Goal: Task Accomplishment & Management: Manage account settings

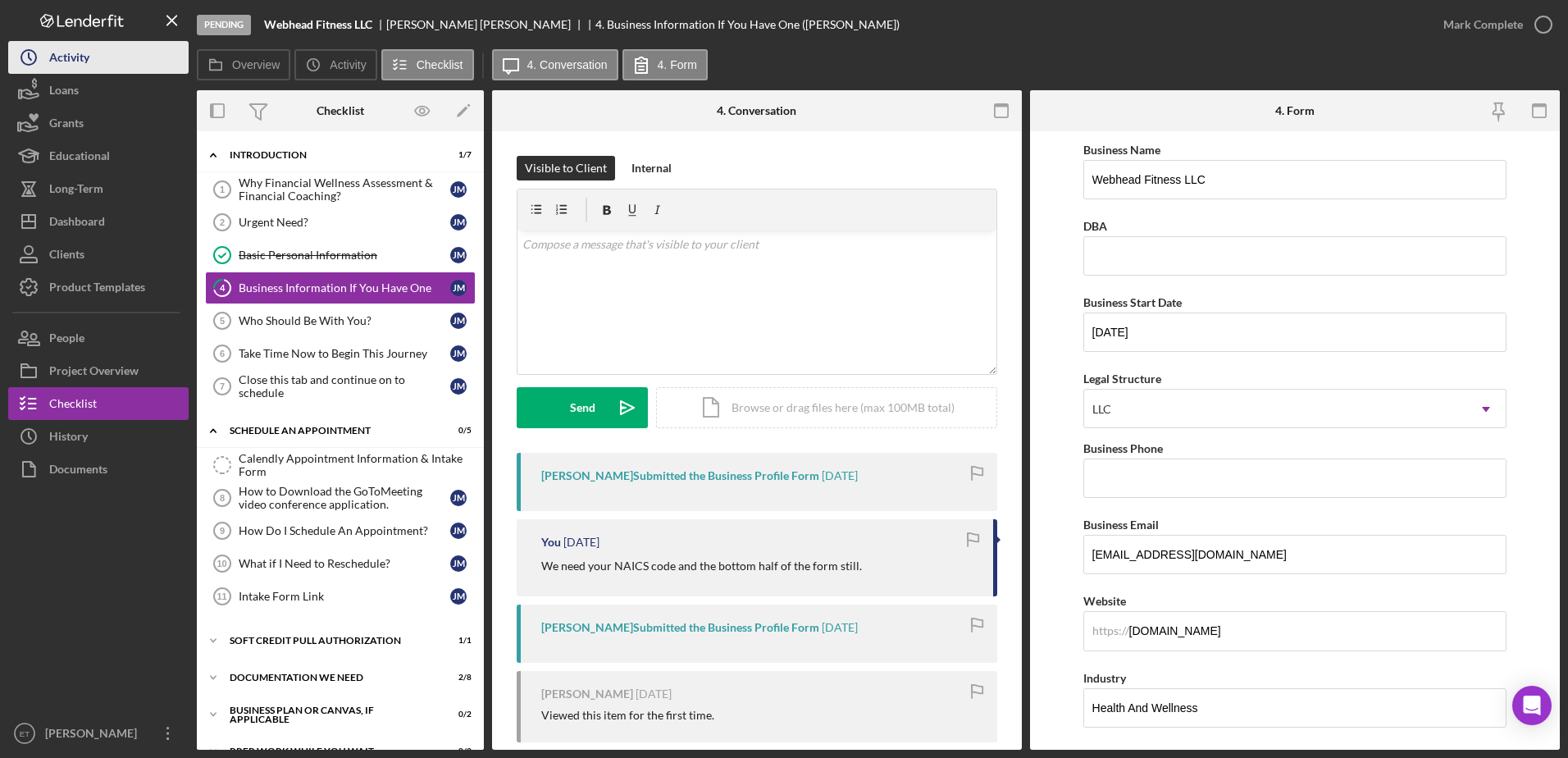
click at [27, 54] on icon "Icon/History" at bounding box center [29, 57] width 41 height 41
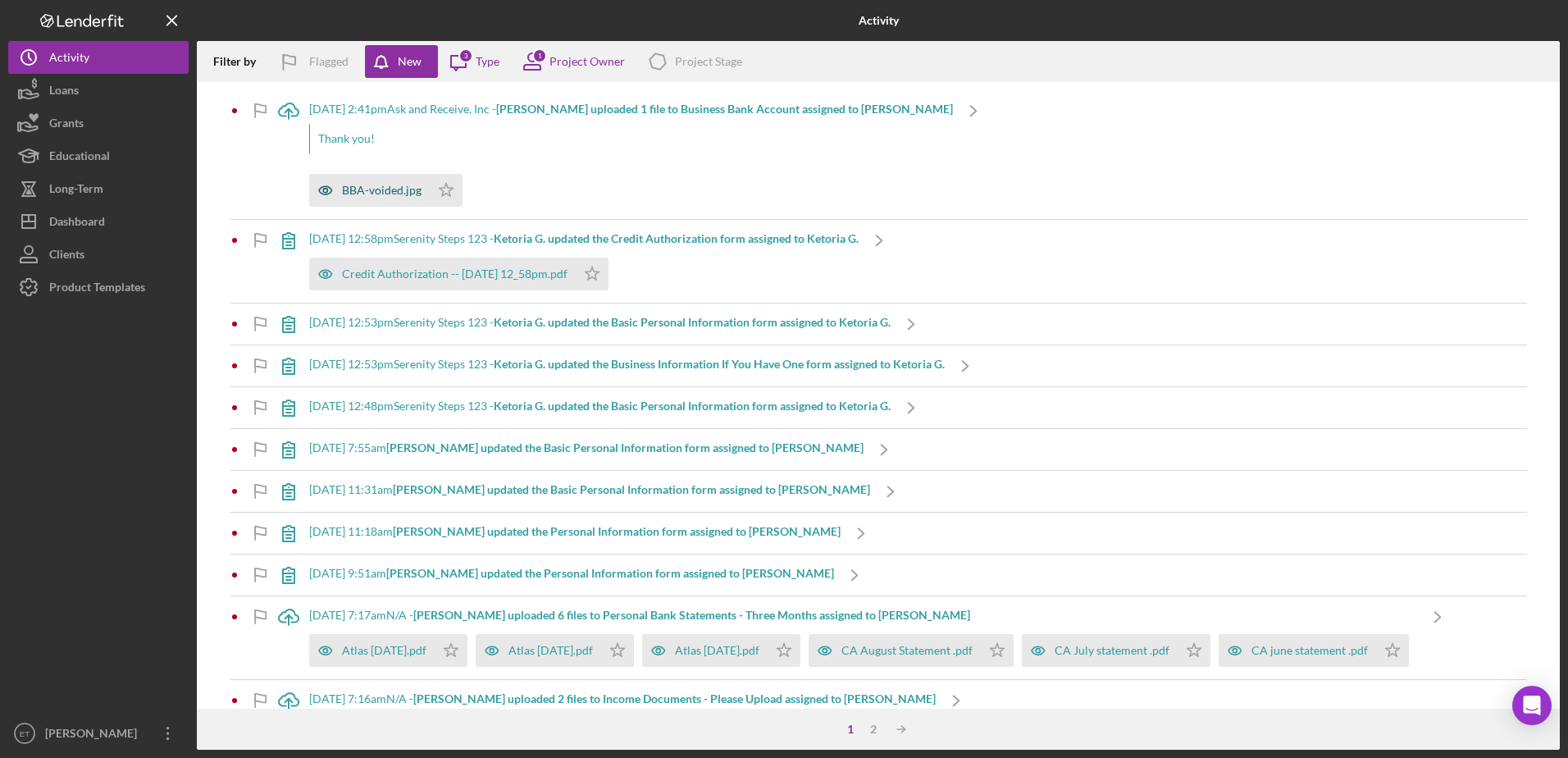
click at [368, 188] on div "BBA-voided.jpg" at bounding box center [381, 189] width 80 height 13
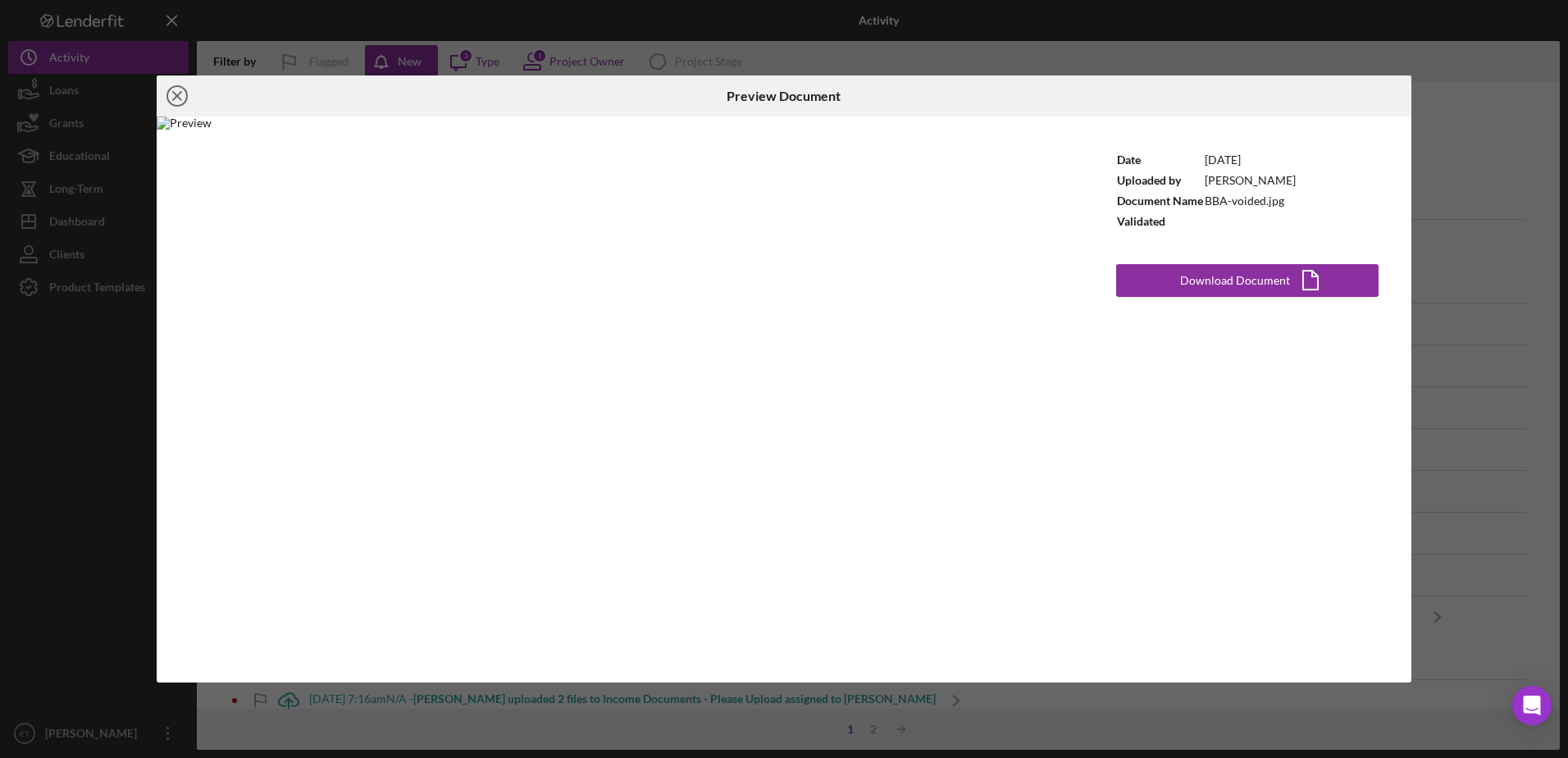
click at [182, 98] on icon "Icon/Close" at bounding box center [177, 96] width 41 height 41
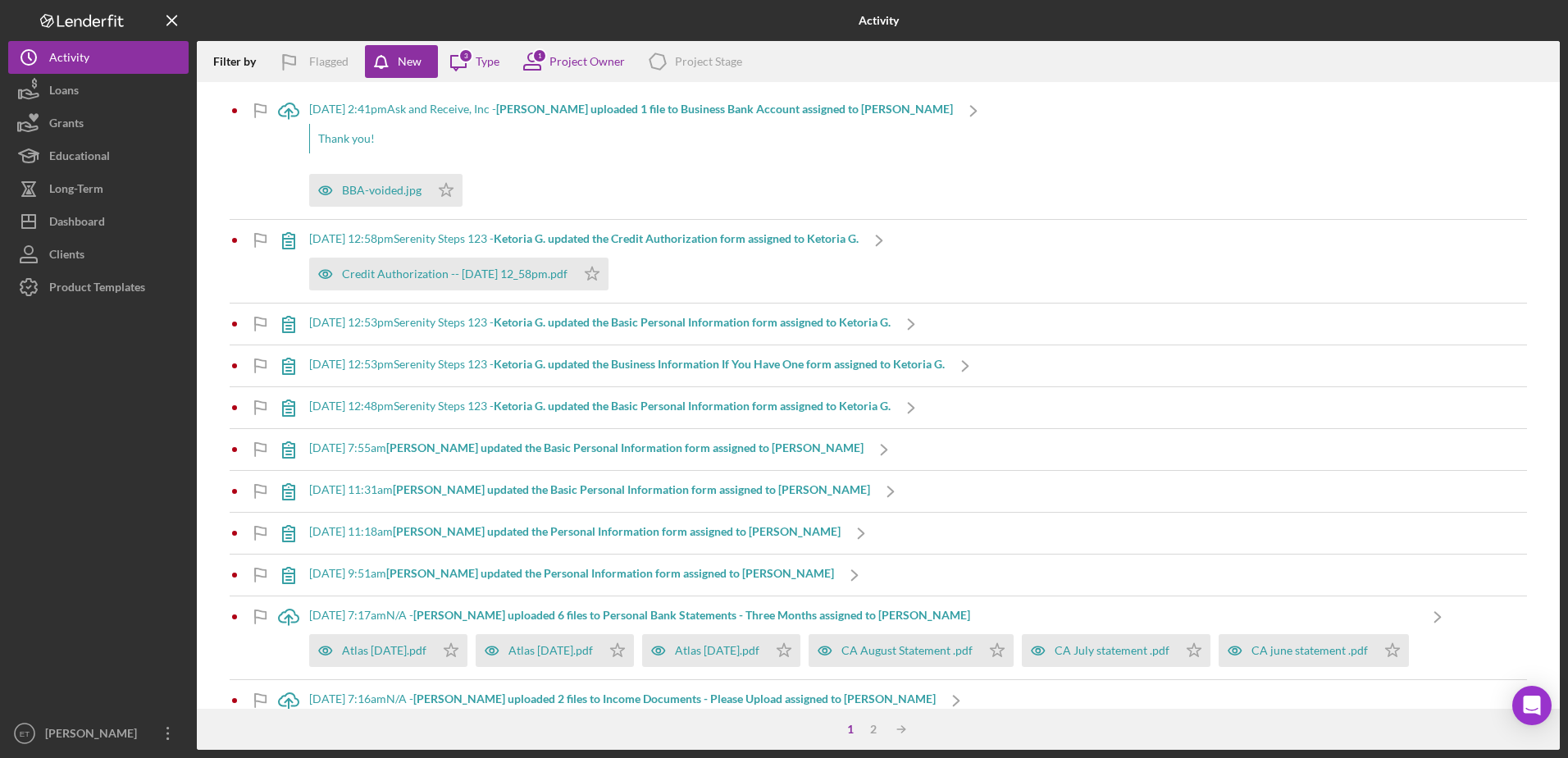
click at [558, 110] on b "[PERSON_NAME] uploaded 1 file to Business Bank Account assigned to [PERSON_NAME]" at bounding box center [724, 109] width 457 height 14
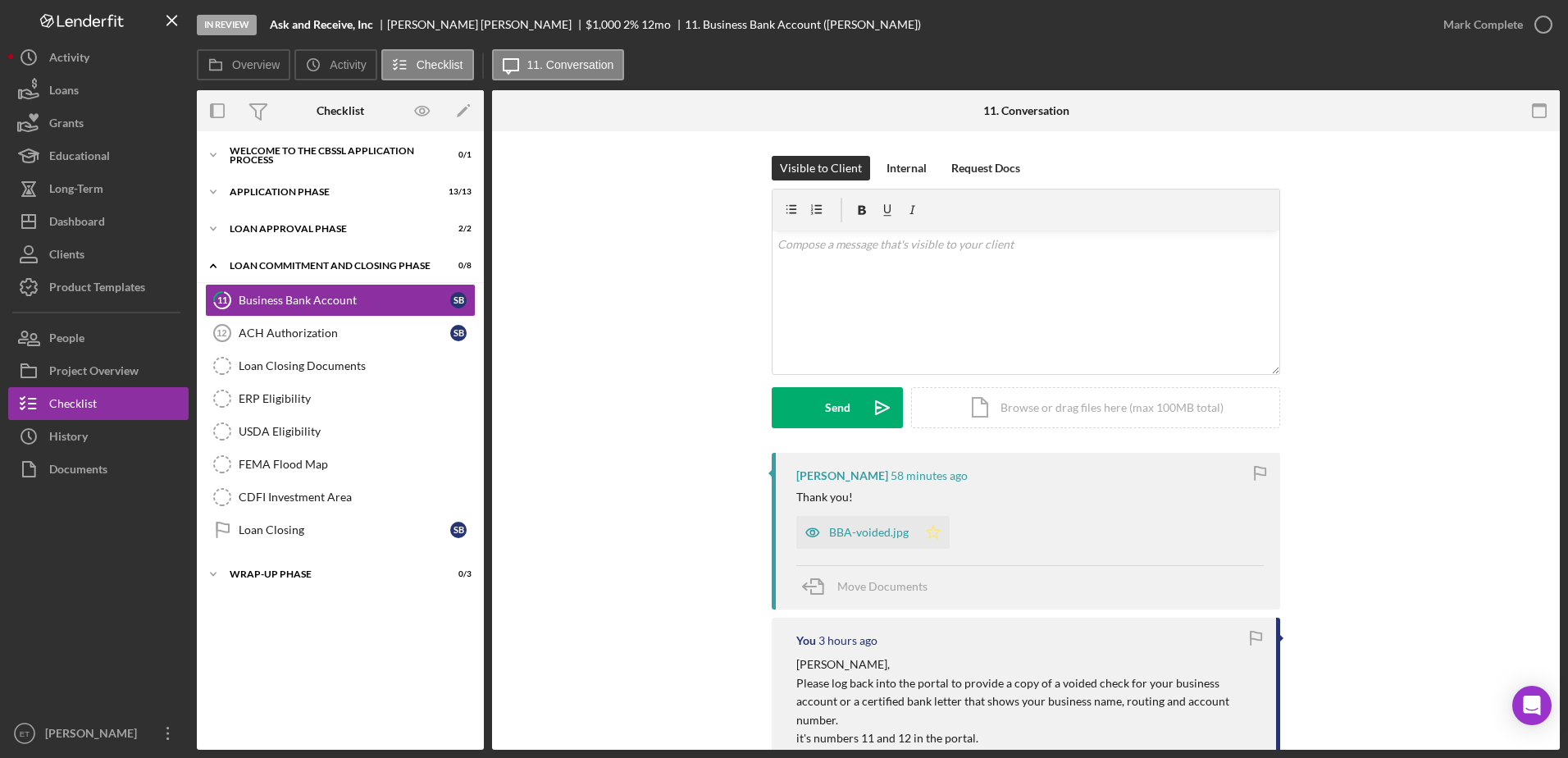
click at [934, 537] on icon "Icon/Star" at bounding box center [933, 532] width 33 height 33
click at [811, 534] on icon "button" at bounding box center [812, 532] width 4 height 4
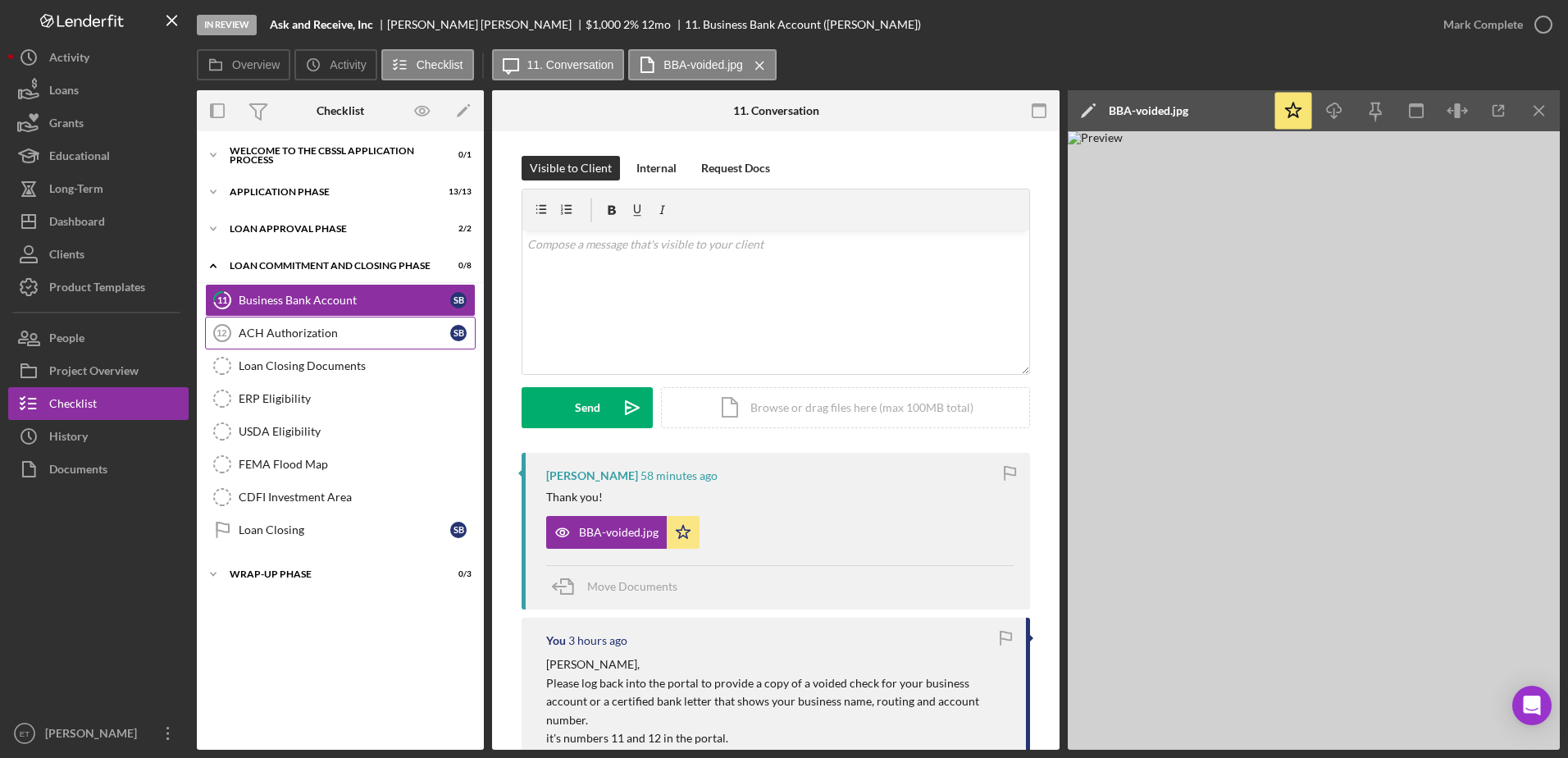
click at [299, 346] on link "ACH Authorization 12 ACH Authorization S B" at bounding box center [340, 333] width 271 height 33
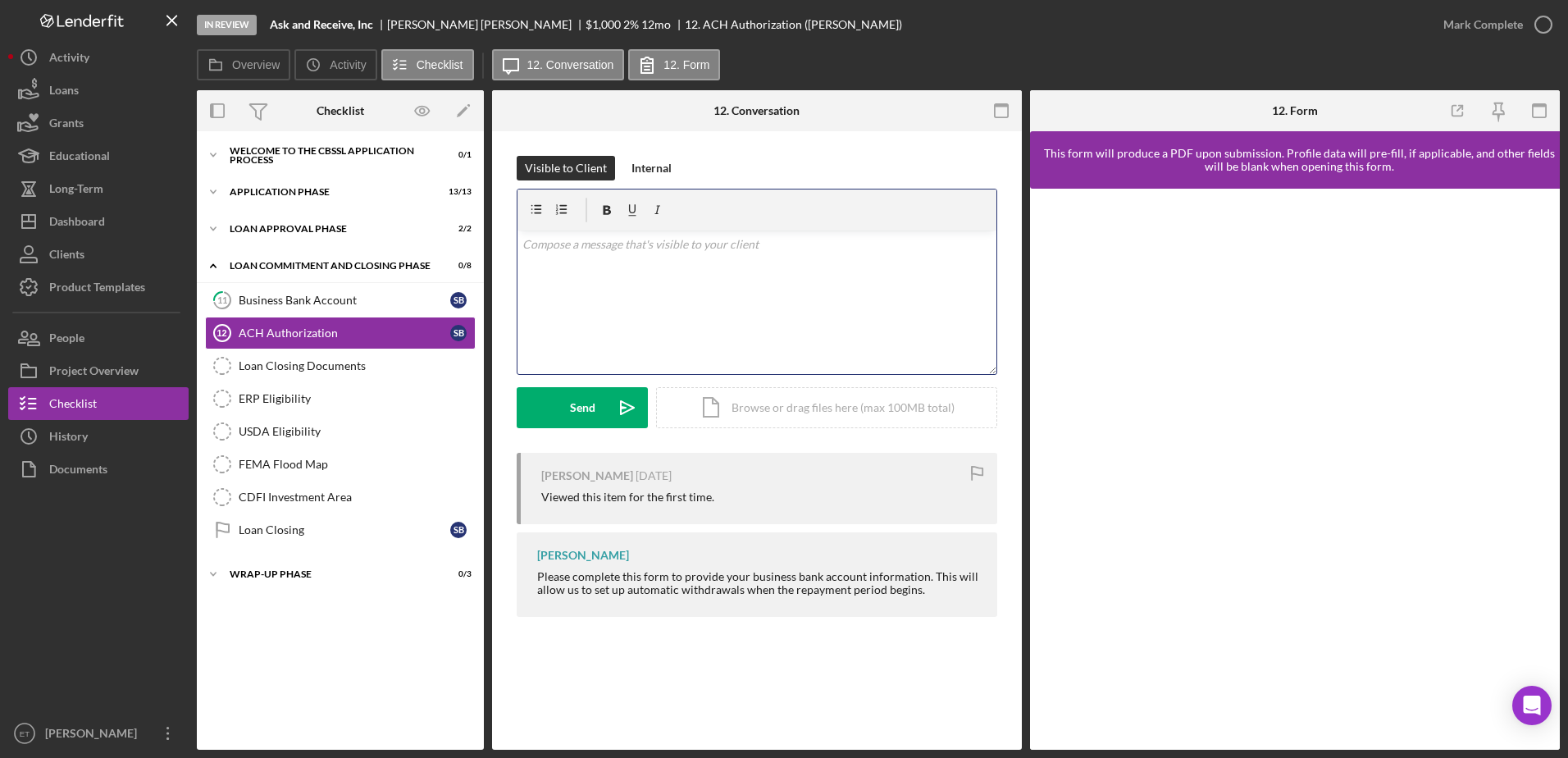
click at [626, 308] on div "v Color teal Color pink Remove color Add row above Add row below Add column bef…" at bounding box center [757, 302] width 479 height 144
click at [625, 409] on icon "Icon/icon-invite-send" at bounding box center [627, 408] width 41 height 41
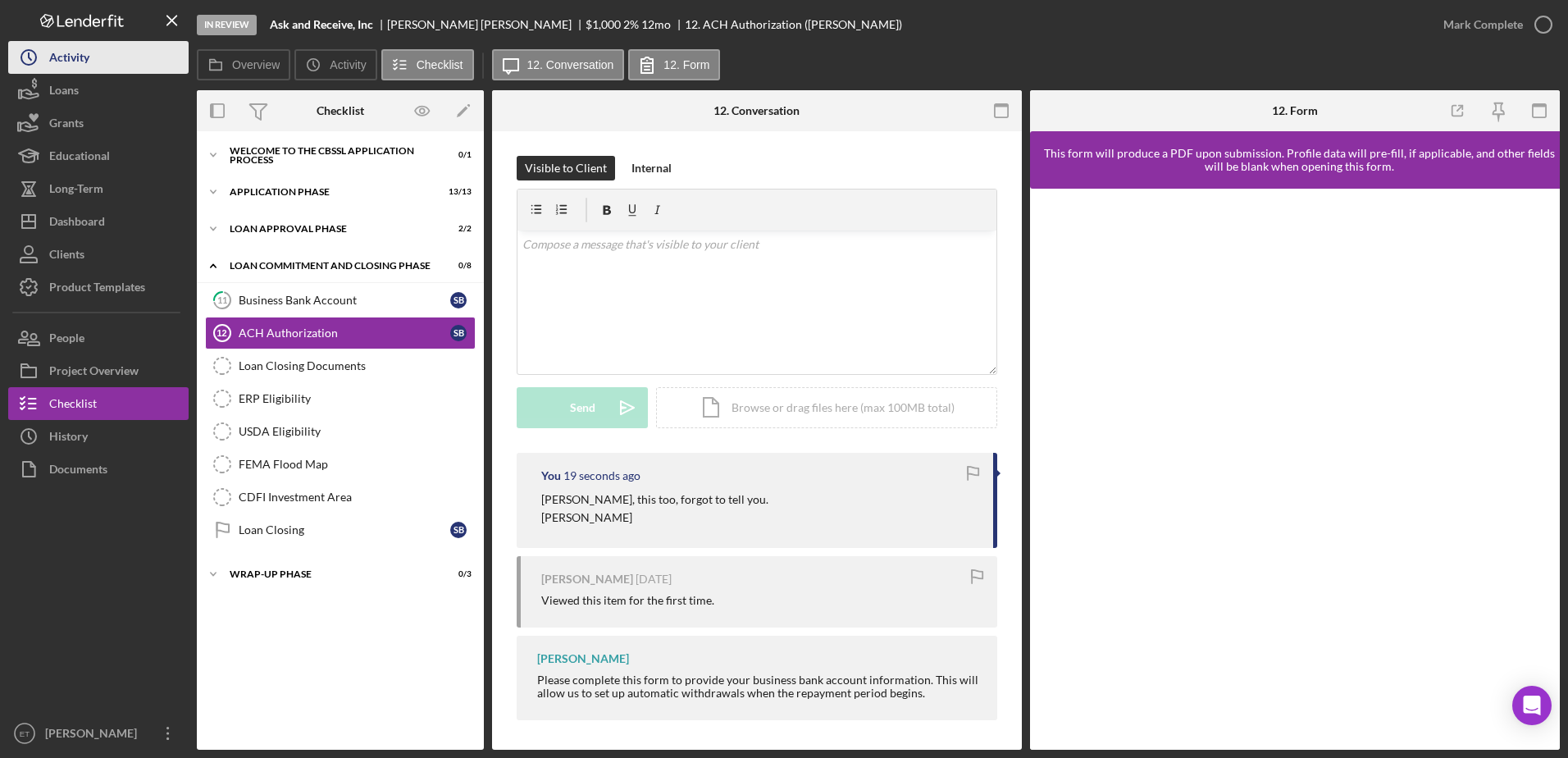
click at [62, 58] on div "Activity" at bounding box center [69, 59] width 40 height 37
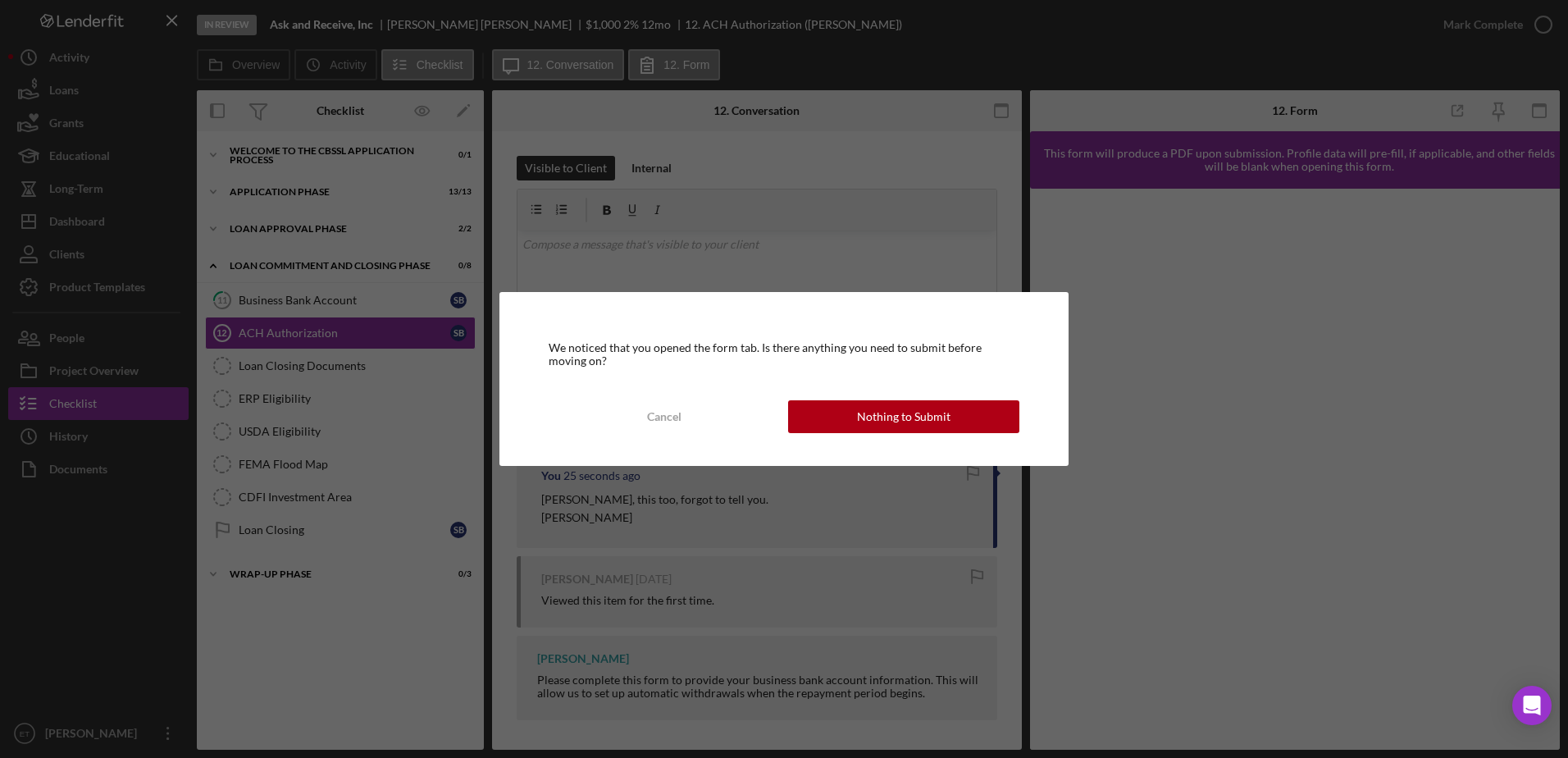
click at [836, 157] on div "We noticed that you opened the form tab. Is there anything you need to submit b…" at bounding box center [784, 379] width 1568 height 758
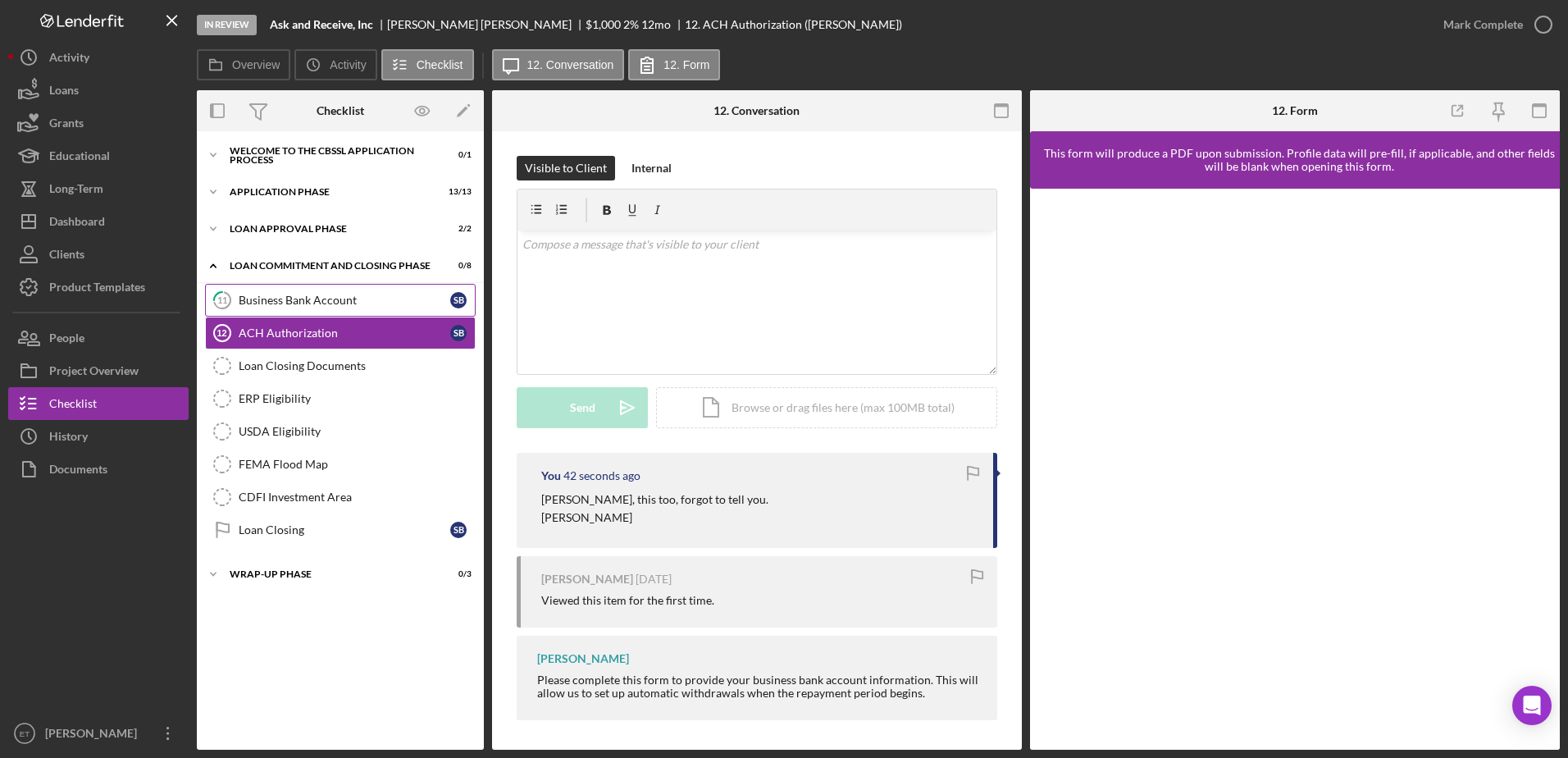
click at [272, 303] on div "Business Bank Account" at bounding box center [344, 300] width 212 height 13
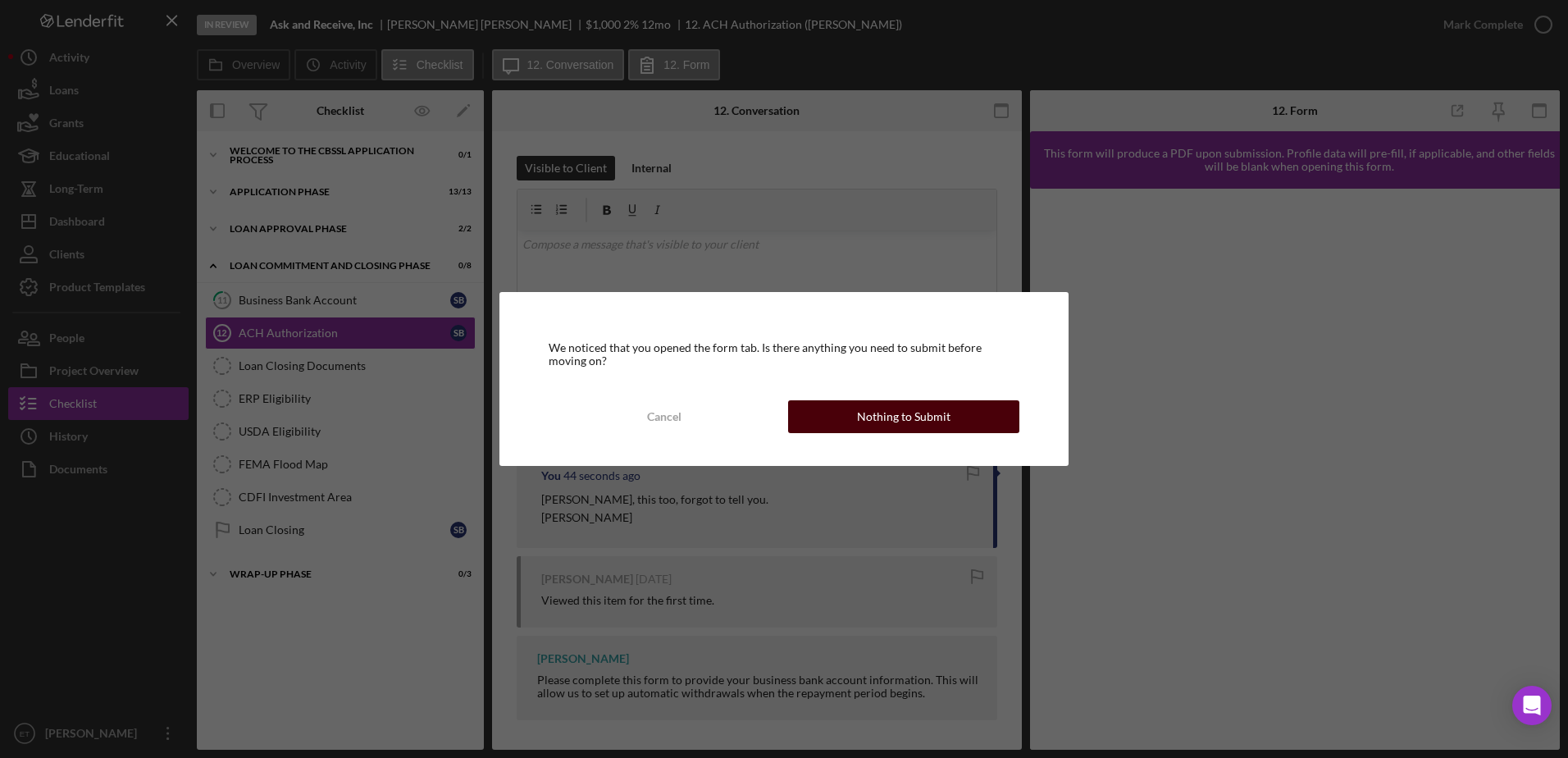
click at [834, 427] on button "Nothing to Submit" at bounding box center [904, 416] width 231 height 33
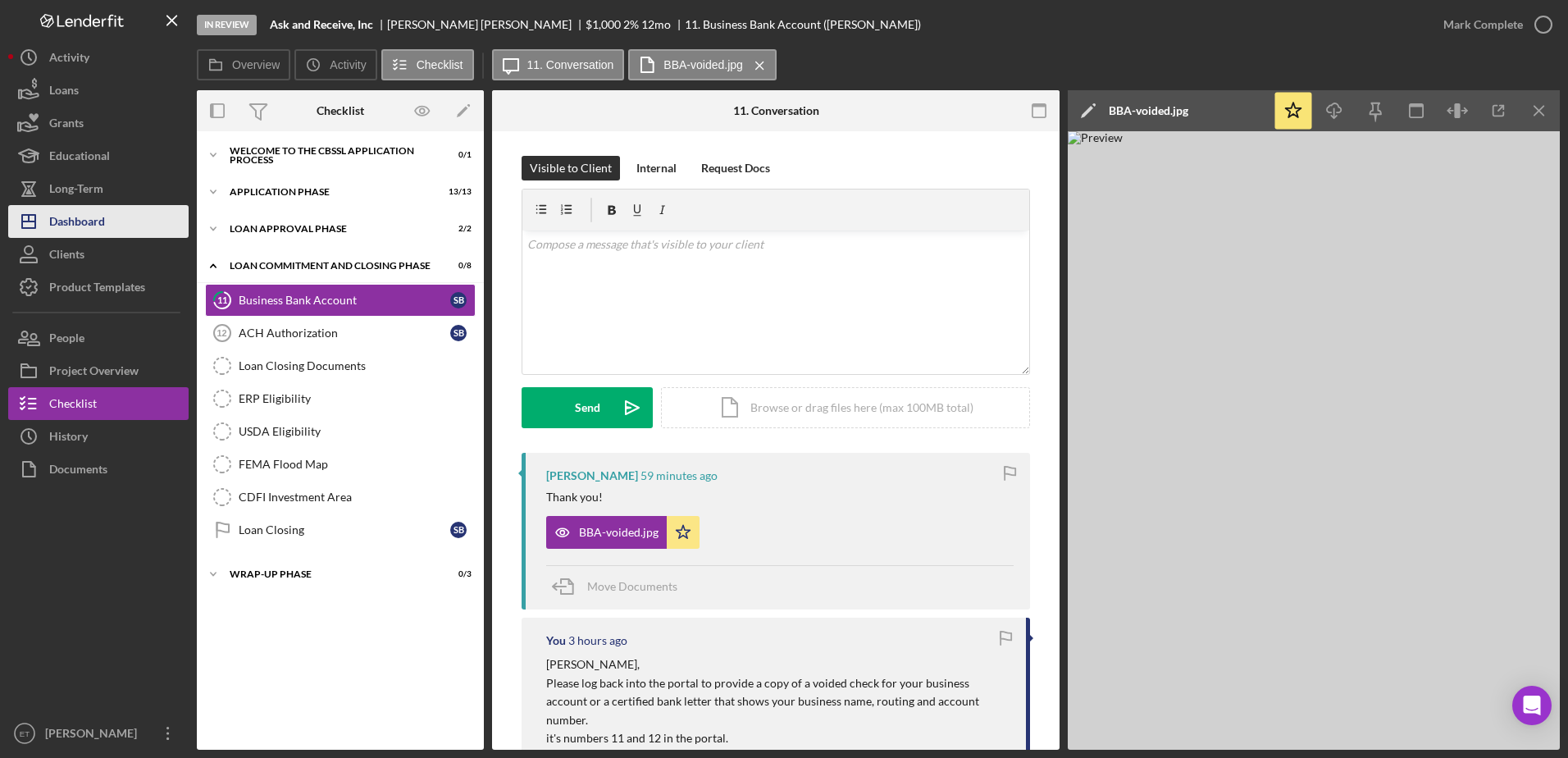
click at [92, 214] on div "Dashboard" at bounding box center [76, 223] width 56 height 37
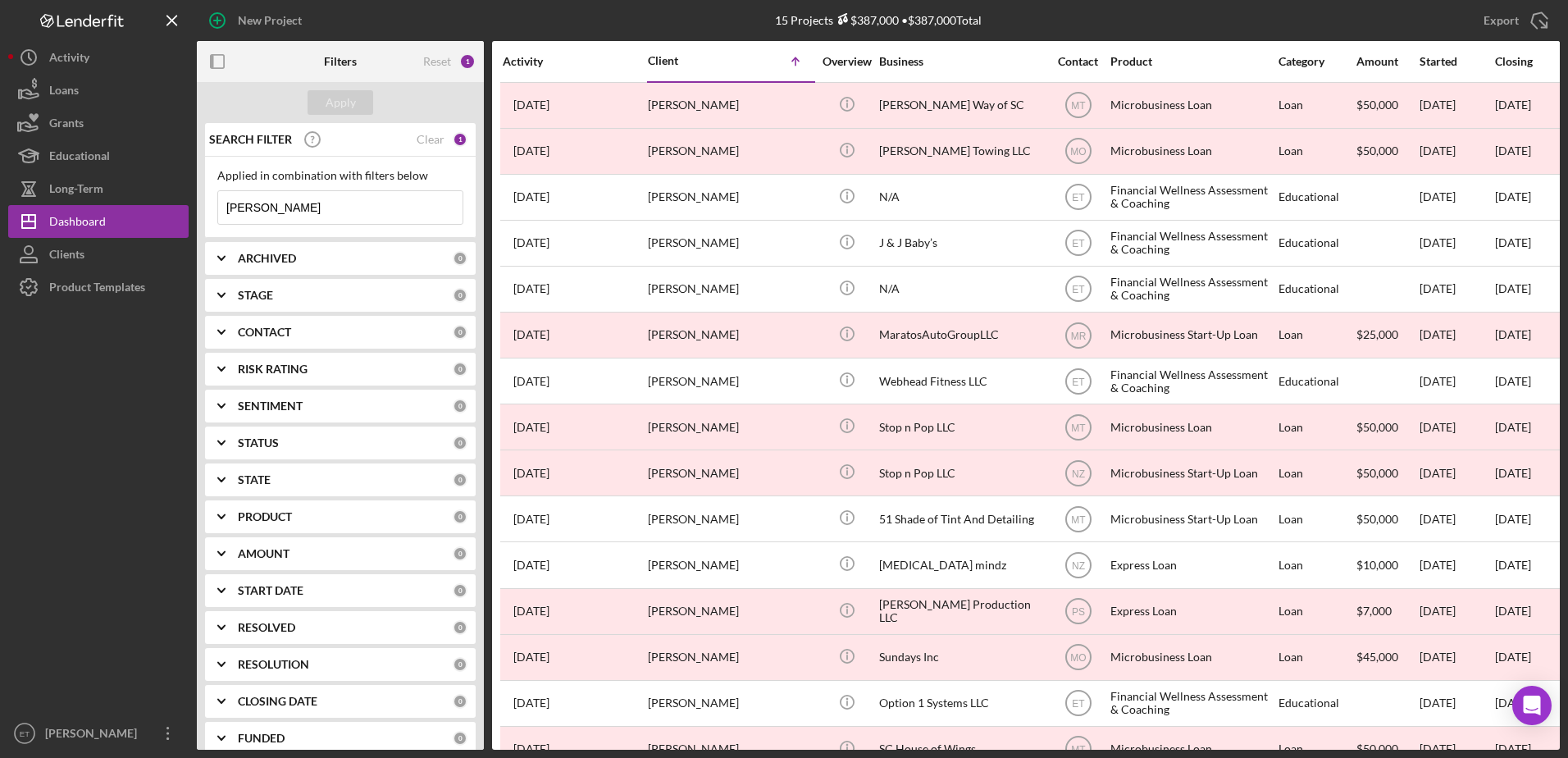
click at [536, 61] on div "Activity" at bounding box center [575, 61] width 144 height 13
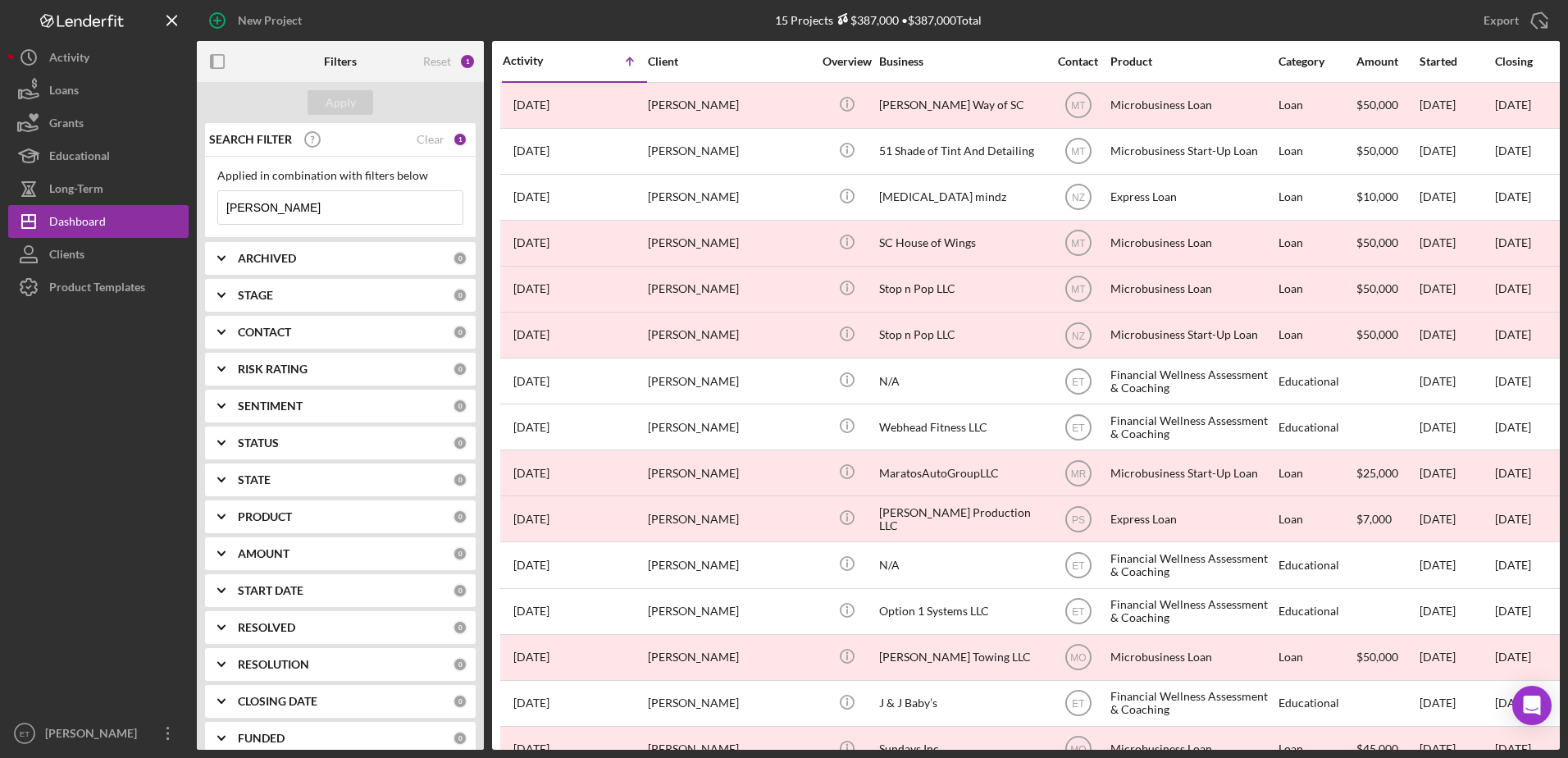
click at [536, 61] on div "Activity" at bounding box center [539, 60] width 72 height 13
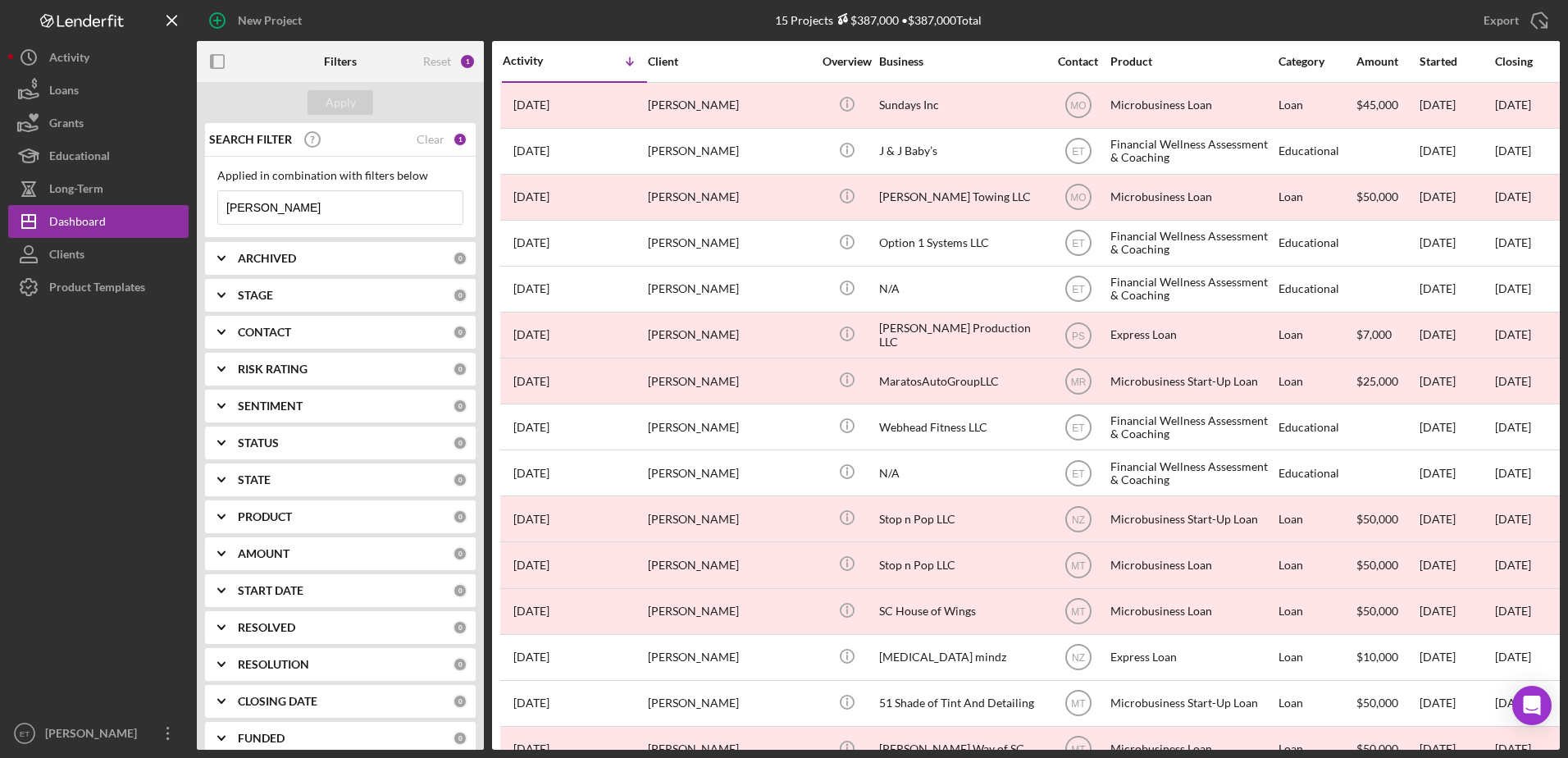
click at [353, 205] on input "[PERSON_NAME]" at bounding box center [340, 207] width 244 height 33
click at [338, 101] on div "Apply" at bounding box center [340, 102] width 30 height 25
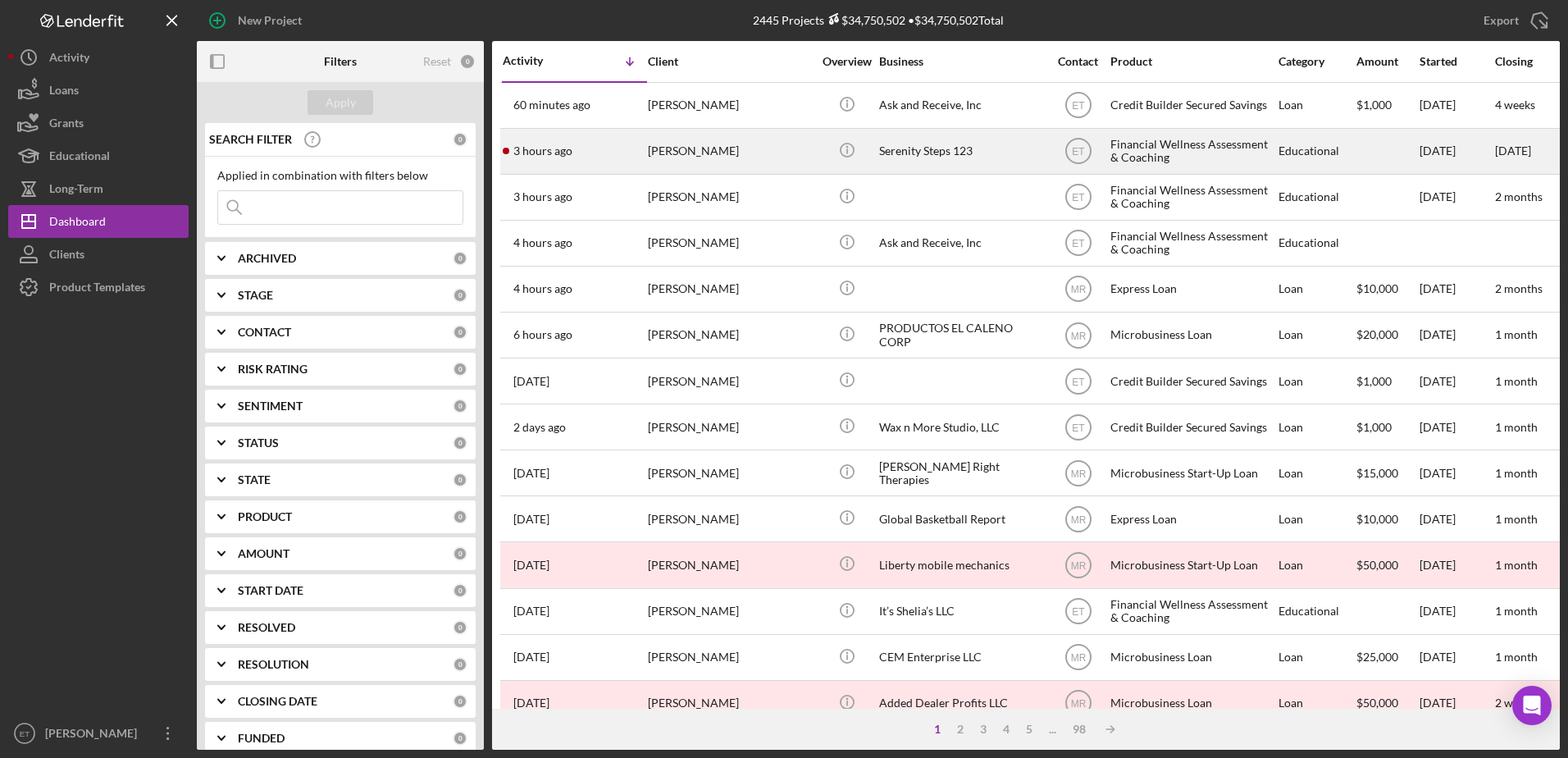
click at [677, 158] on div "[PERSON_NAME]" at bounding box center [729, 151] width 164 height 44
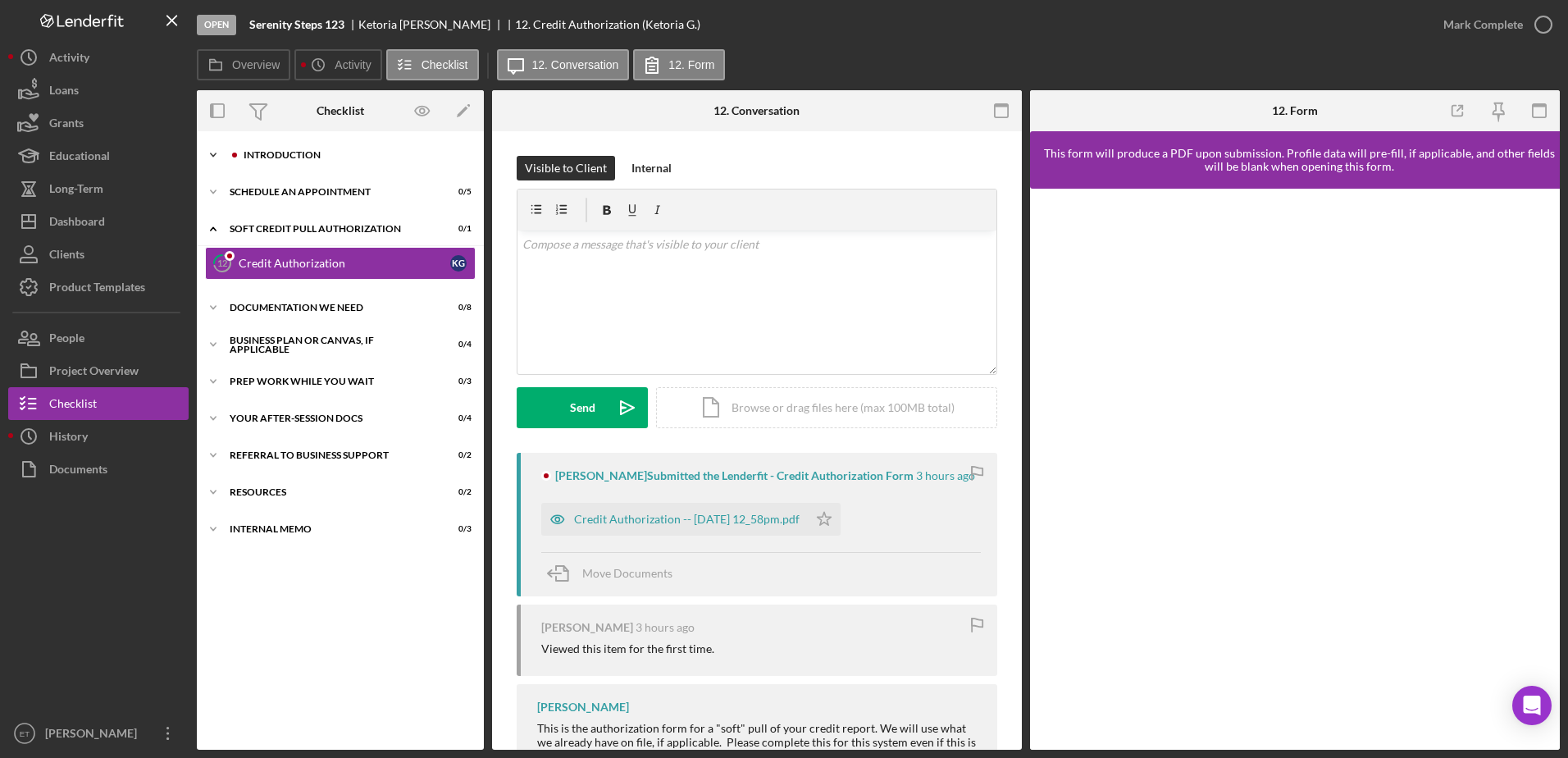
click at [284, 153] on div "Introduction" at bounding box center [353, 154] width 220 height 9
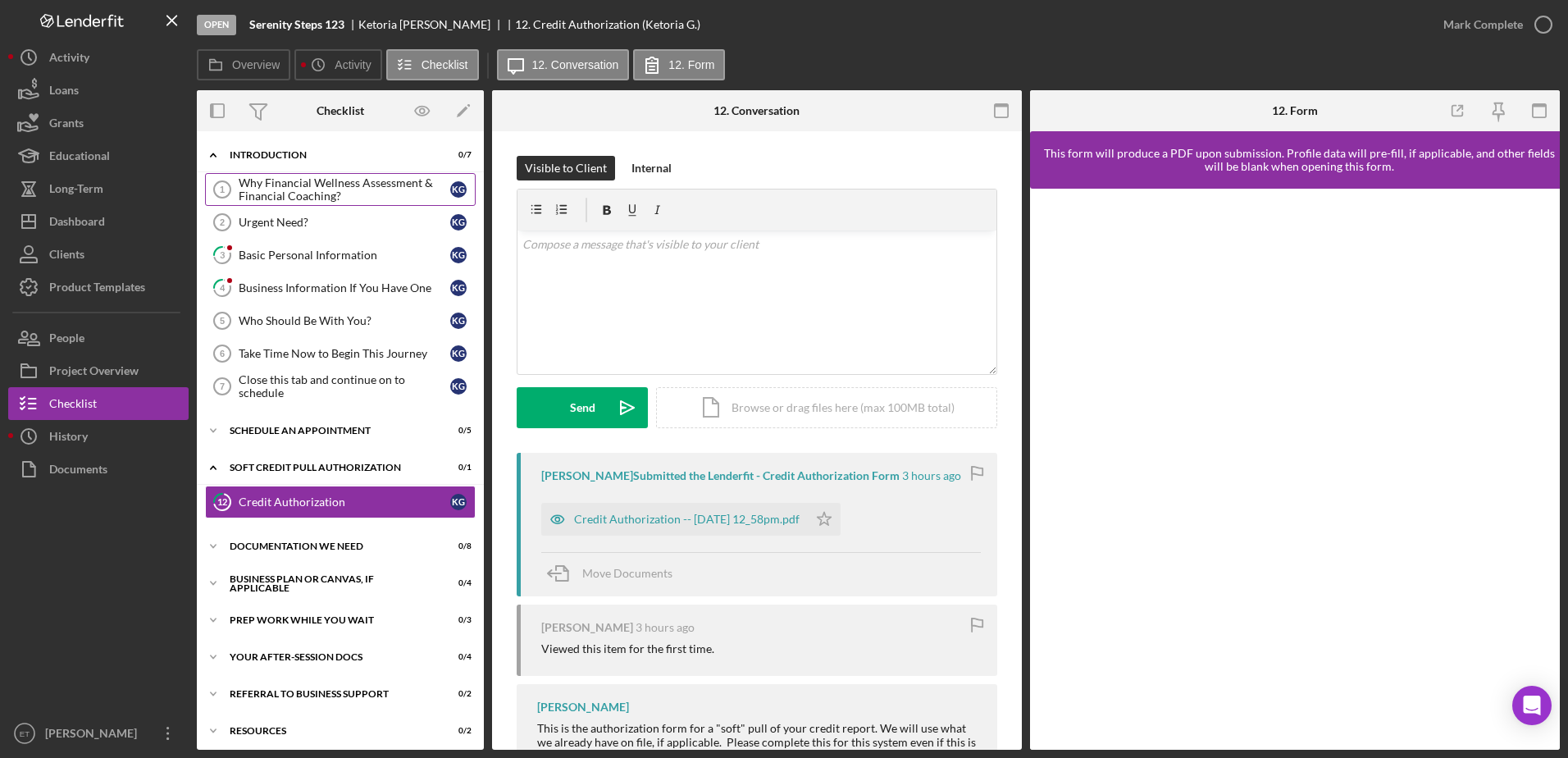
click at [271, 194] on div "Why Financial Wellness Assessment & Financial Coaching?" at bounding box center [344, 189] width 212 height 27
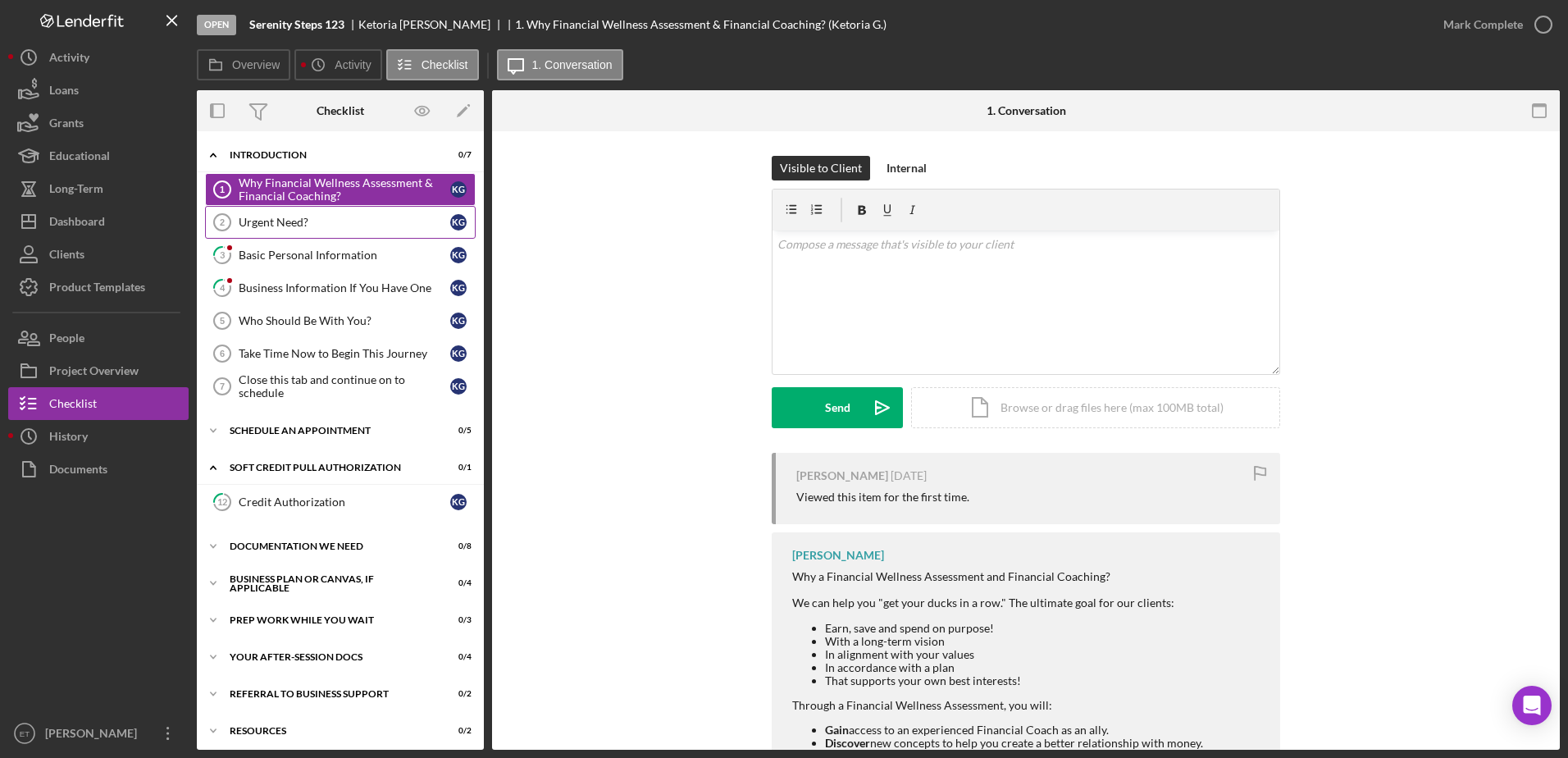
click at [273, 226] on div "Urgent Need?" at bounding box center [344, 222] width 212 height 13
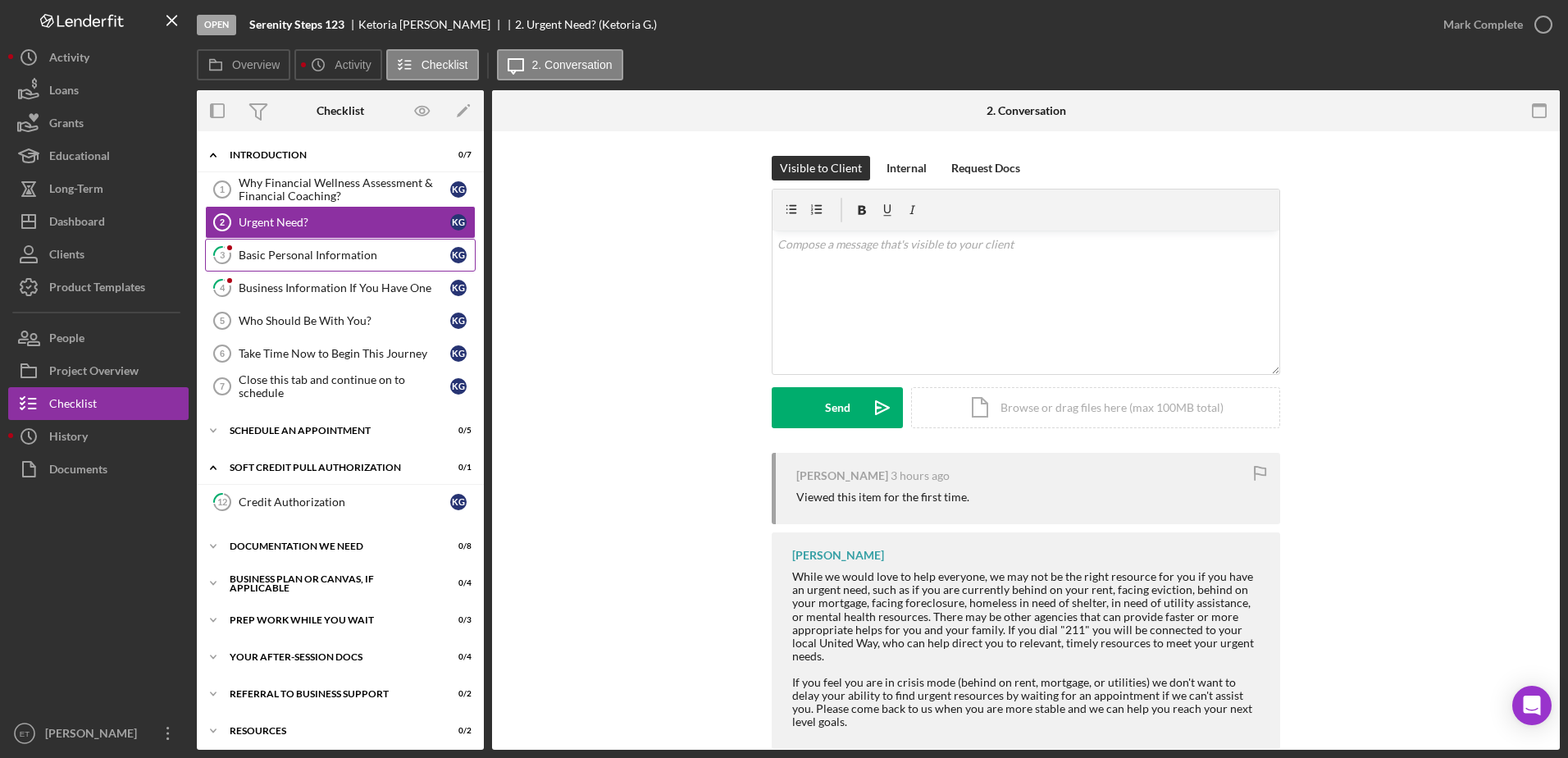
click at [286, 256] on div "Basic Personal Information" at bounding box center [344, 254] width 212 height 13
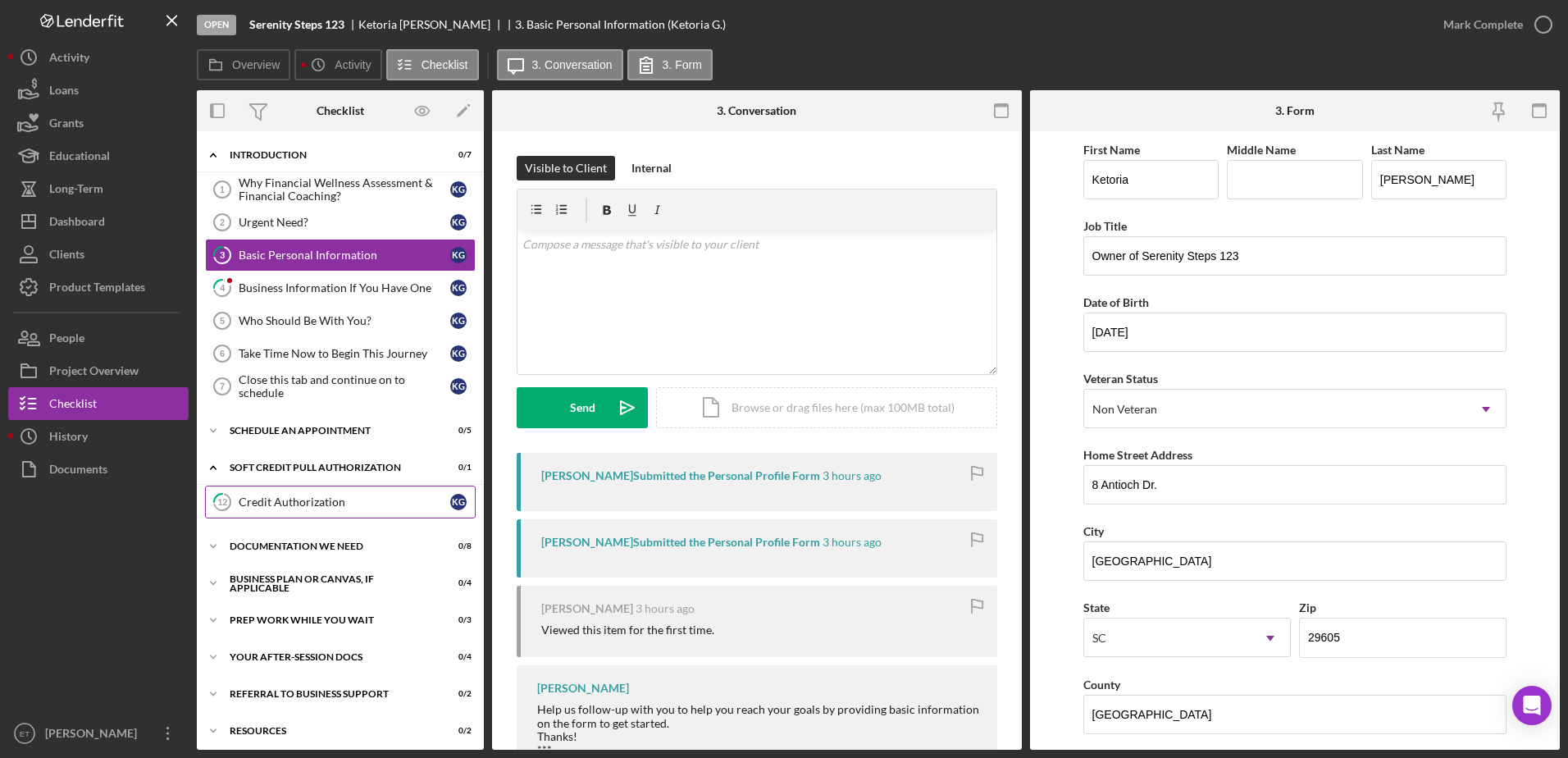
click at [292, 504] on div "Credit Authorization" at bounding box center [344, 501] width 212 height 13
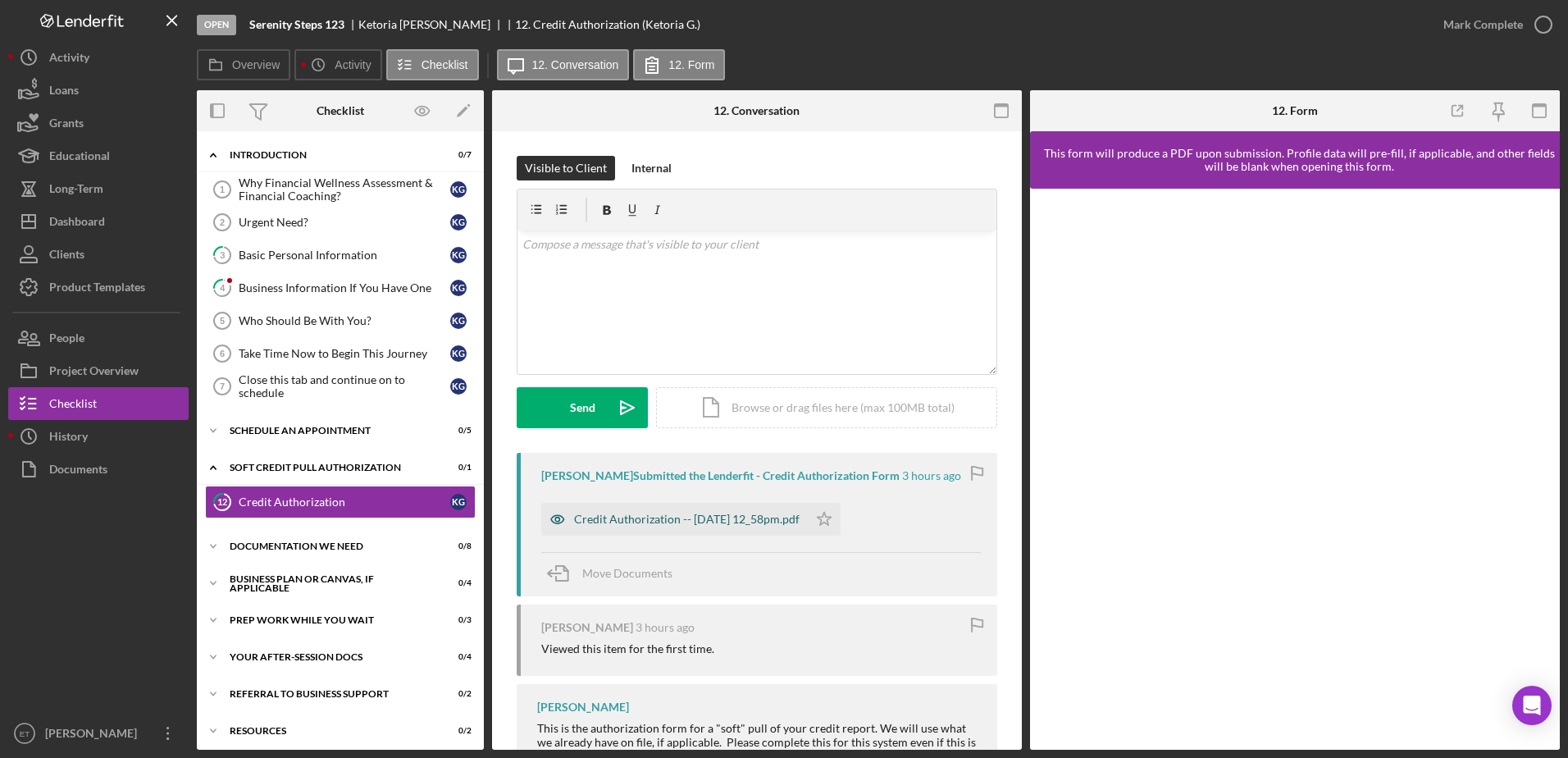
click at [554, 519] on icon "button" at bounding box center [558, 519] width 33 height 33
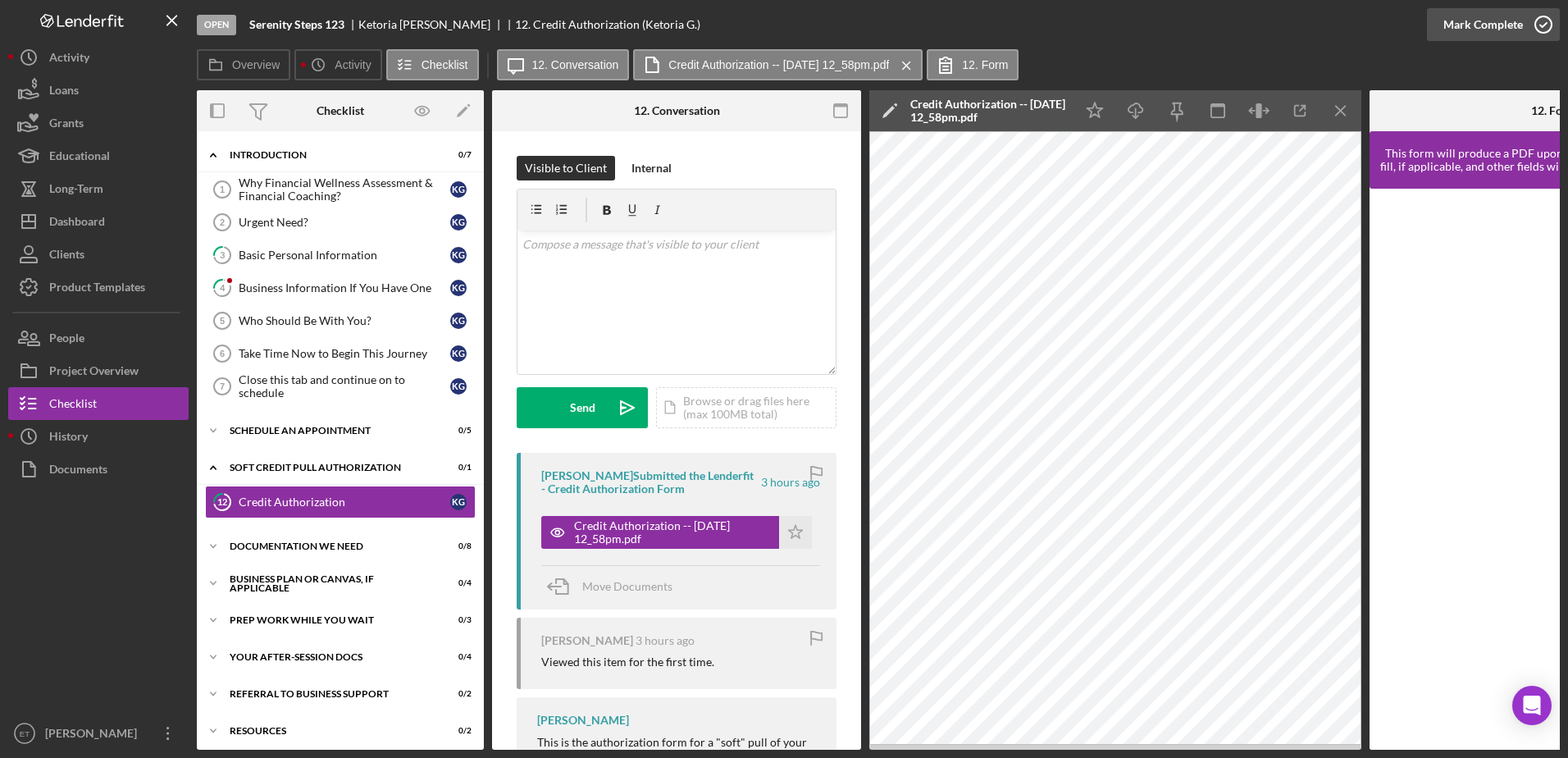
click at [1543, 21] on icon "button" at bounding box center [1544, 25] width 41 height 41
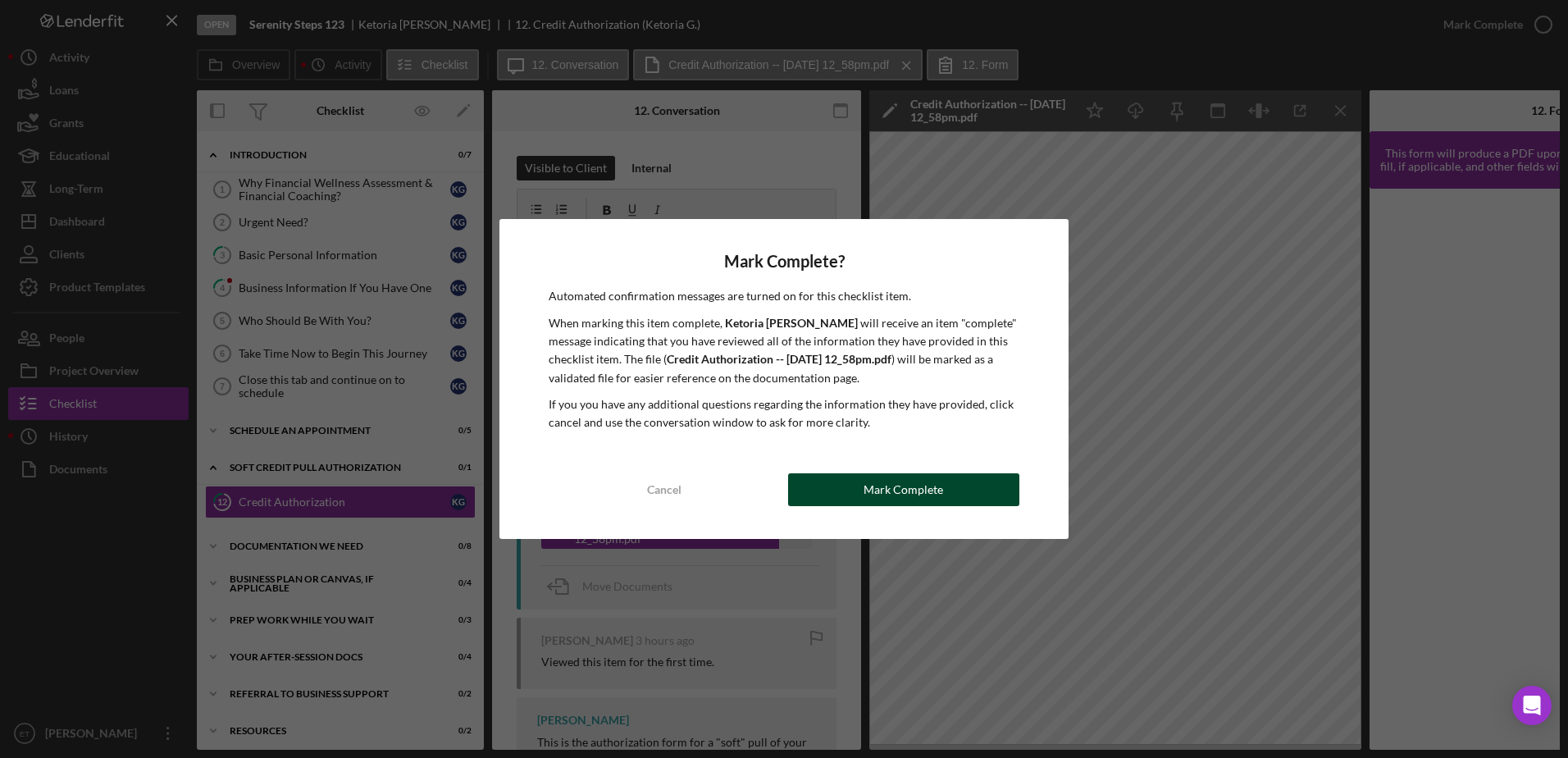
click at [957, 498] on button "Mark Complete" at bounding box center [904, 489] width 231 height 33
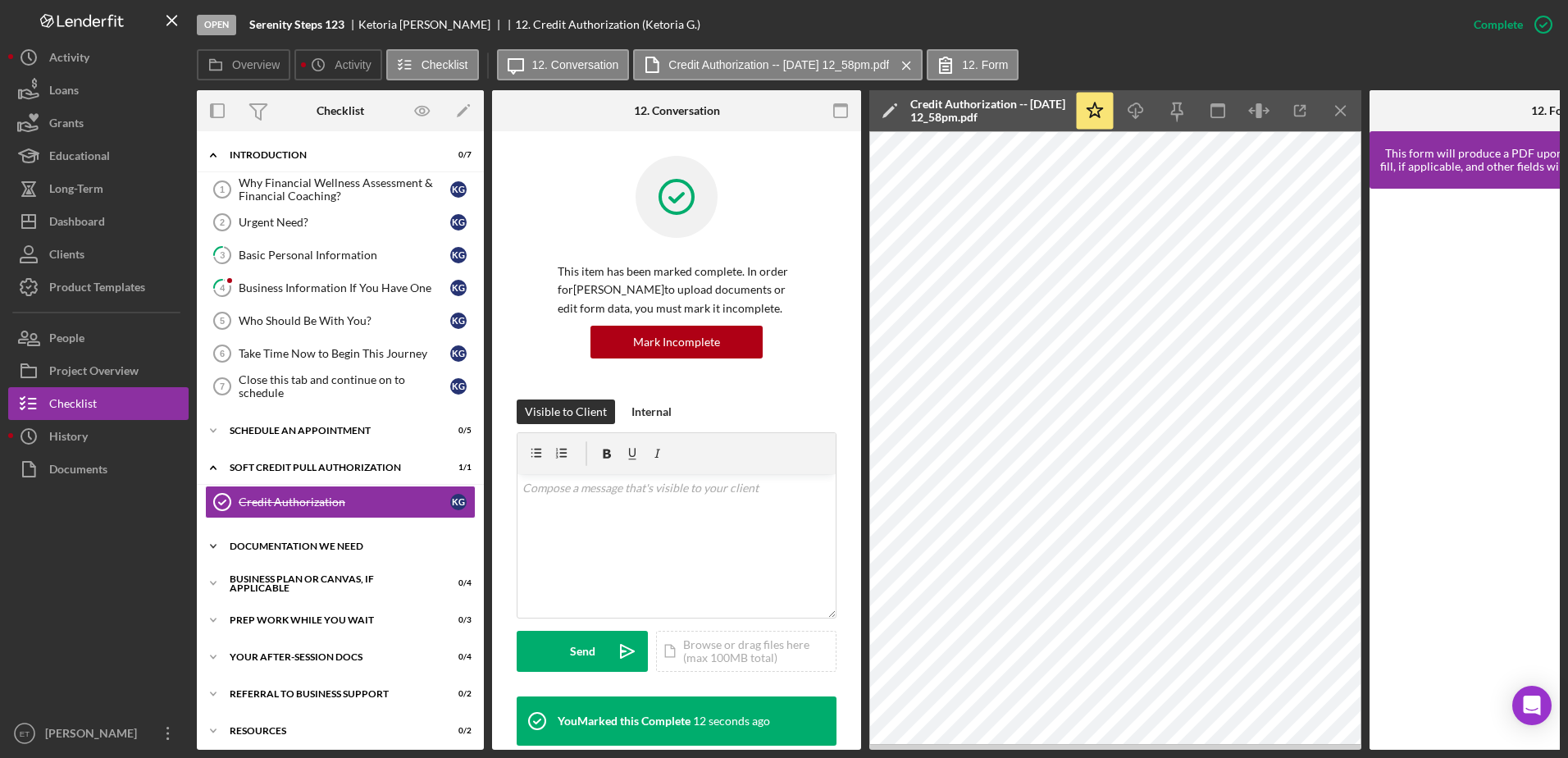
click at [281, 549] on div "Documentation We Need" at bounding box center [346, 546] width 234 height 9
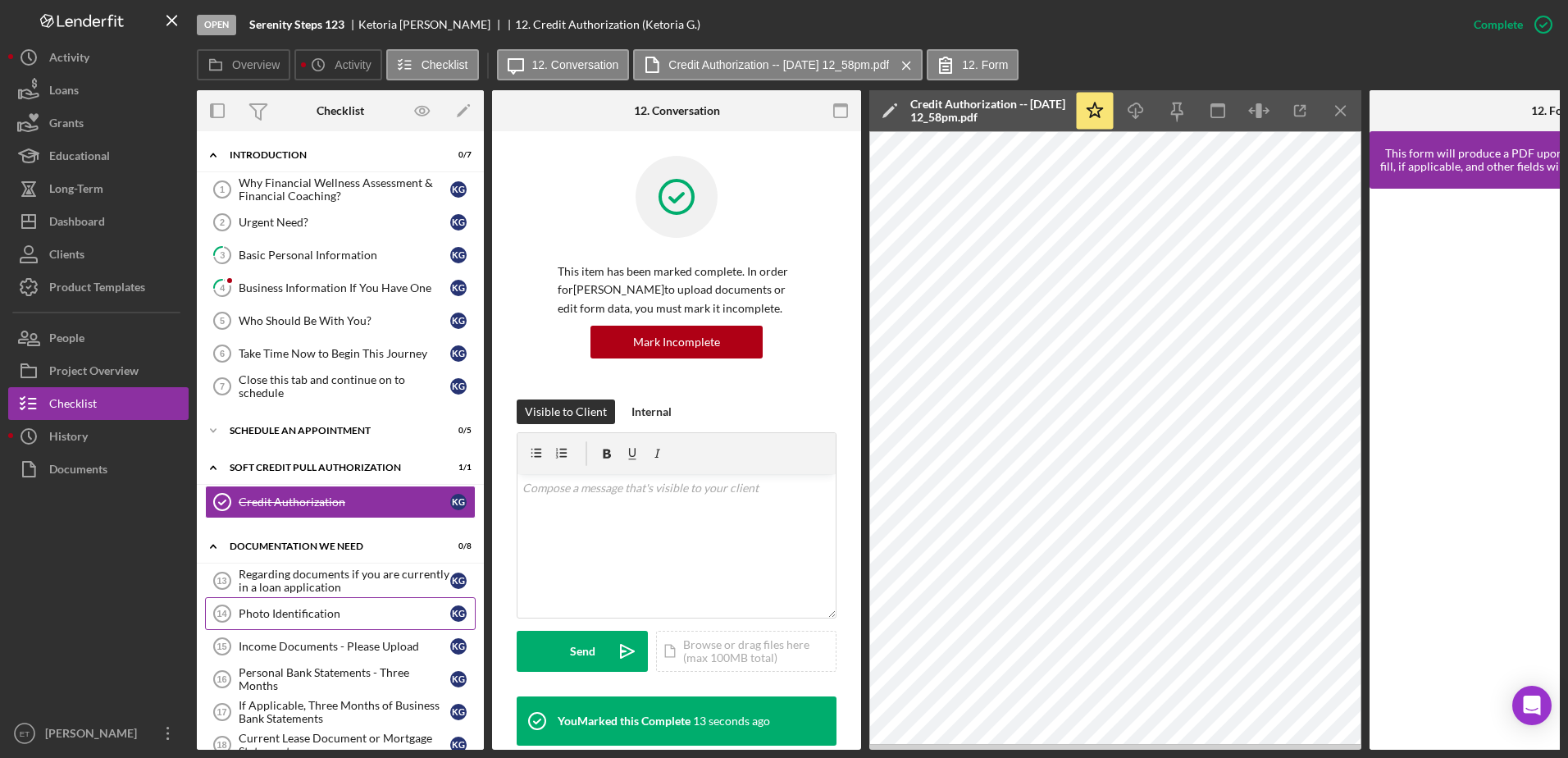
click at [302, 622] on link "Photo Identification 14 Photo Identification K G" at bounding box center [340, 613] width 271 height 33
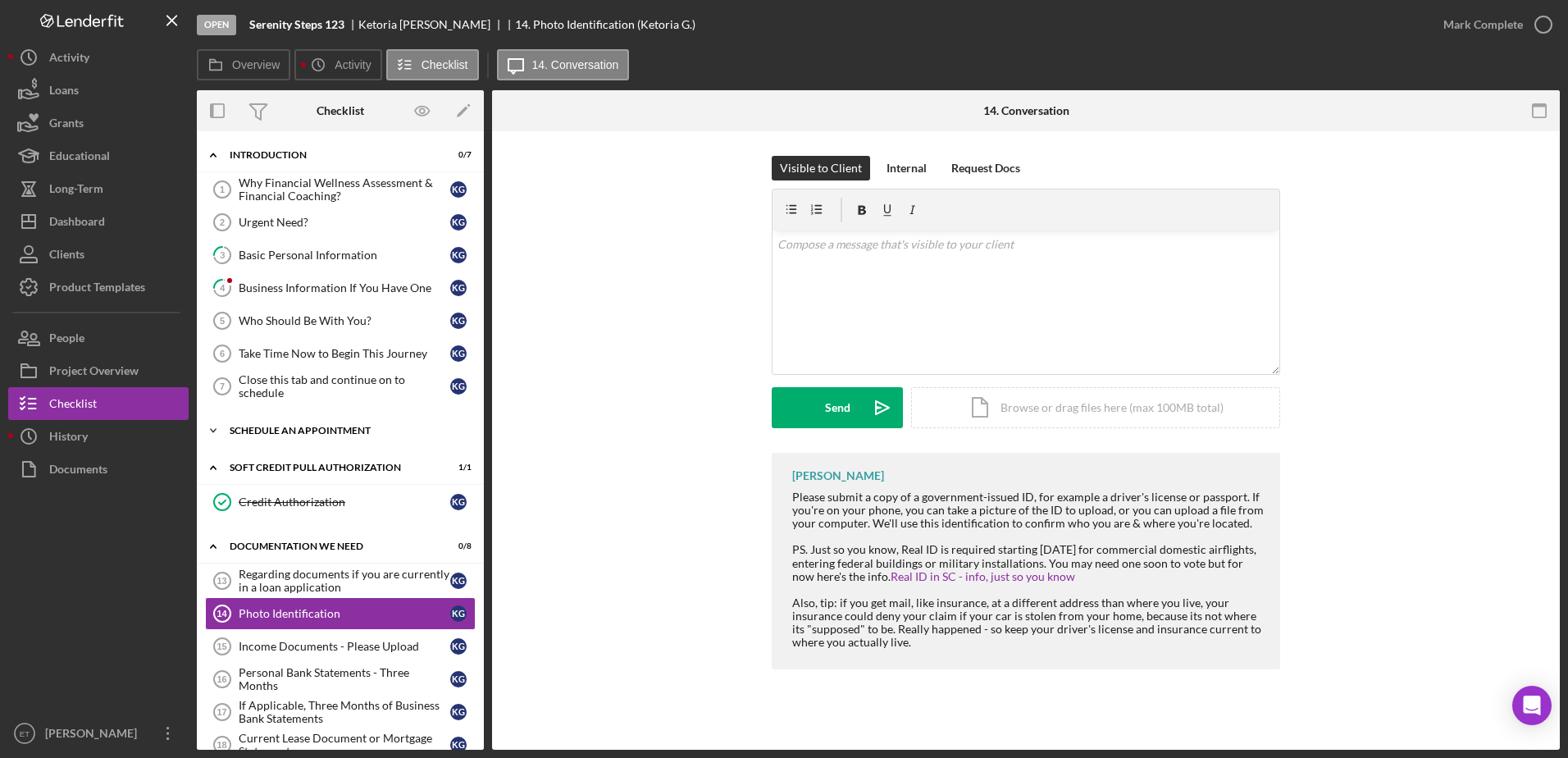
drag, startPoint x: 302, startPoint y: 622, endPoint x: 296, endPoint y: 434, distance: 188.1
click at [296, 434] on div "Icon/Expander Introduction 0 / 7 Why Financial Wellness Assessment & Financial …" at bounding box center [340, 598] width 287 height 916
click at [310, 291] on div "Business Information If You Have One" at bounding box center [344, 287] width 212 height 13
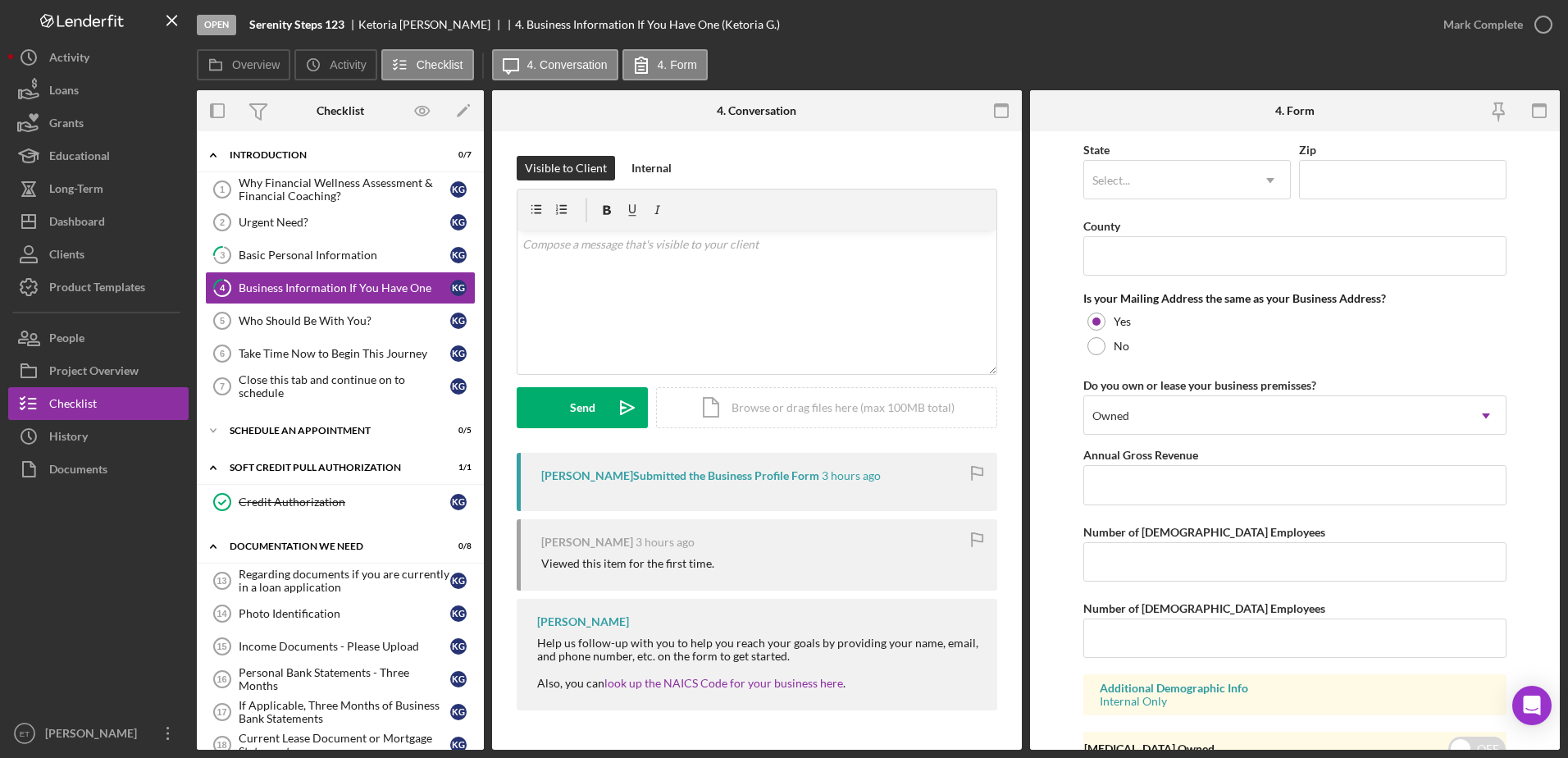
scroll to position [1202, 0]
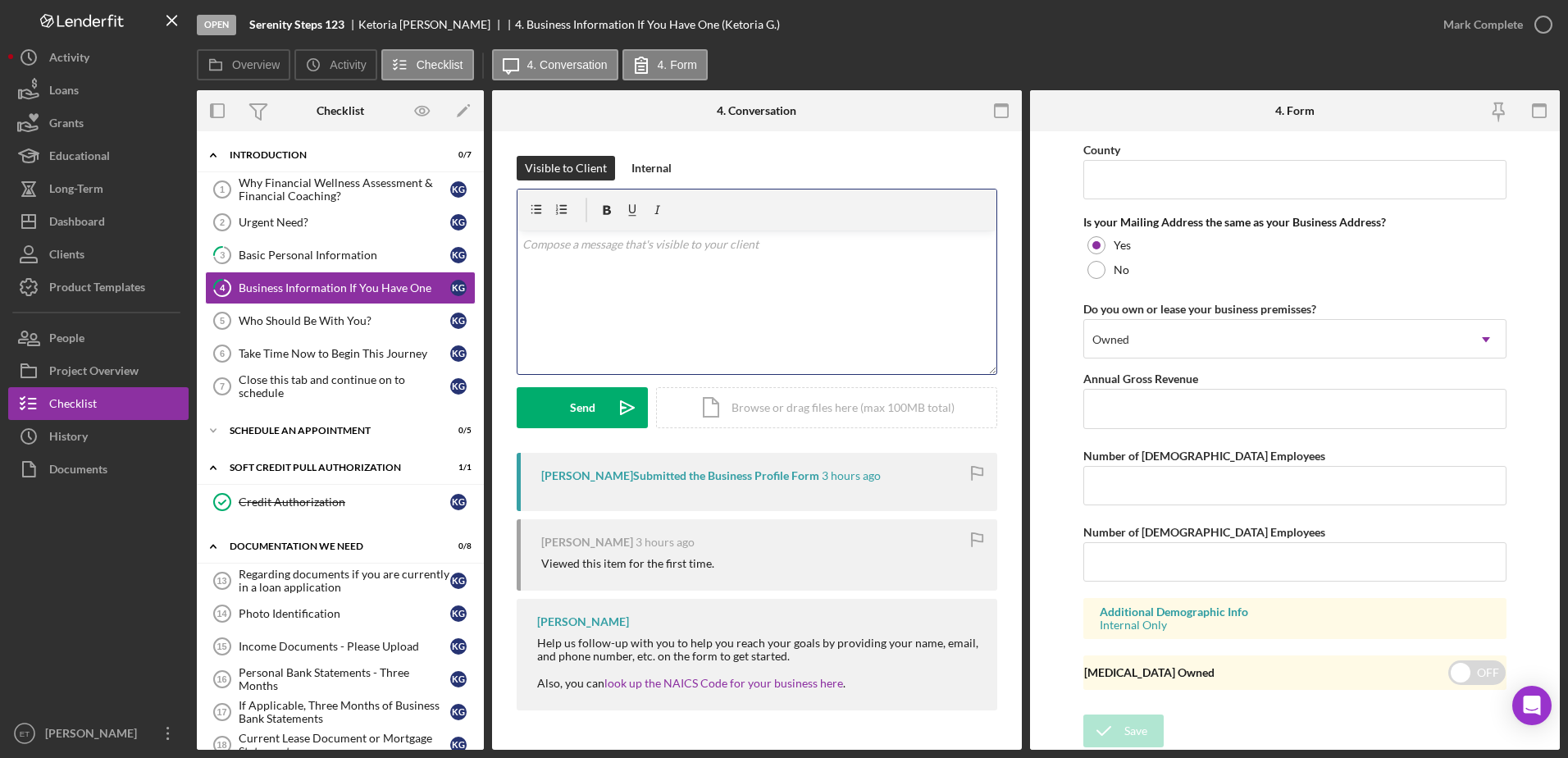
click at [614, 299] on div "v Color teal Color pink Remove color Add row above Add row below Add column bef…" at bounding box center [757, 302] width 479 height 144
click at [521, 247] on div "v Color teal Color pink Remove color Add row above Add row below Add column bef…" at bounding box center [757, 302] width 479 height 144
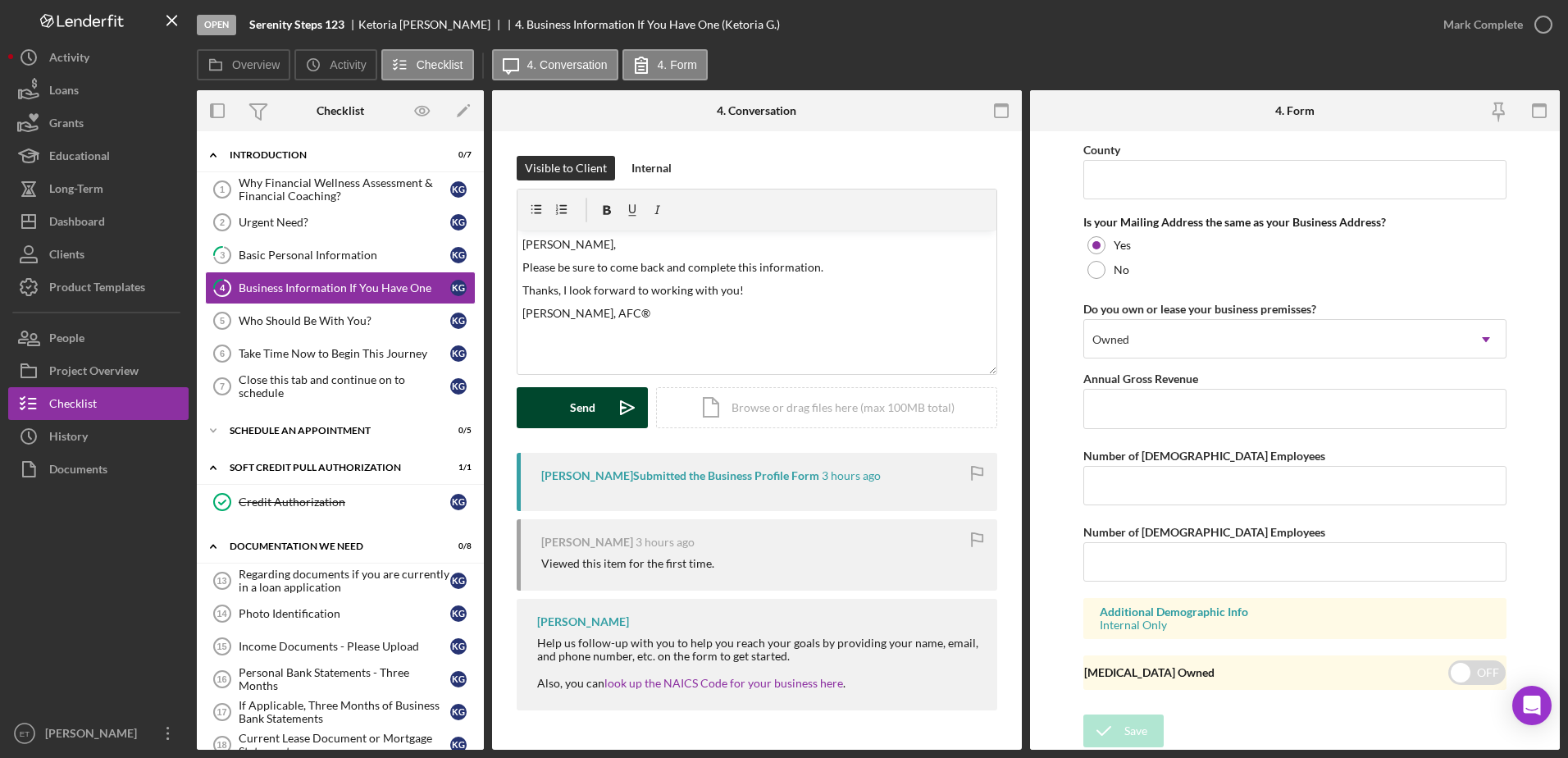
click at [613, 406] on icon "Icon/icon-invite-send" at bounding box center [627, 408] width 41 height 41
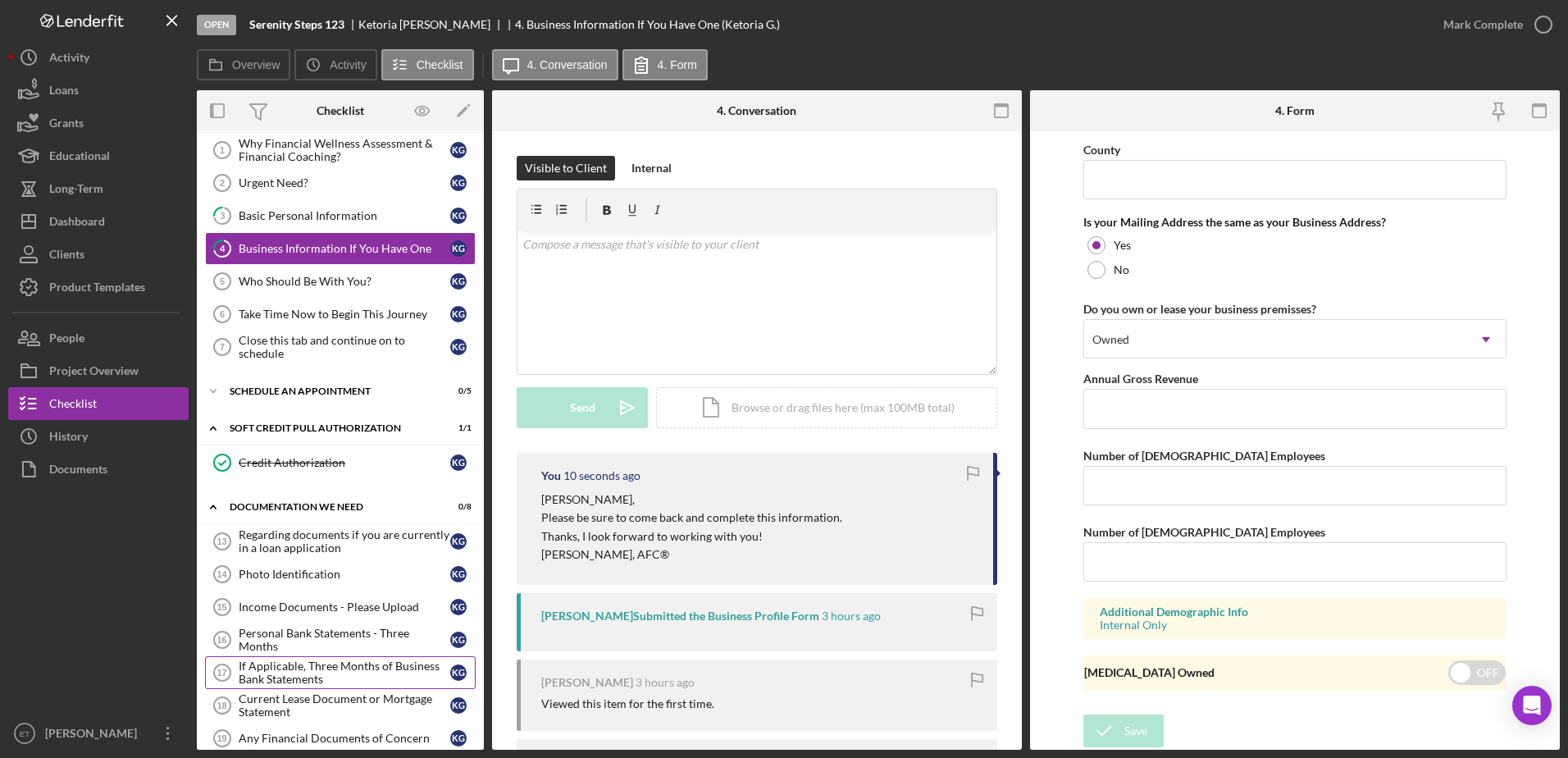
scroll to position [0, 0]
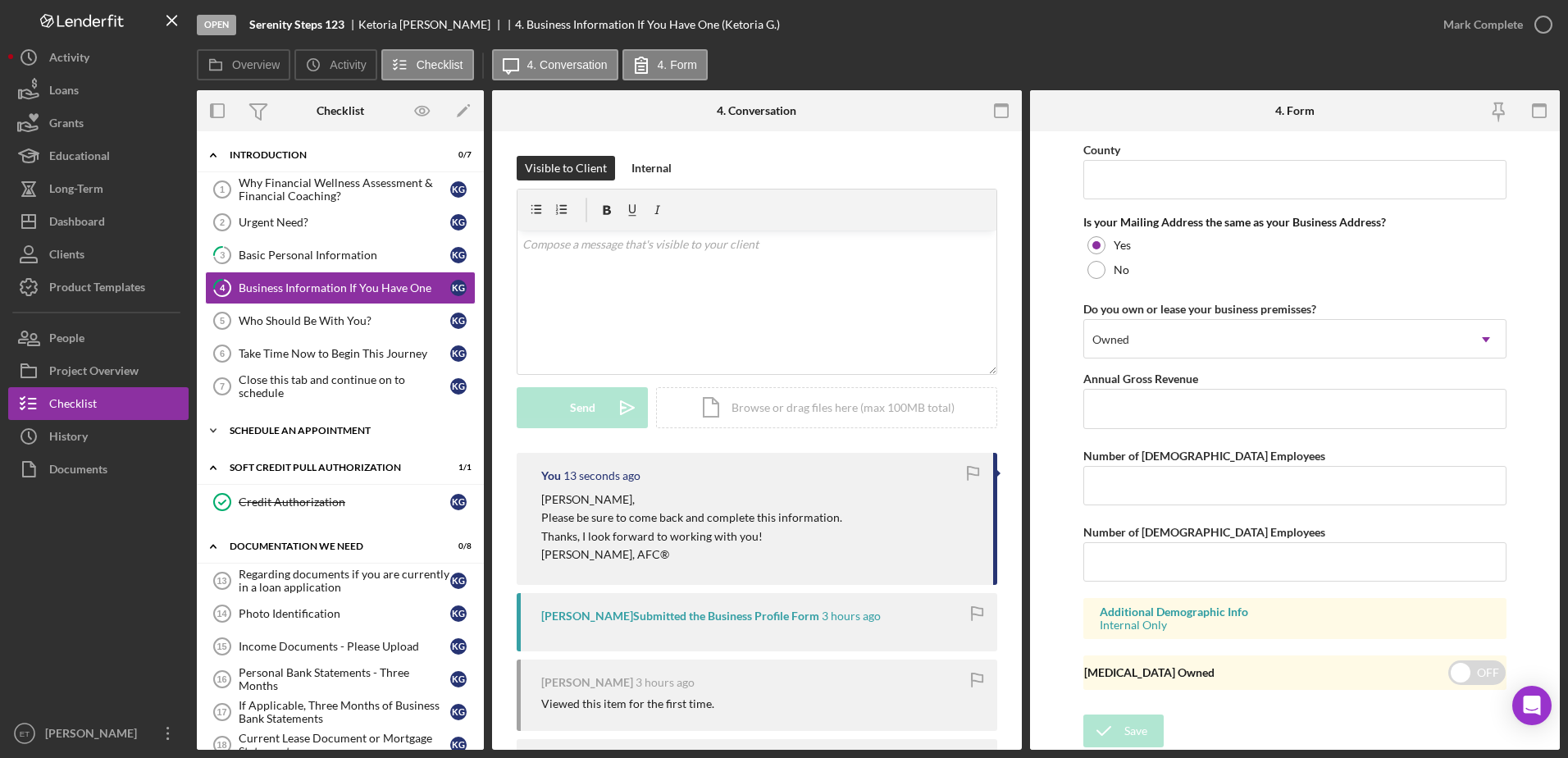
click at [338, 430] on div "Schedule An Appointment" at bounding box center [346, 430] width 234 height 9
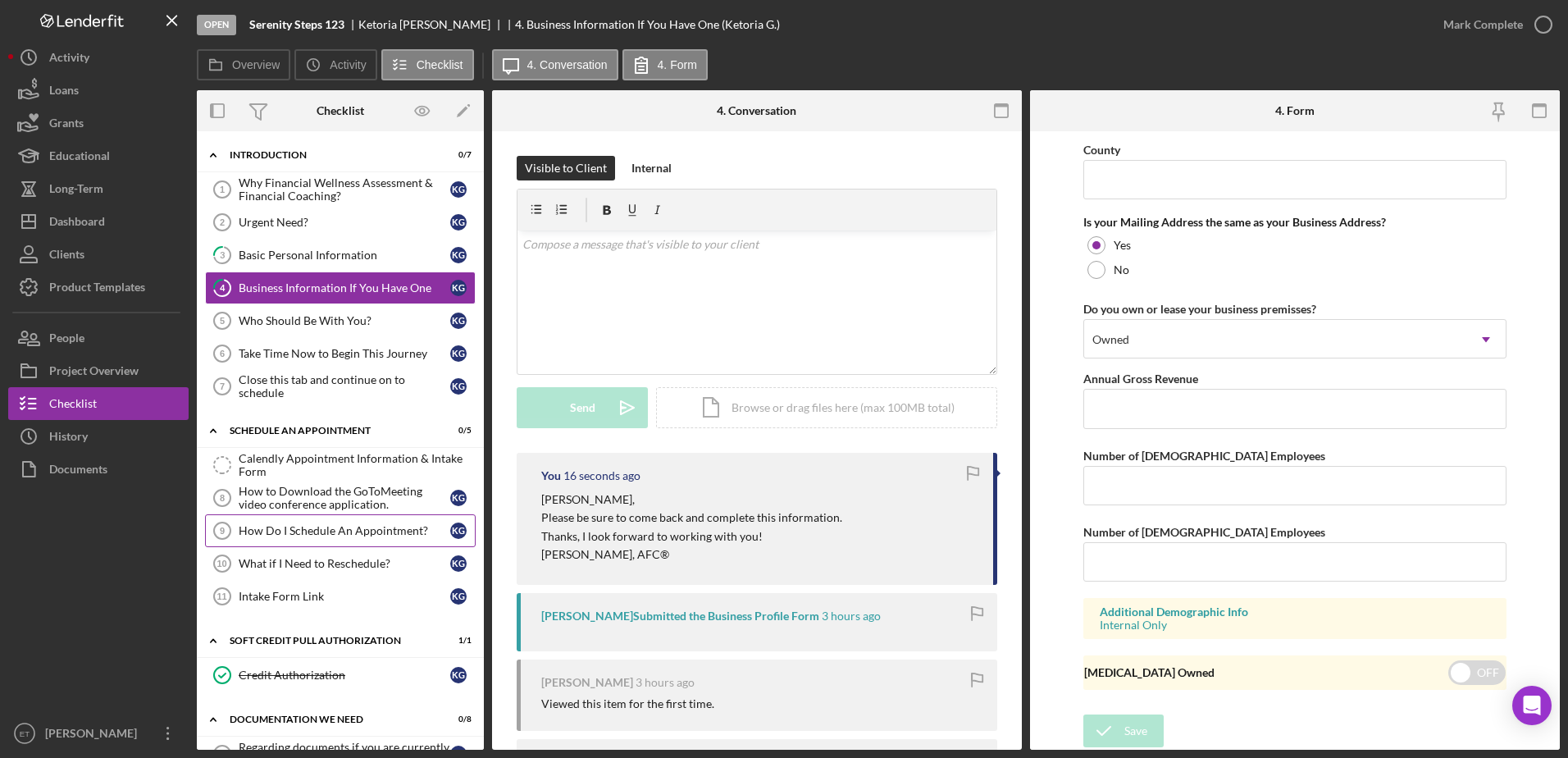
click at [326, 531] on div "How Do I Schedule An Appointment?" at bounding box center [344, 530] width 212 height 13
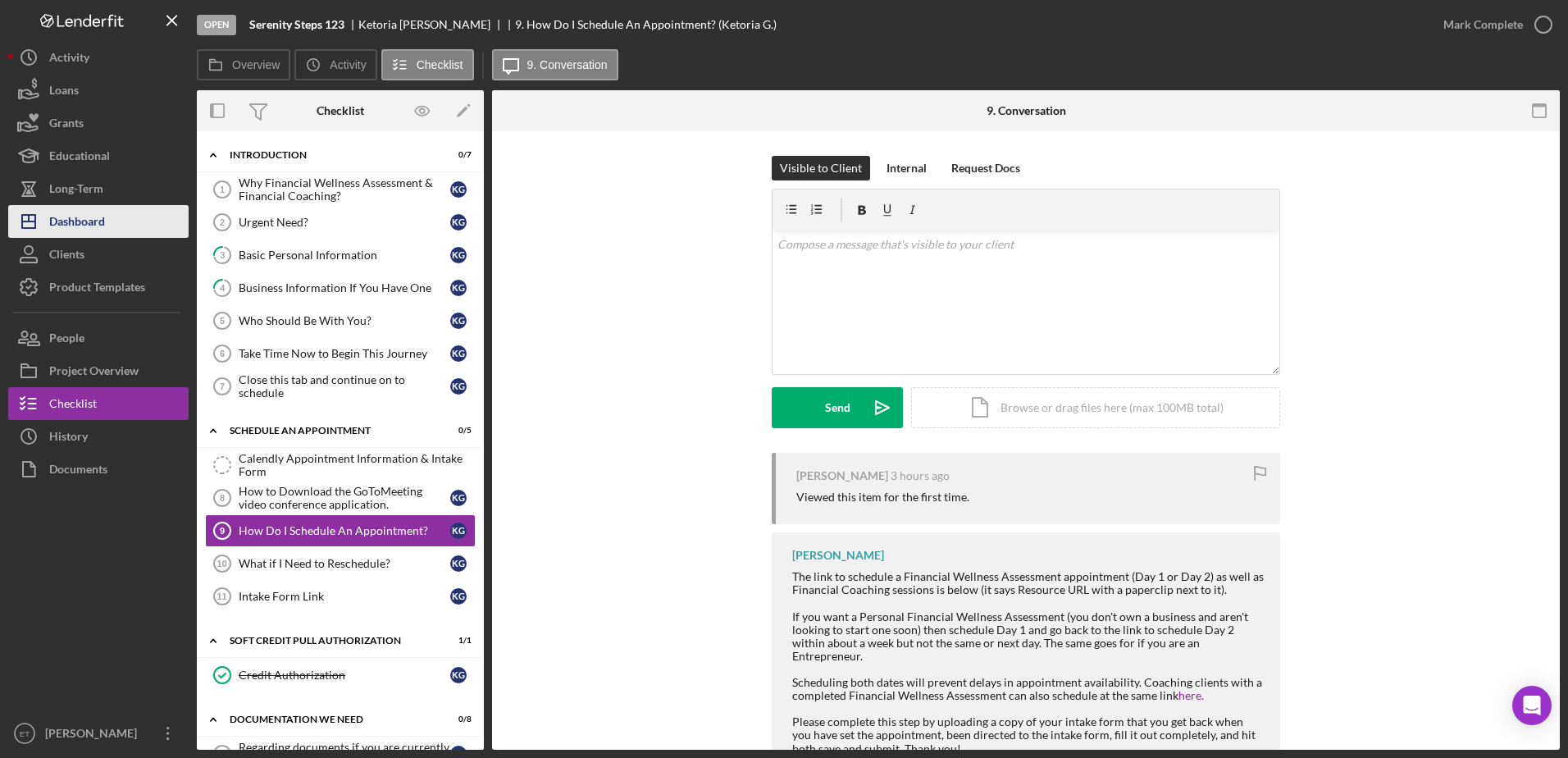
click at [77, 220] on div "Dashboard" at bounding box center [76, 223] width 56 height 37
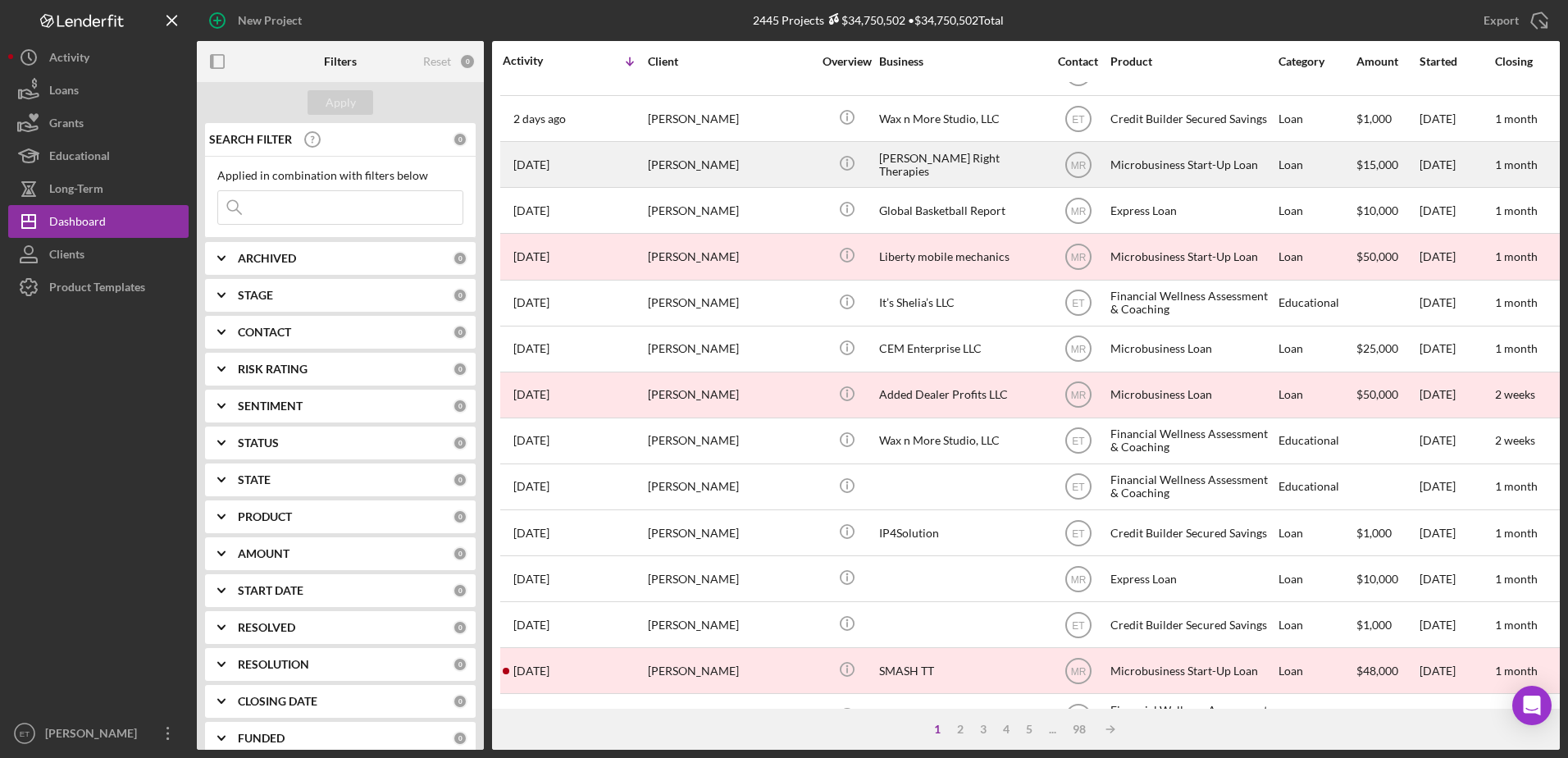
scroll to position [281, 0]
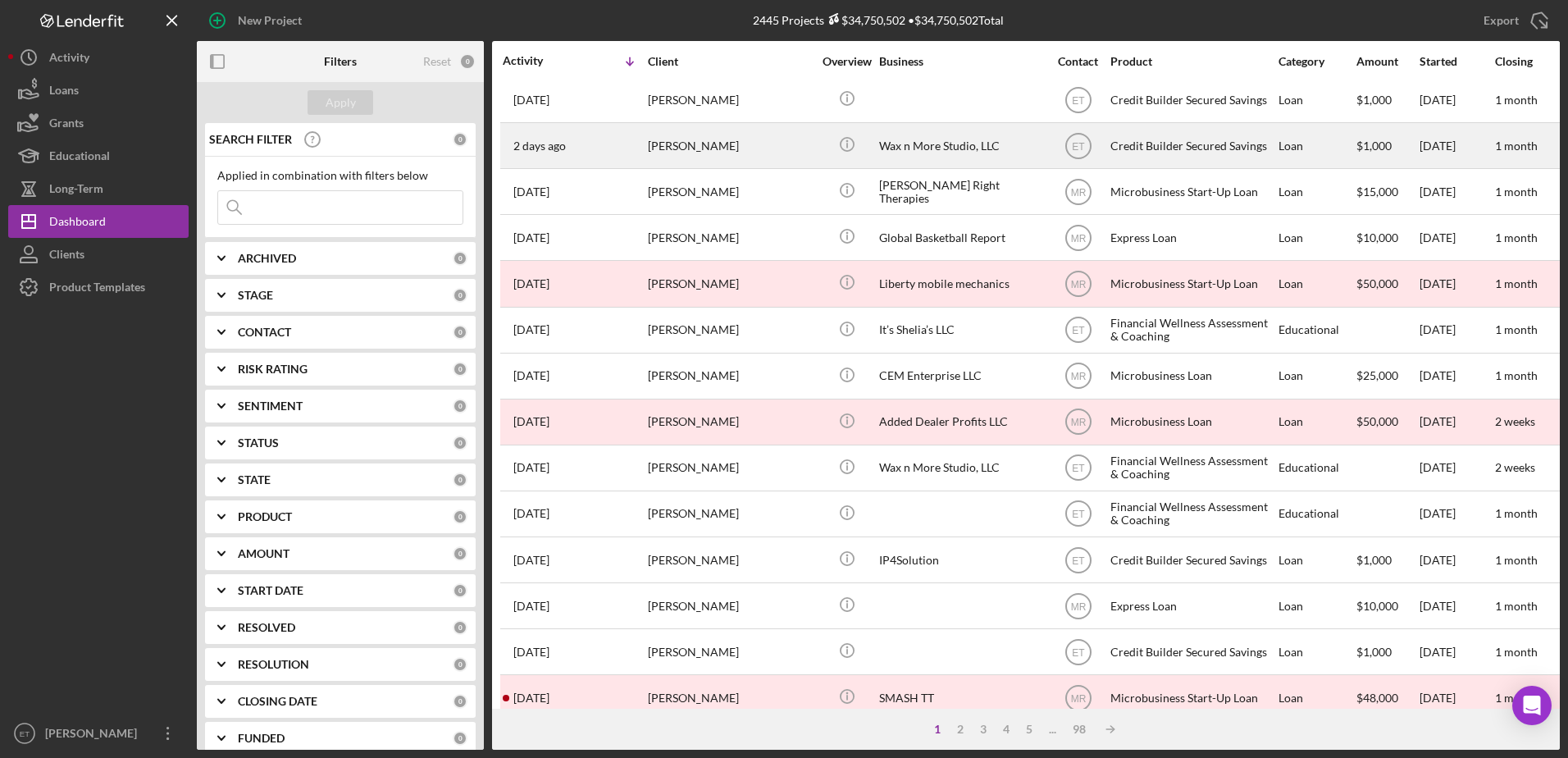
click at [751, 144] on div "[PERSON_NAME]" at bounding box center [729, 146] width 164 height 44
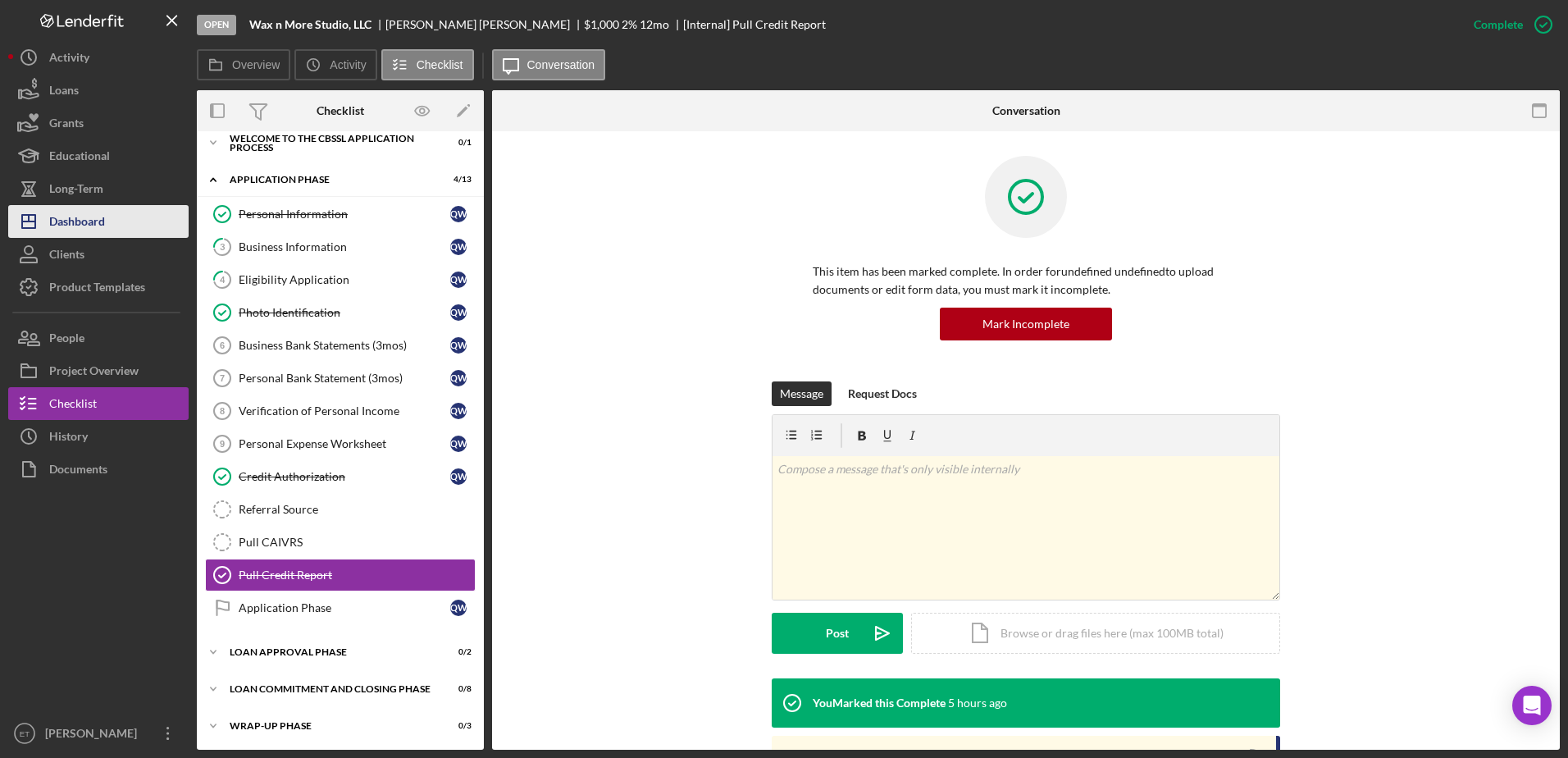
click at [81, 219] on div "Dashboard" at bounding box center [76, 223] width 56 height 37
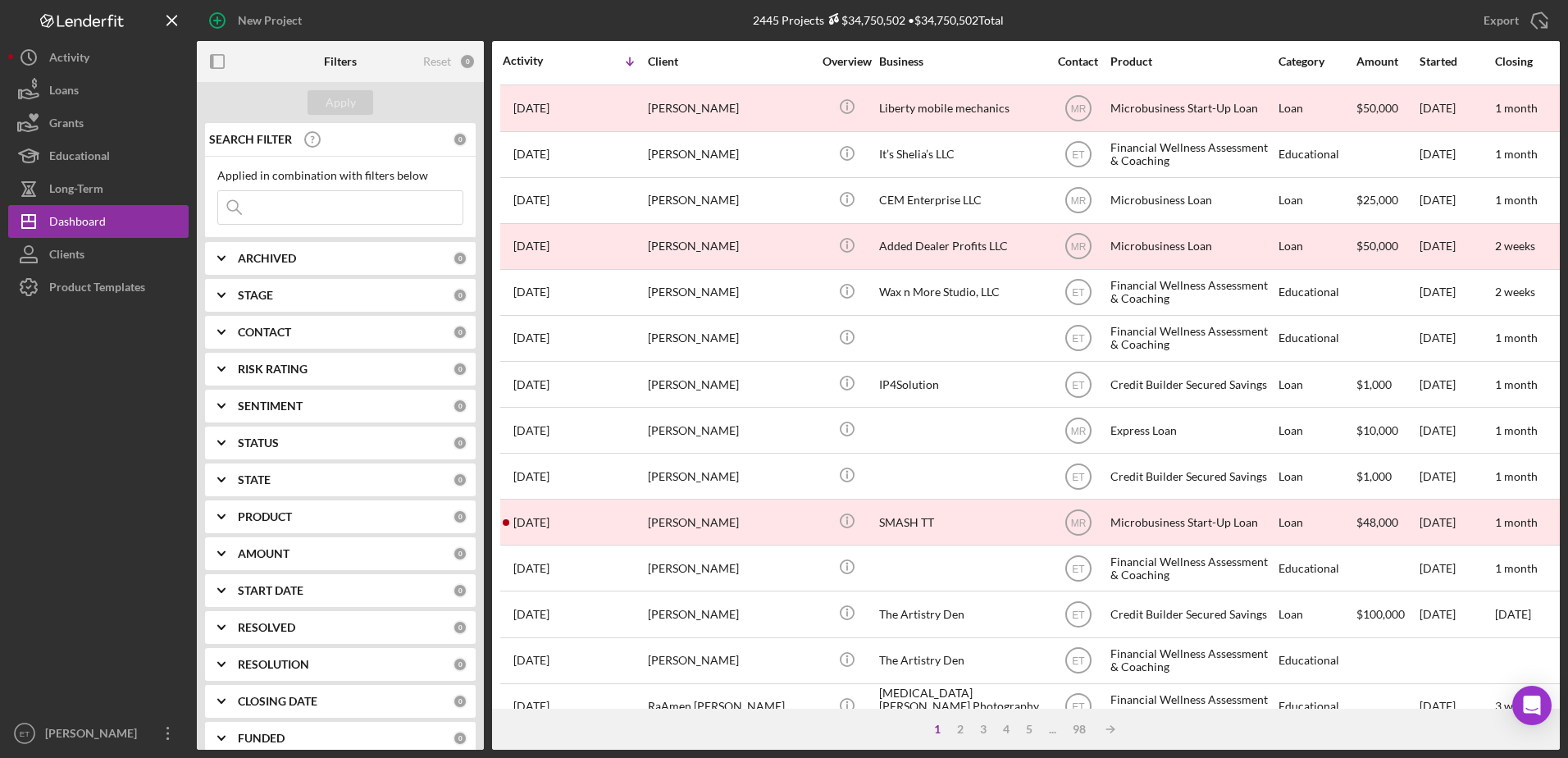
scroll to position [545, 0]
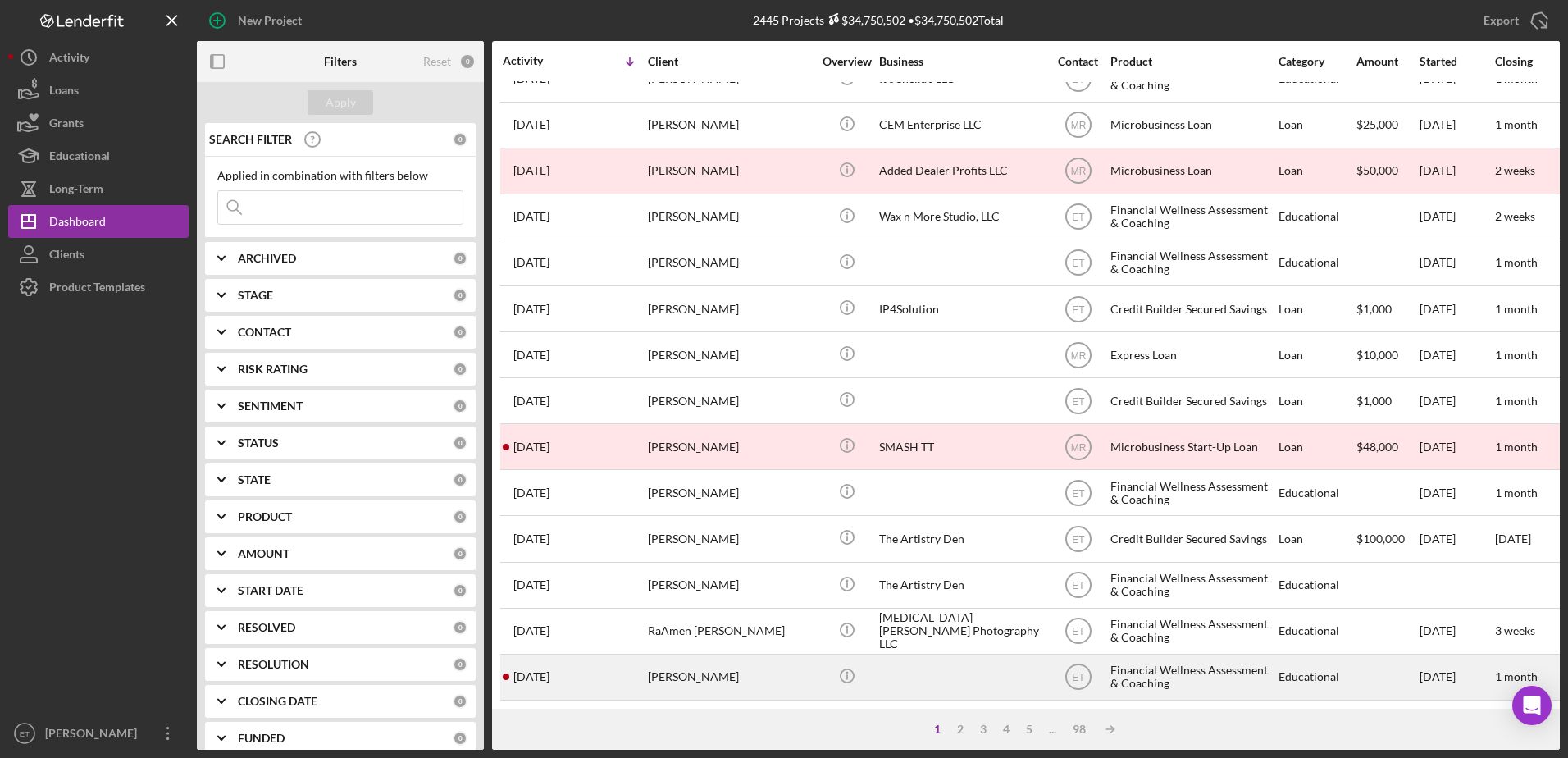
click at [760, 664] on div "[PERSON_NAME]" at bounding box center [729, 677] width 164 height 44
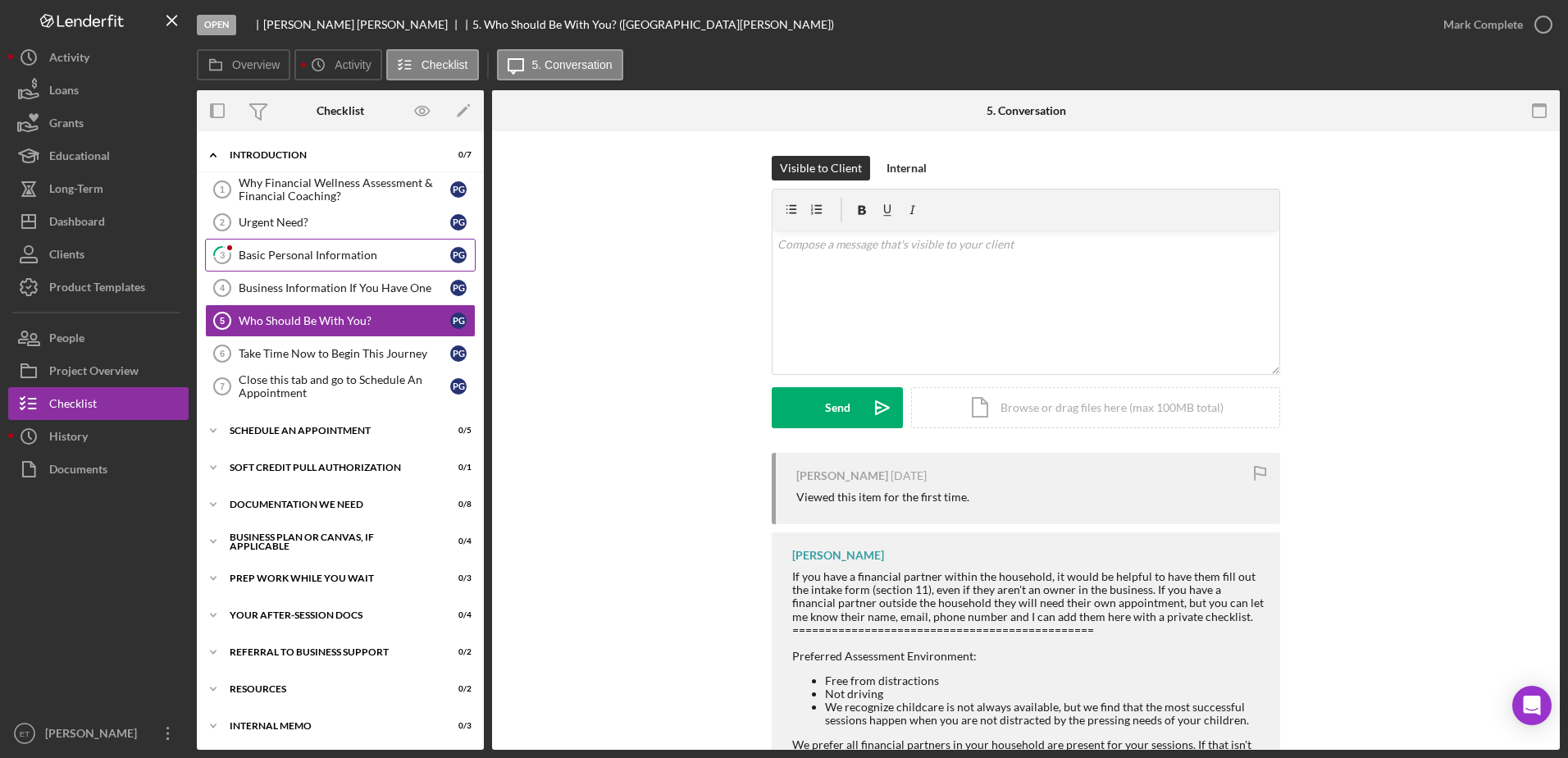
click at [308, 260] on div "Basic Personal Information" at bounding box center [344, 254] width 212 height 13
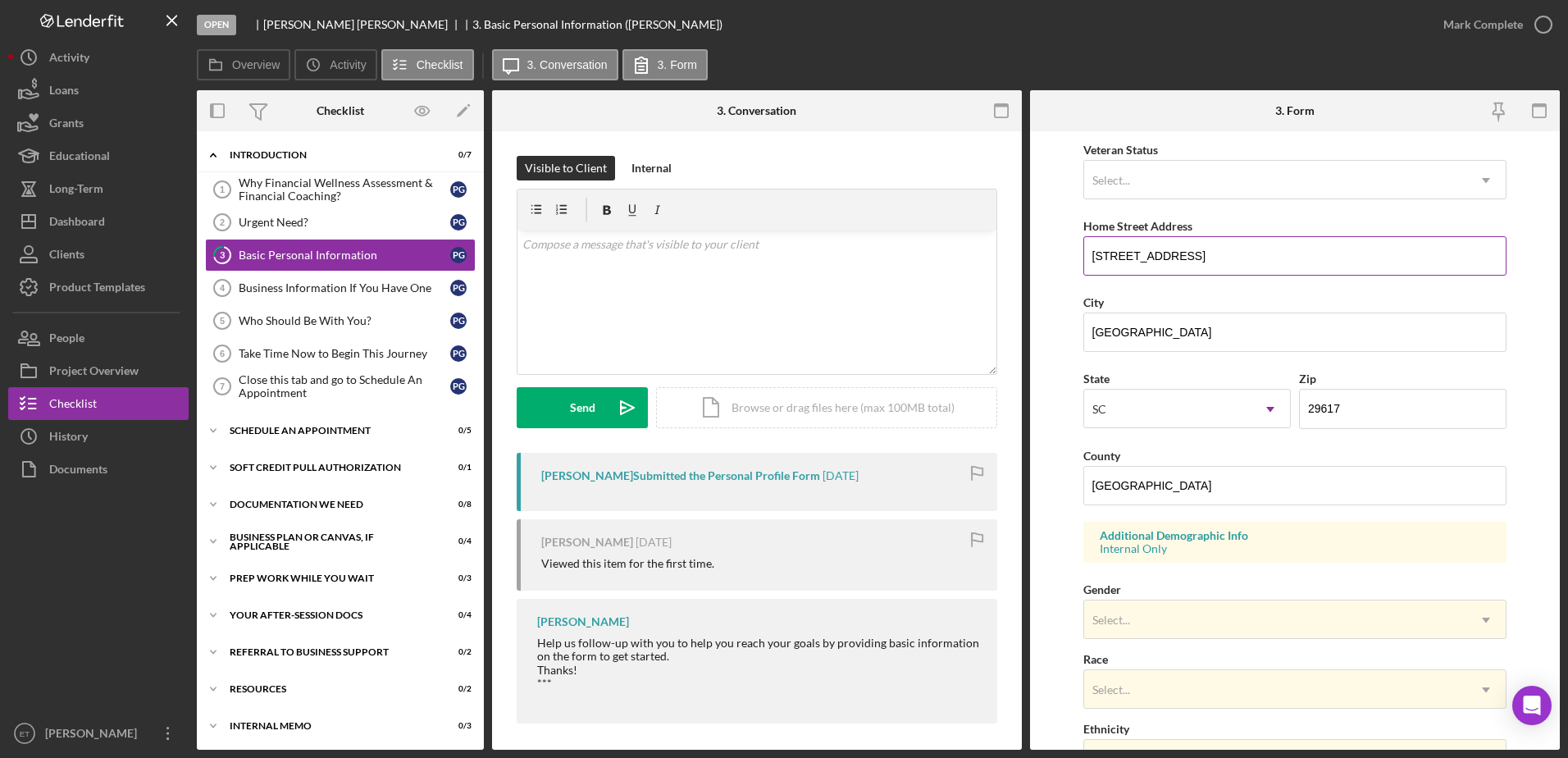
scroll to position [230, 0]
click at [308, 290] on div "Business Information If You Have One" at bounding box center [344, 287] width 212 height 13
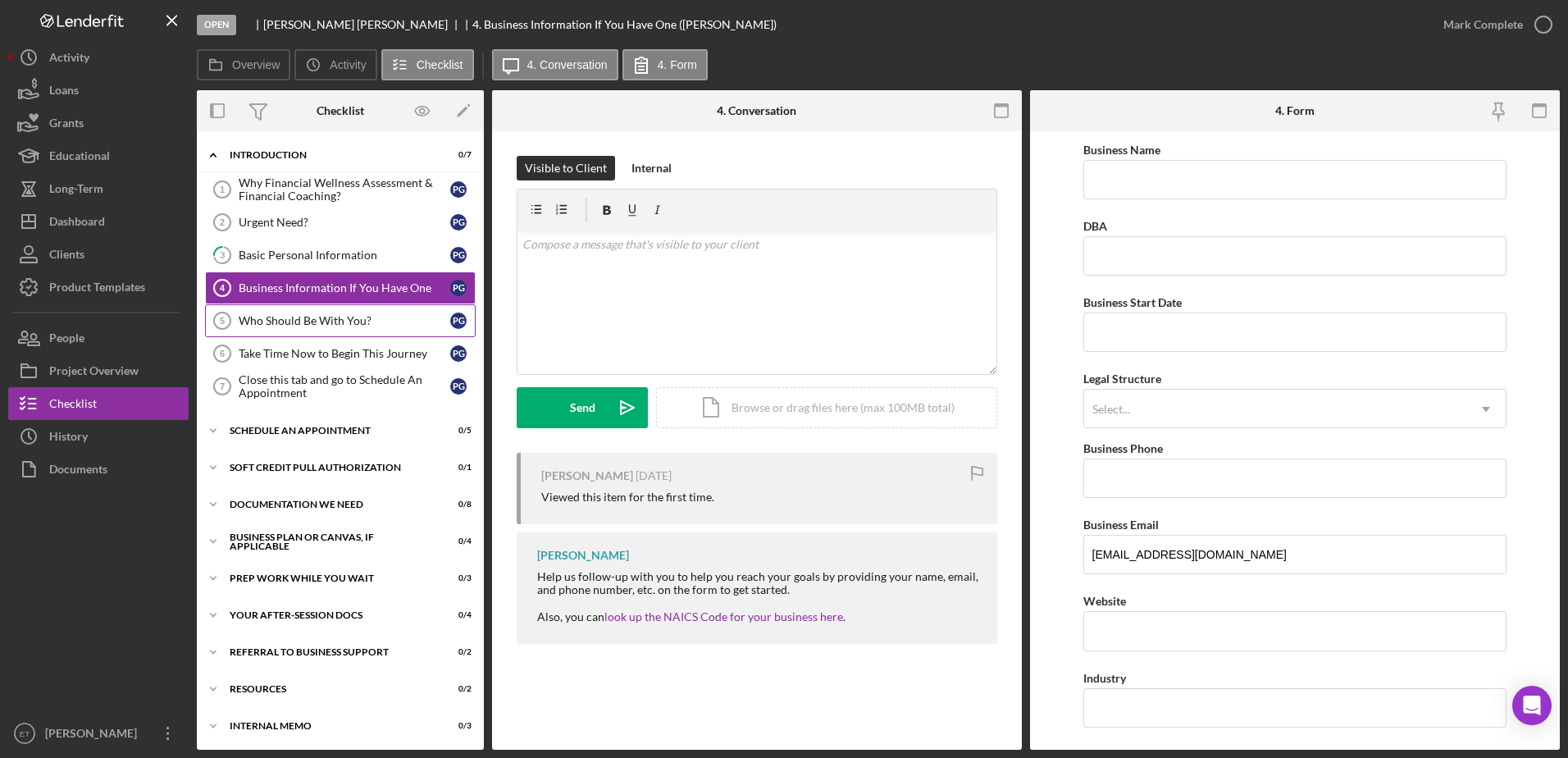
click at [298, 314] on div "Who Should Be With You?" at bounding box center [344, 320] width 212 height 13
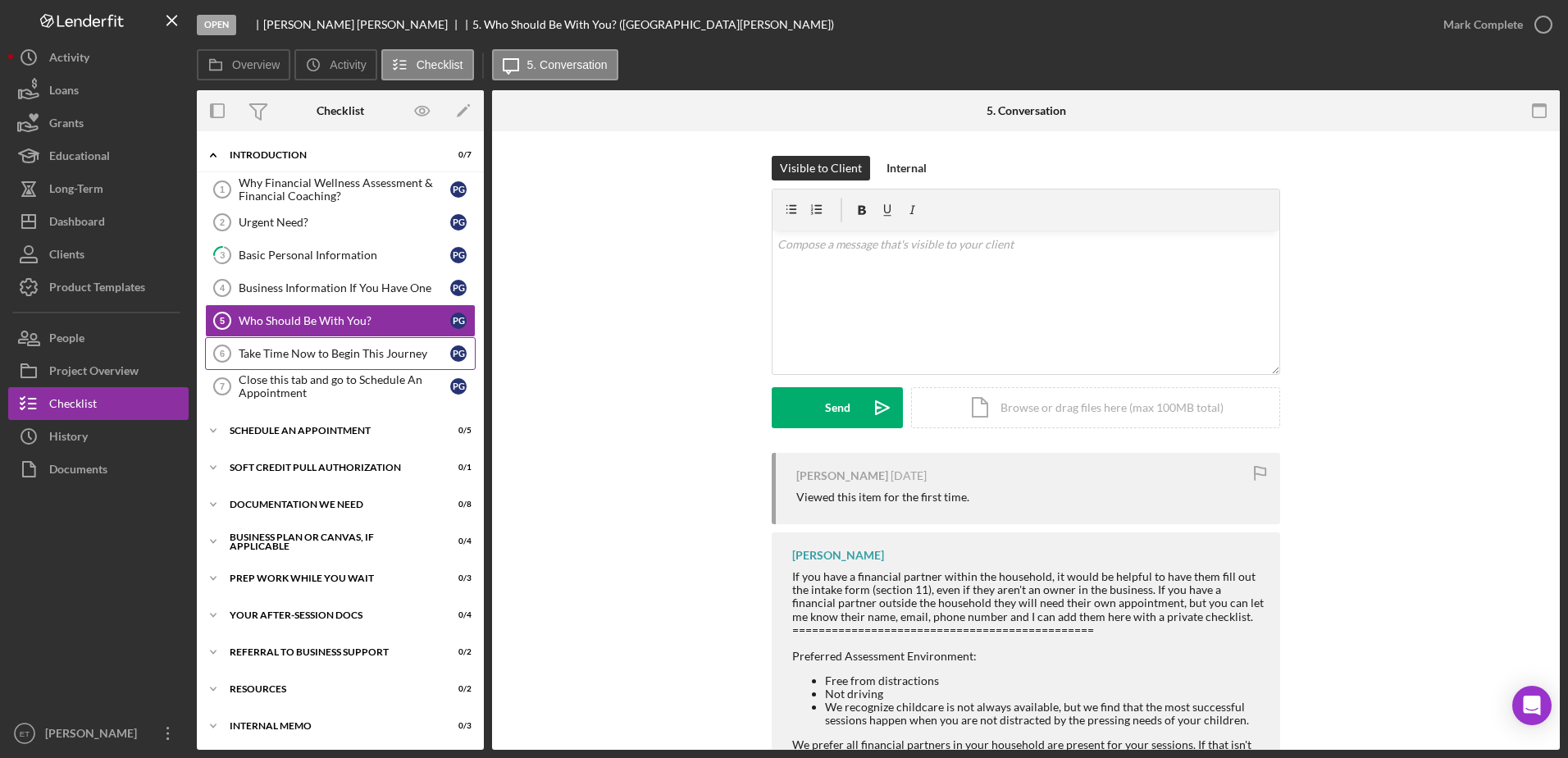
click at [275, 353] on div "Take Time Now to Begin This Journey" at bounding box center [344, 353] width 212 height 13
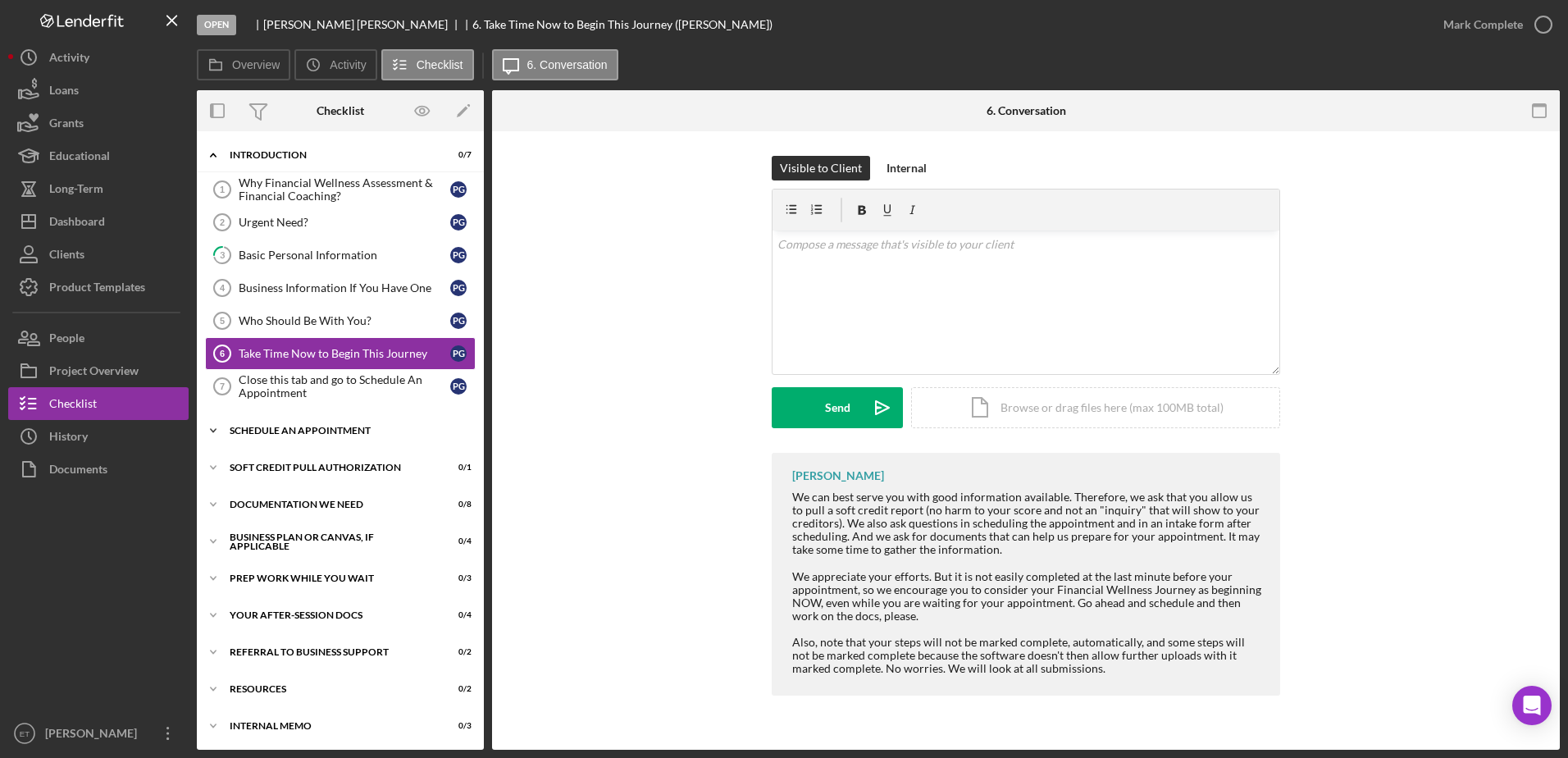
click at [269, 433] on div "Schedule An Appointment" at bounding box center [346, 430] width 234 height 9
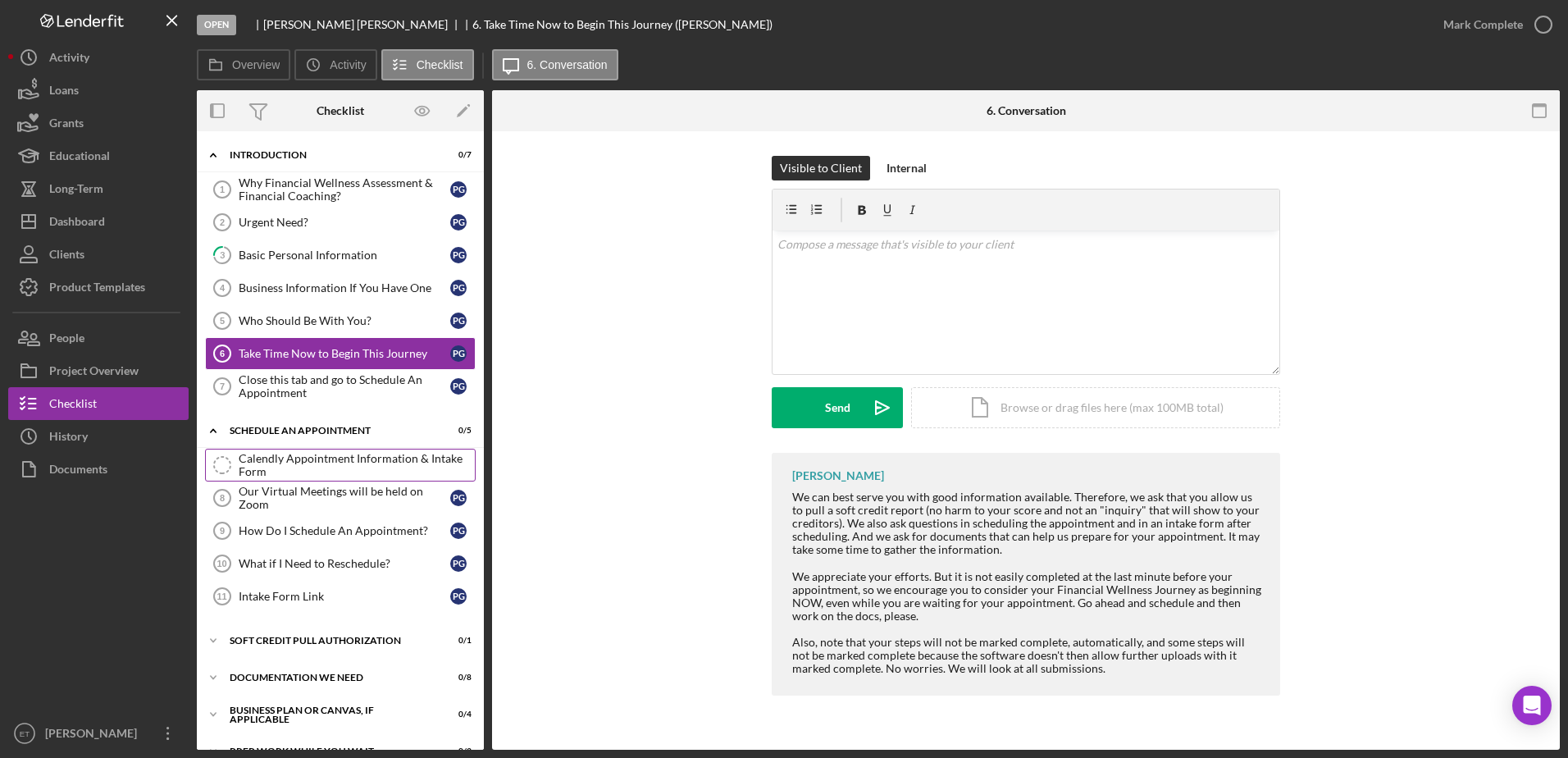
click at [267, 468] on div "Calendly Appointment Information & Intake Form" at bounding box center [357, 464] width 236 height 27
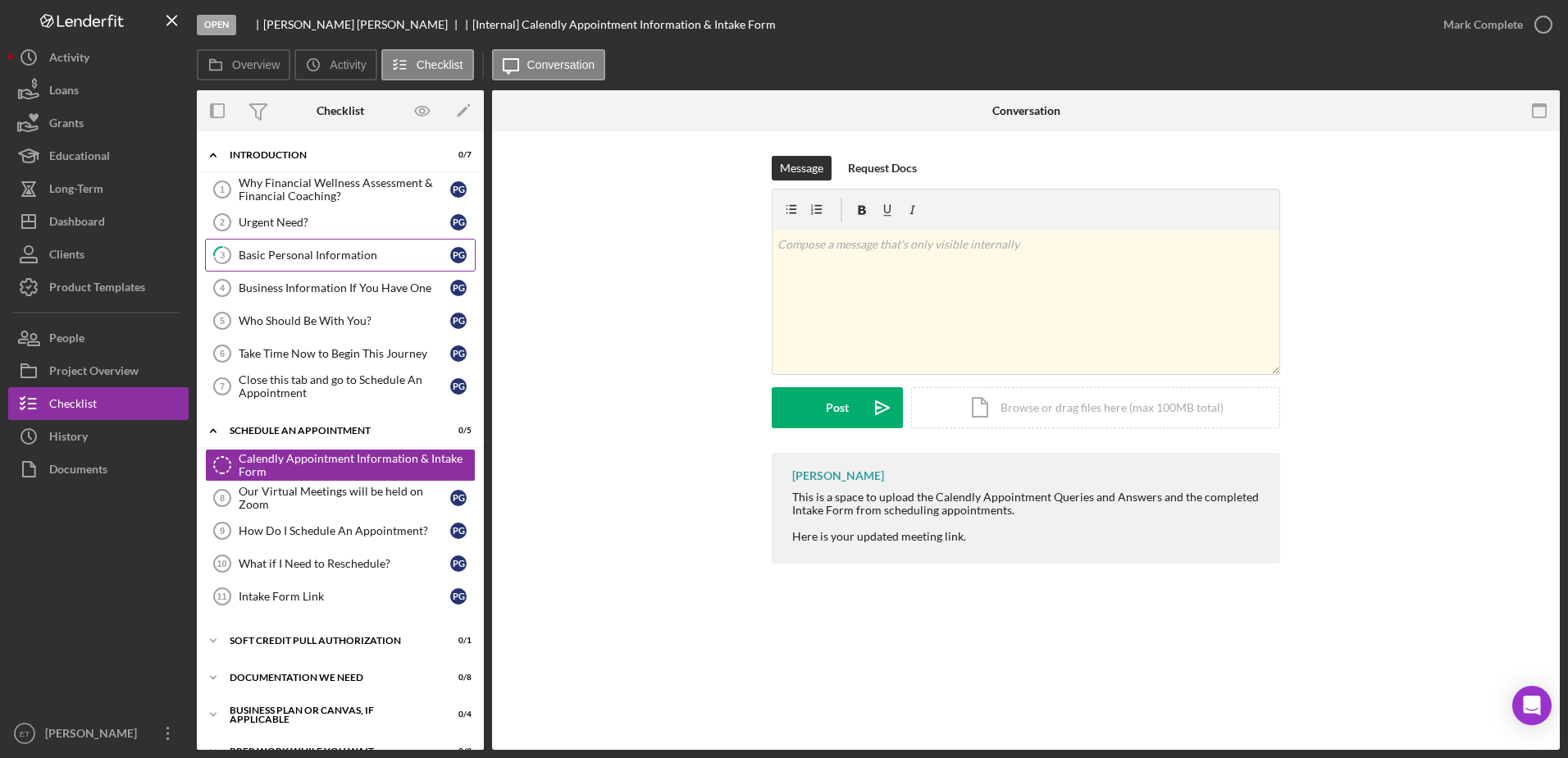
click at [291, 254] on div "Basic Personal Information" at bounding box center [344, 254] width 212 height 13
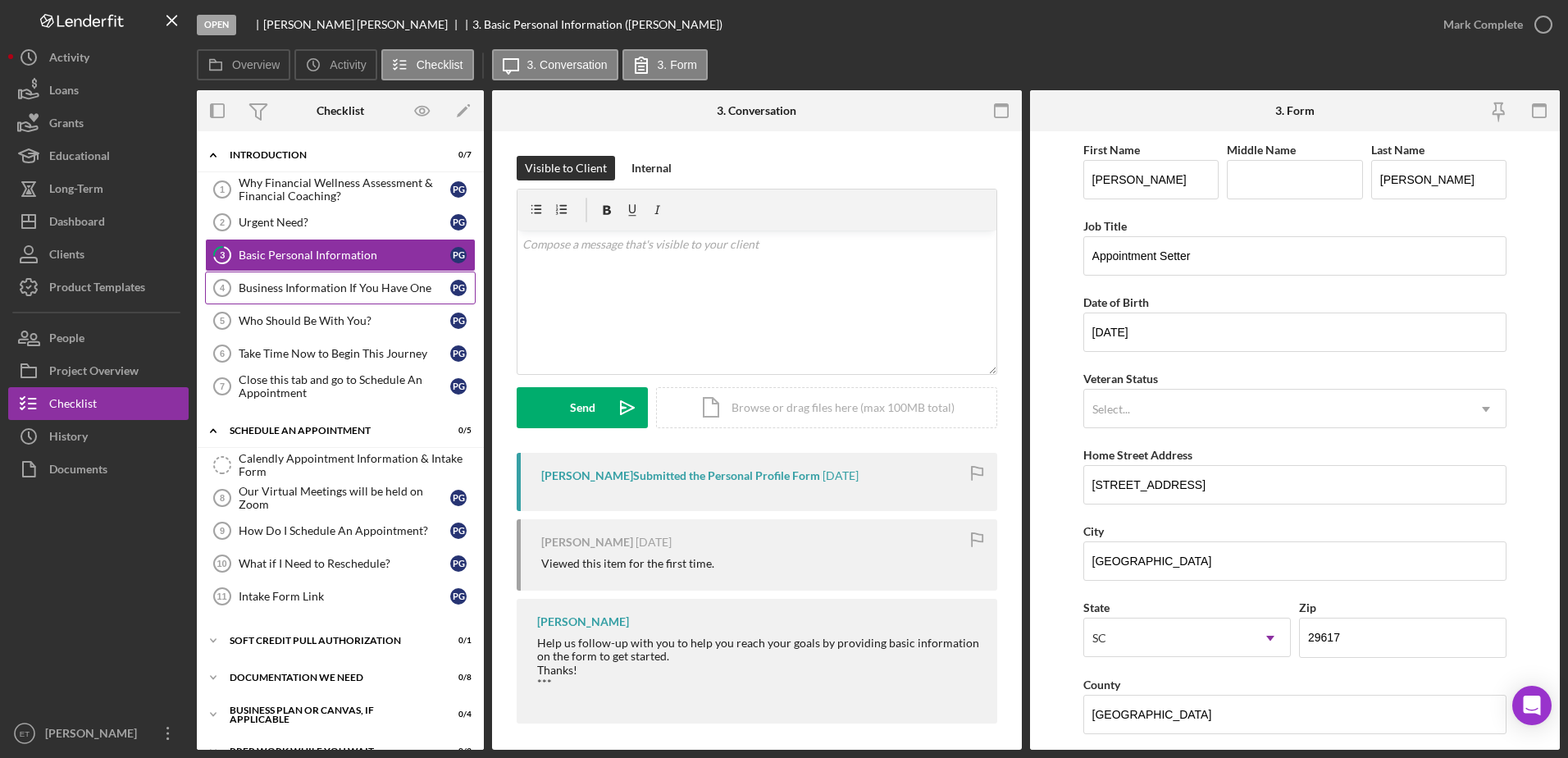
click at [312, 285] on div "Business Information If You Have One" at bounding box center [344, 287] width 212 height 13
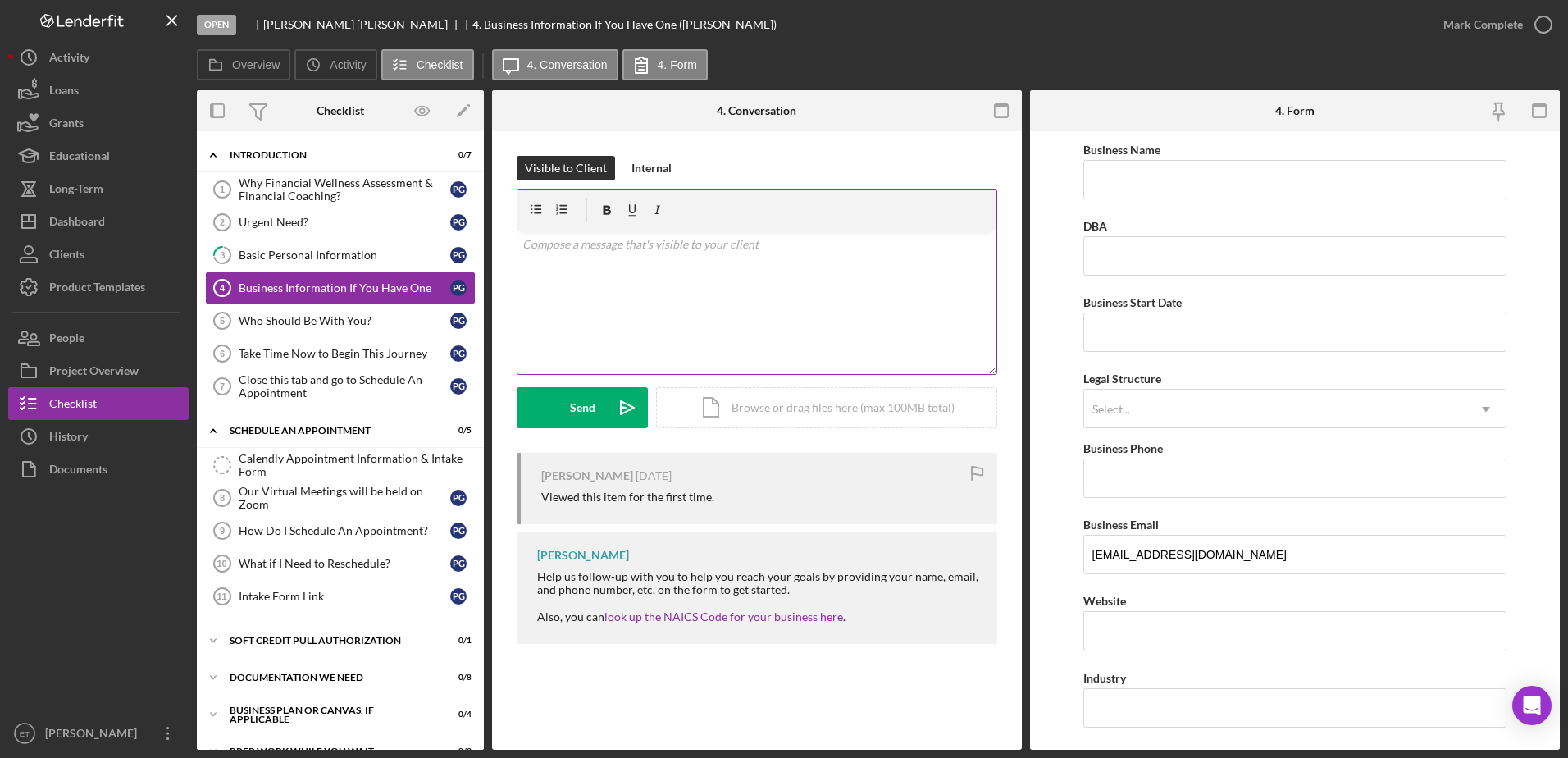
click at [607, 278] on div "v Color teal Color pink Remove color Add row above Add row below Add column bef…" at bounding box center [757, 302] width 479 height 144
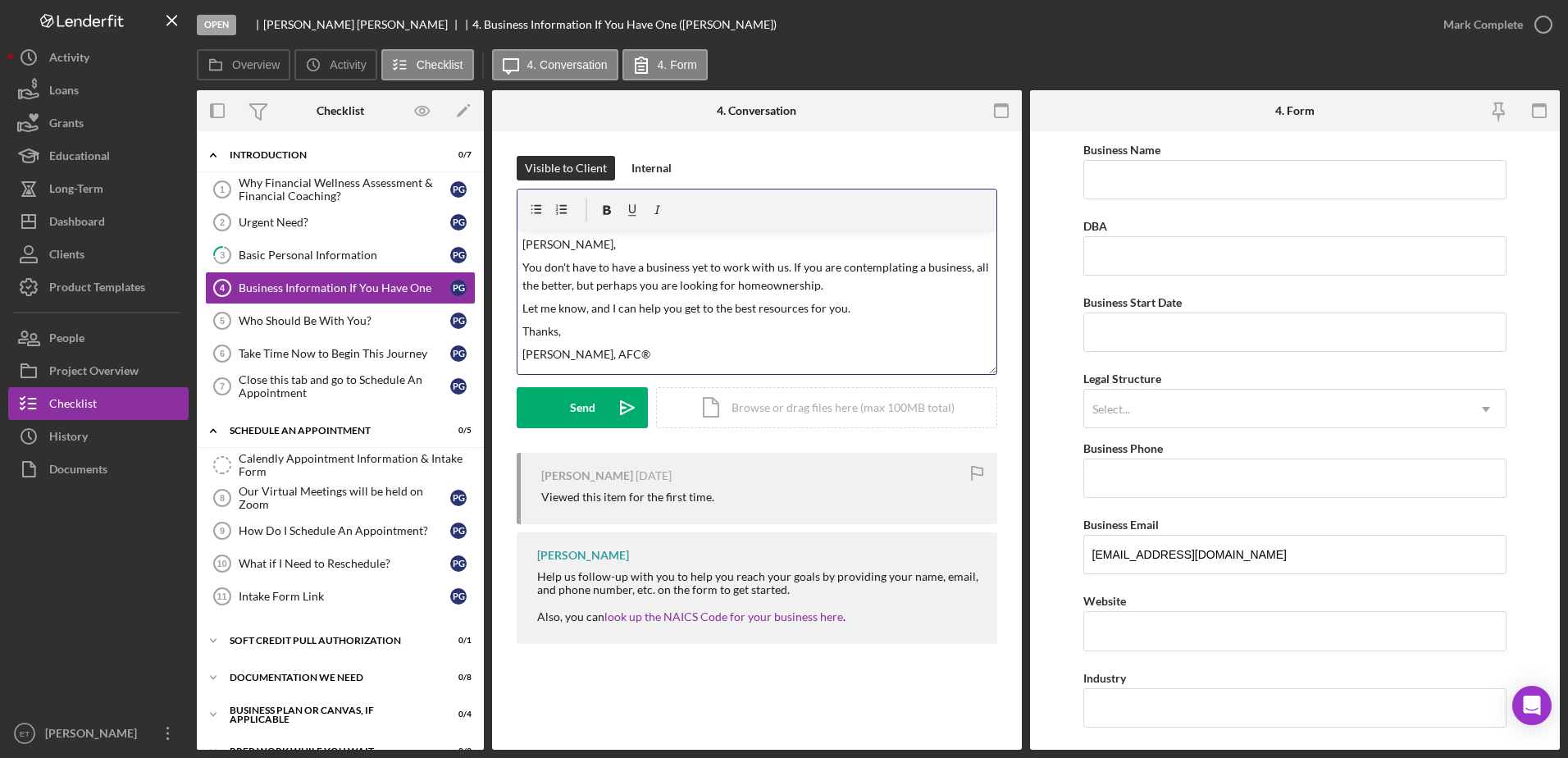
click at [552, 247] on p "[PERSON_NAME]," at bounding box center [757, 244] width 470 height 18
click at [622, 413] on polygon "submit" at bounding box center [627, 407] width 13 height 13
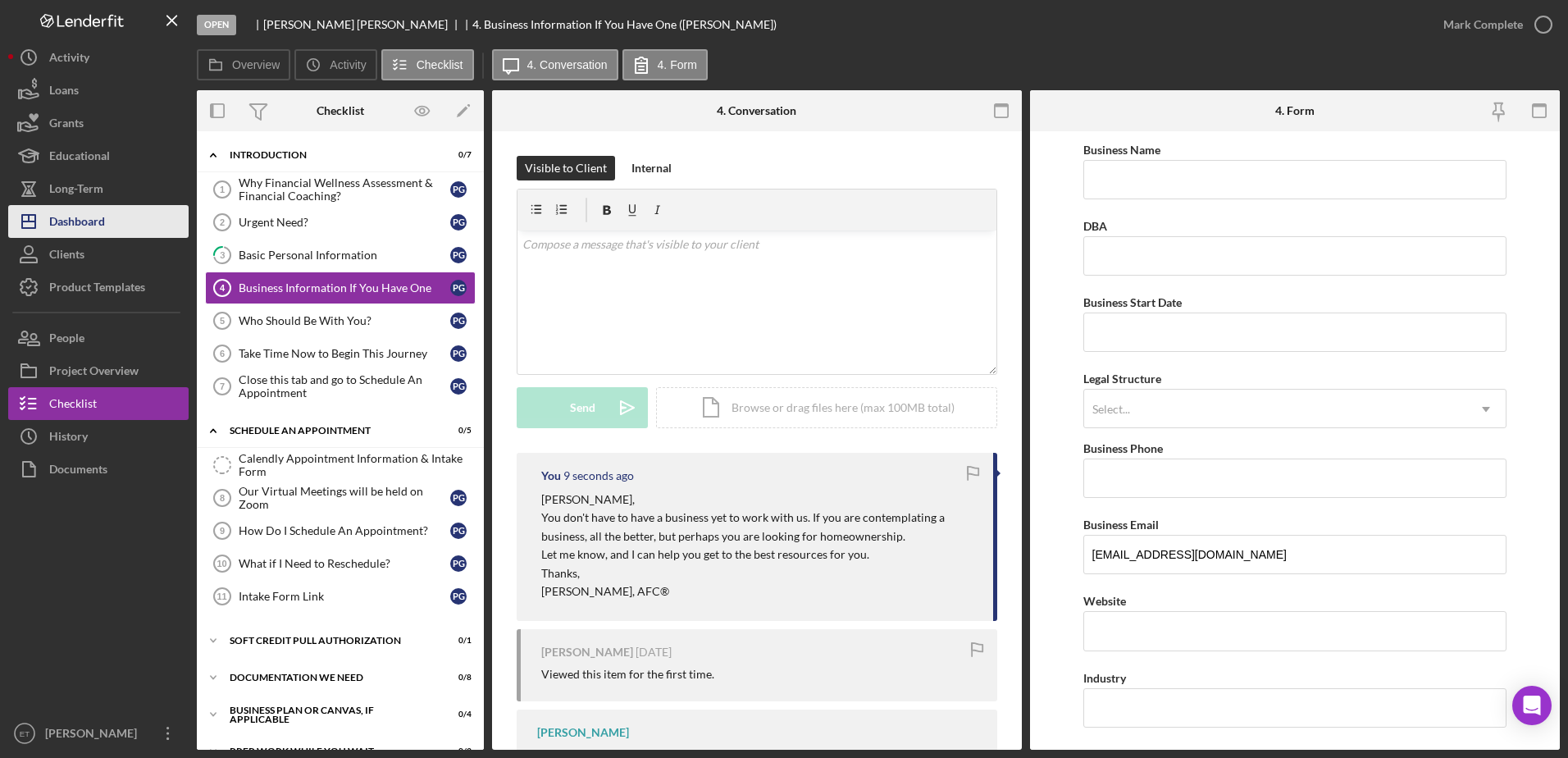
click at [82, 219] on div "Dashboard" at bounding box center [76, 223] width 56 height 37
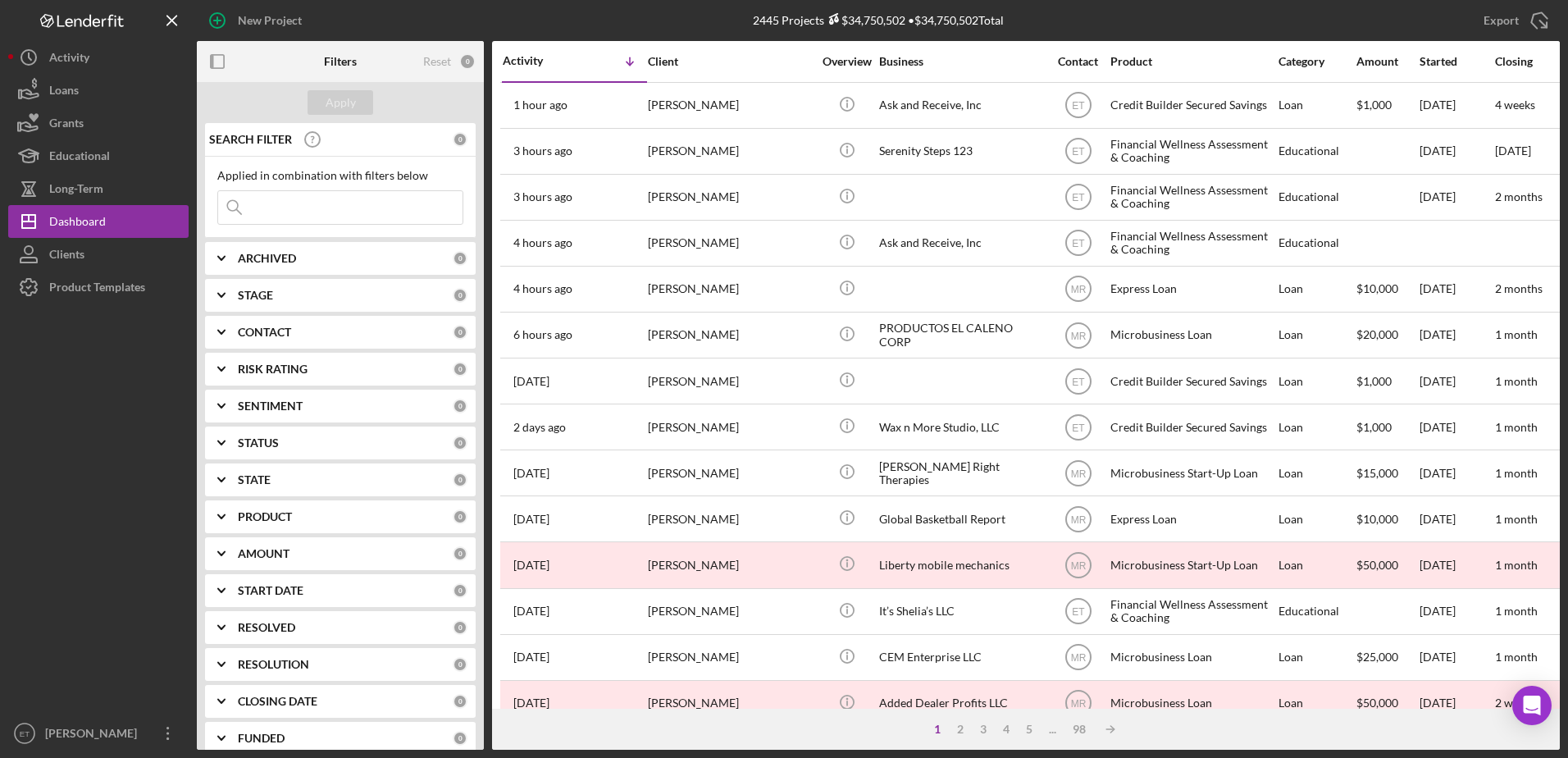
click at [267, 206] on input at bounding box center [340, 207] width 244 height 33
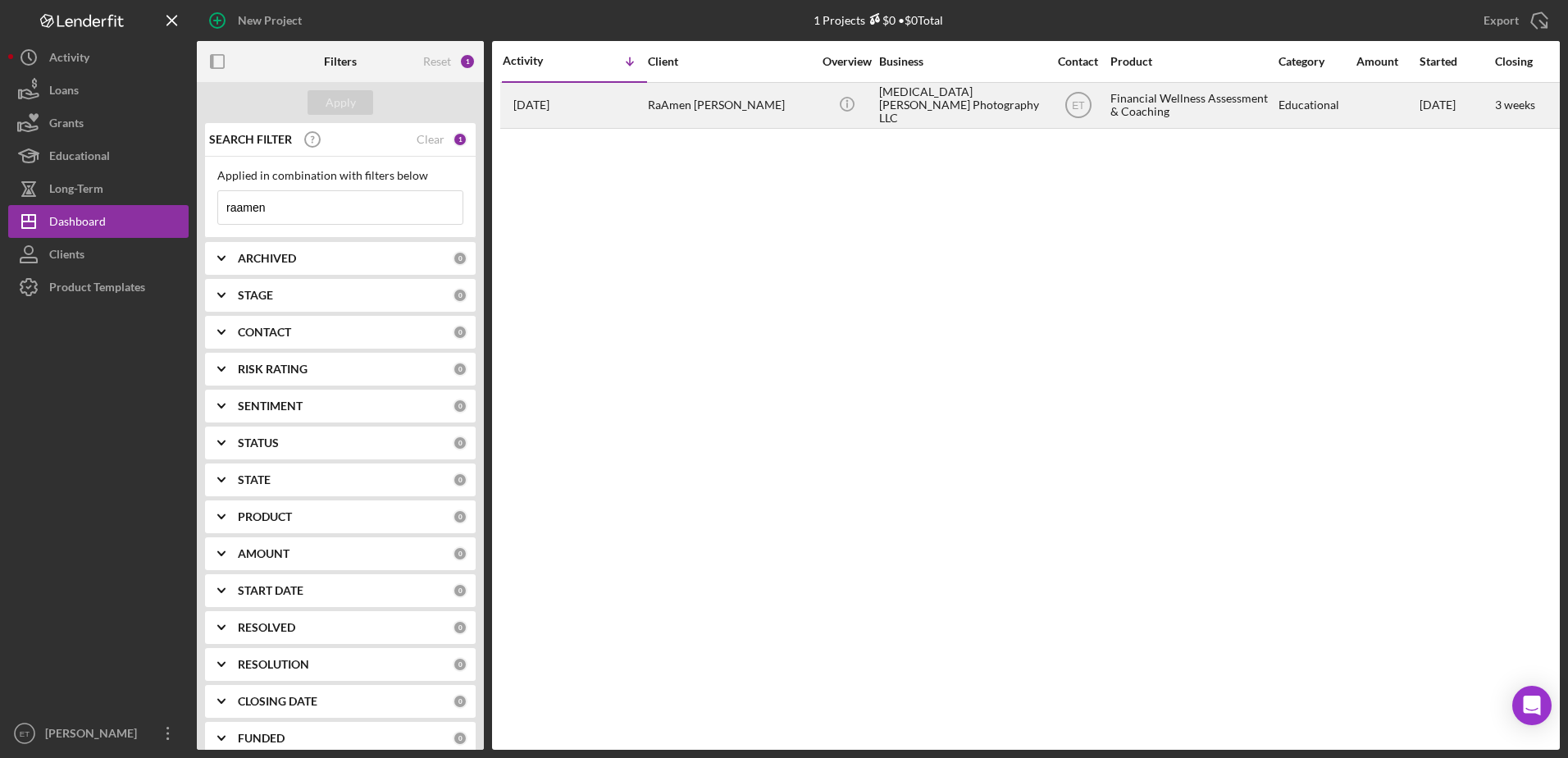
type input "raamen"
click at [701, 118] on div "RaAmen [PERSON_NAME]" at bounding box center [729, 105] width 164 height 44
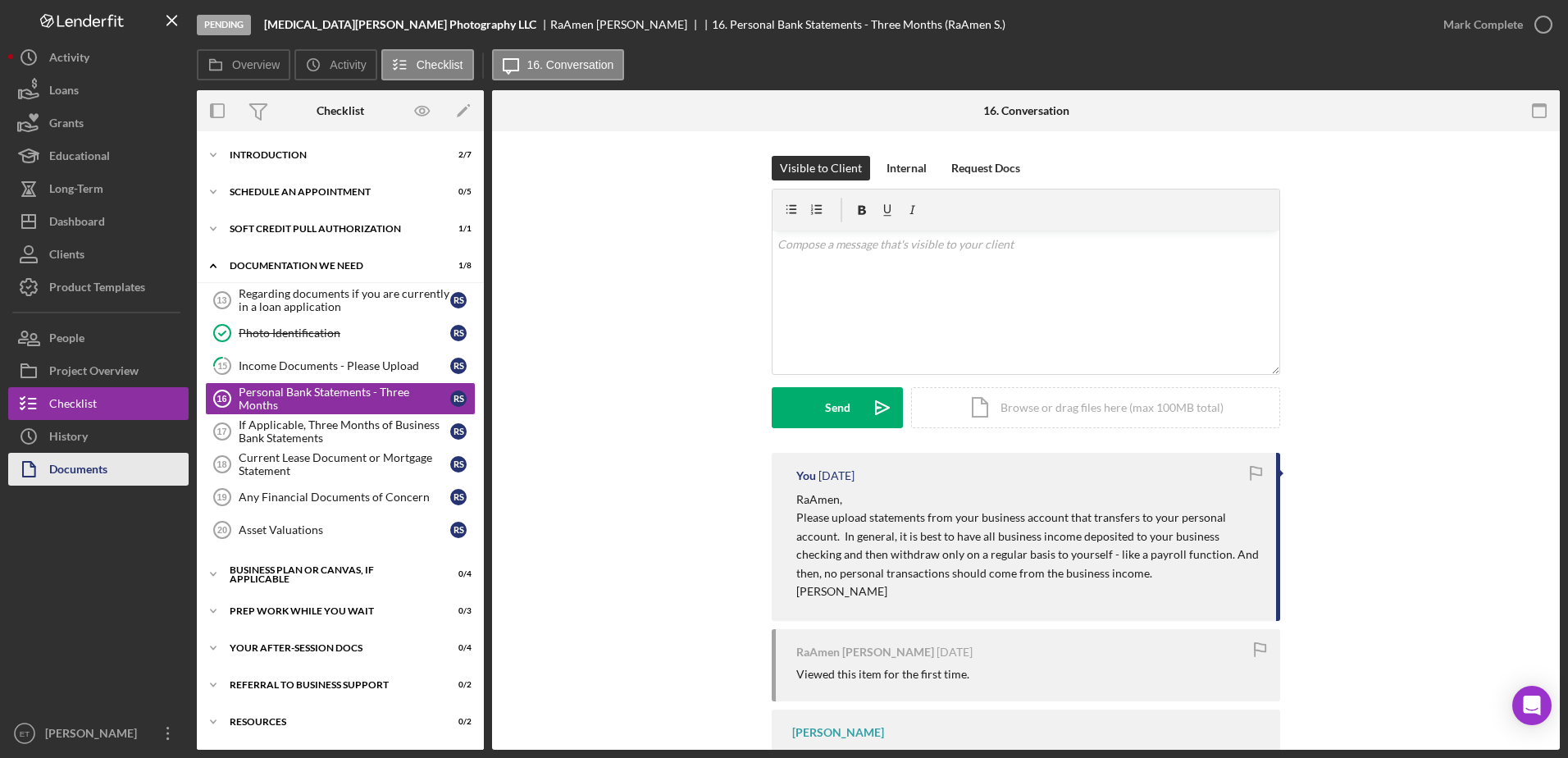
click at [74, 456] on div "Documents" at bounding box center [78, 470] width 58 height 37
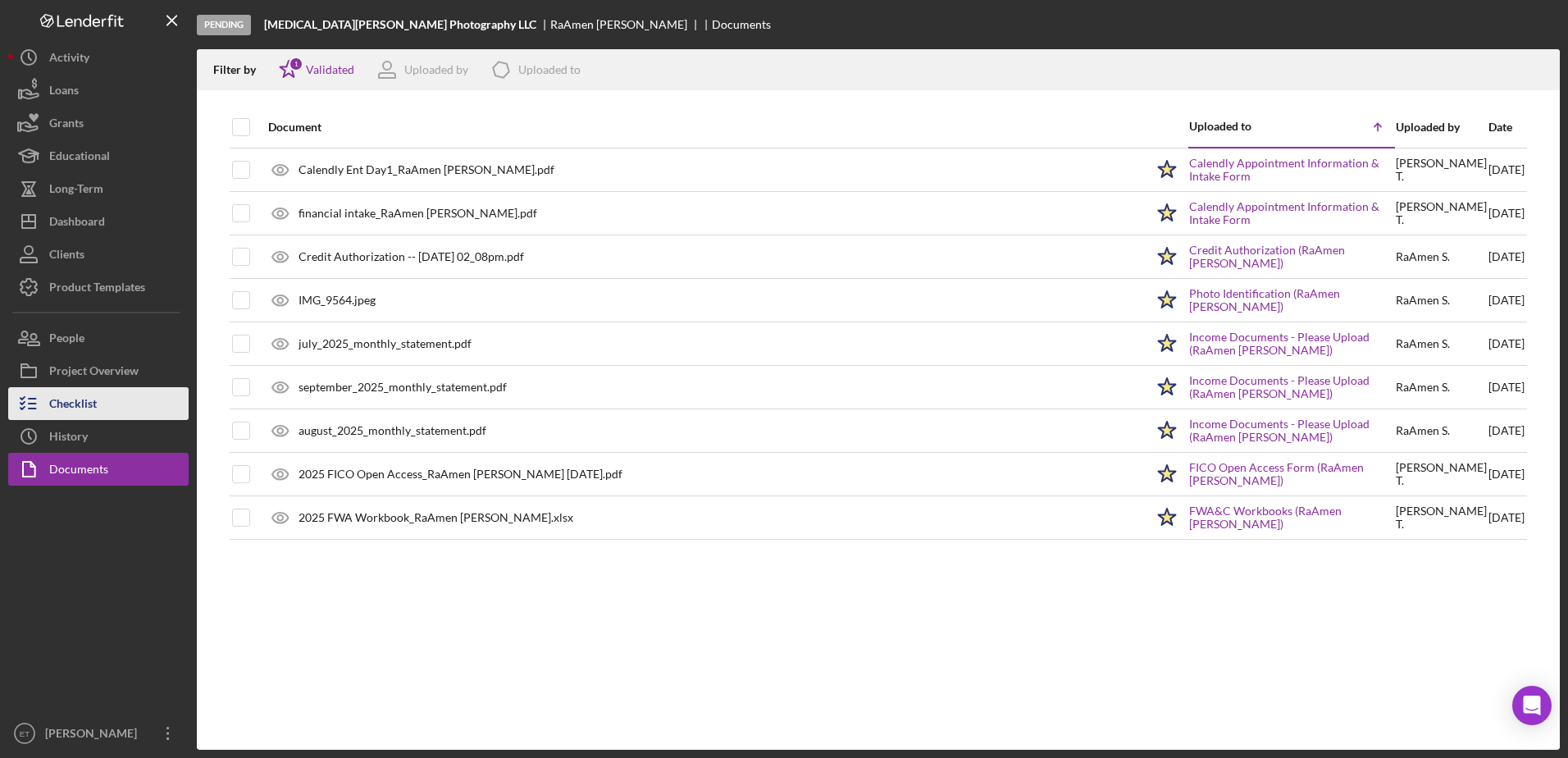
click at [75, 415] on div "Checklist" at bounding box center [73, 405] width 48 height 37
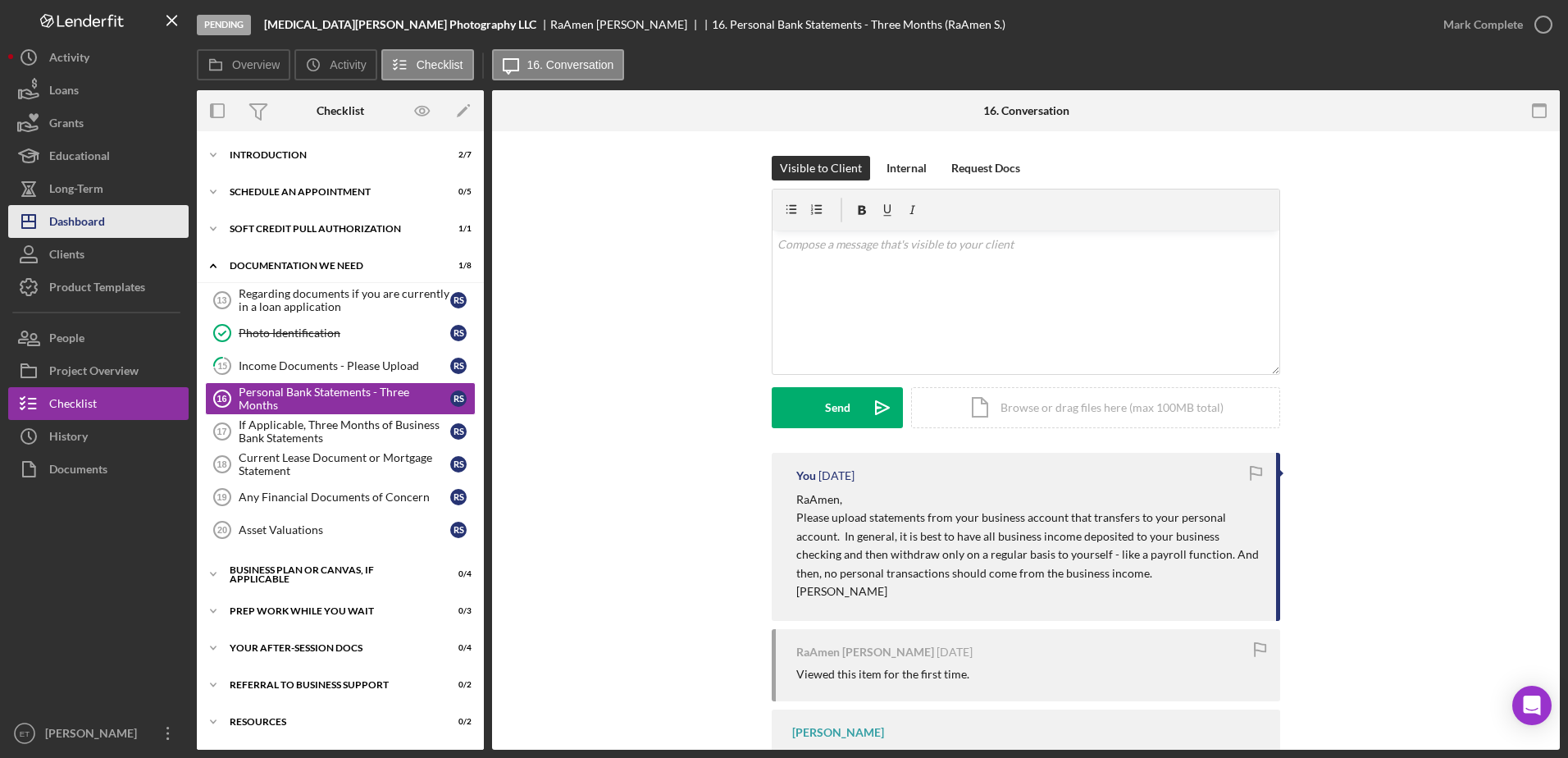
click at [70, 224] on div "Dashboard" at bounding box center [76, 223] width 56 height 37
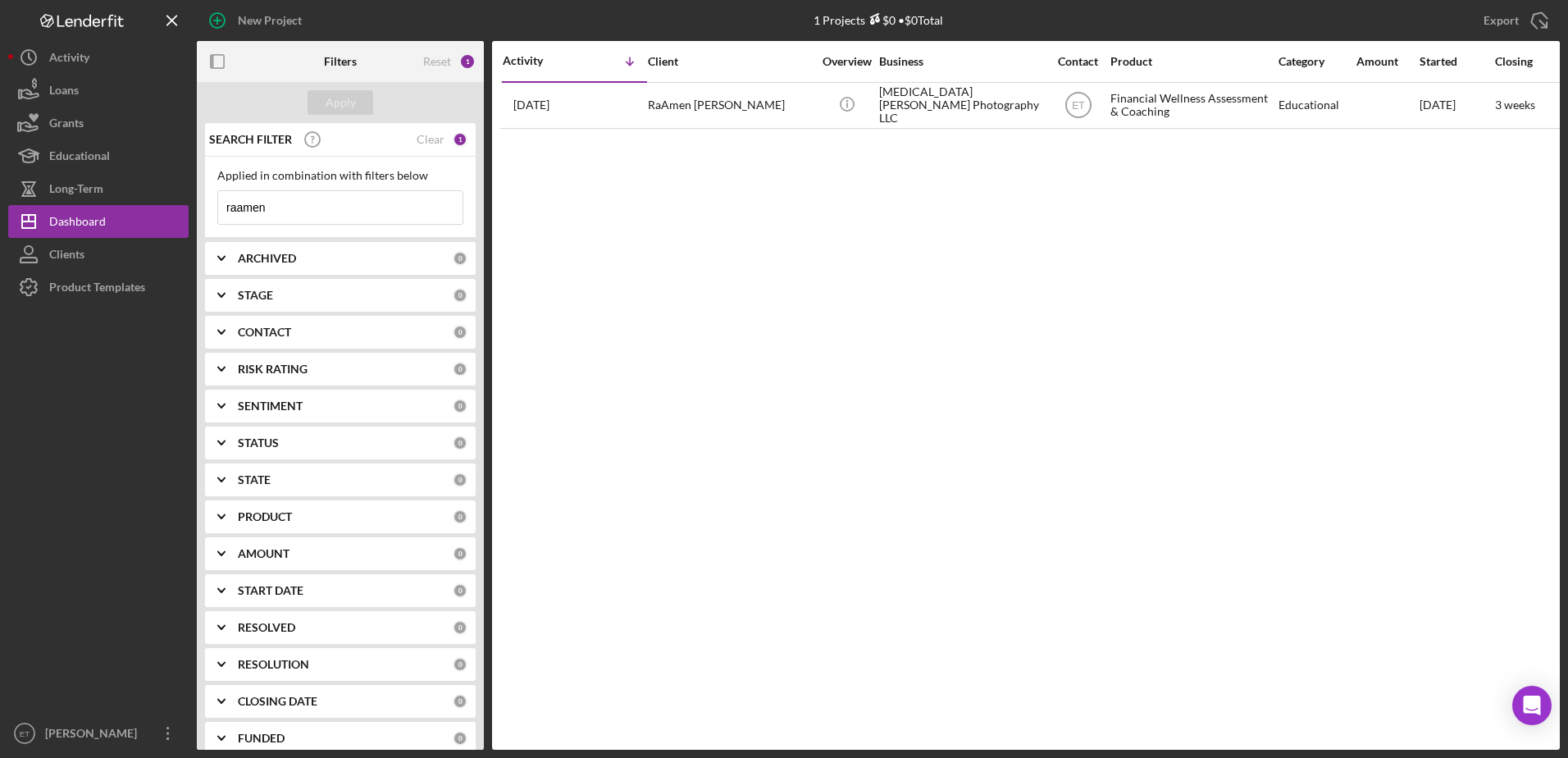
click at [278, 212] on input "raamen" at bounding box center [340, 207] width 244 height 33
type input "a"
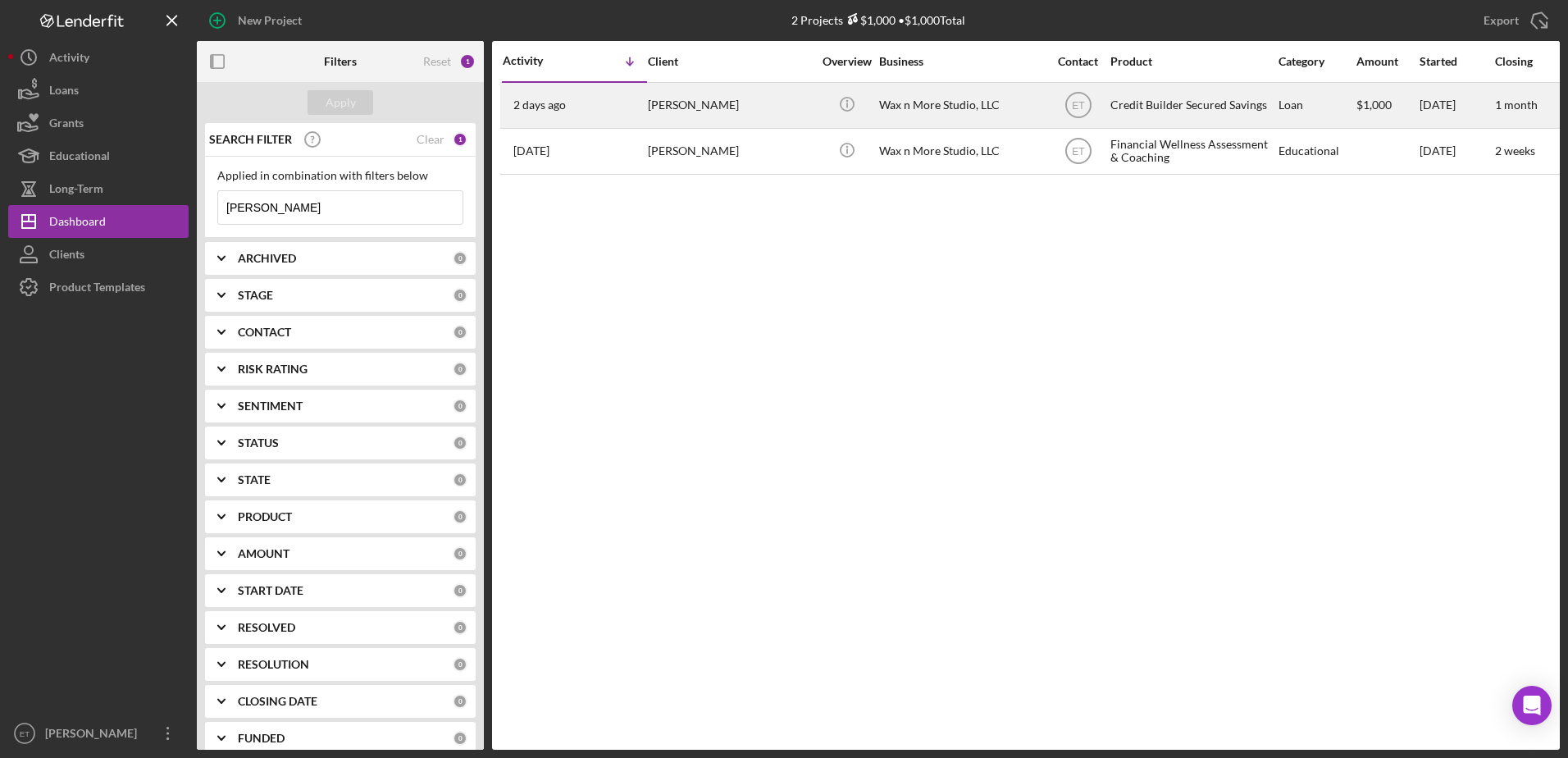
type input "[PERSON_NAME]"
click at [916, 110] on div "Wax n More Studio, LLC" at bounding box center [961, 105] width 164 height 44
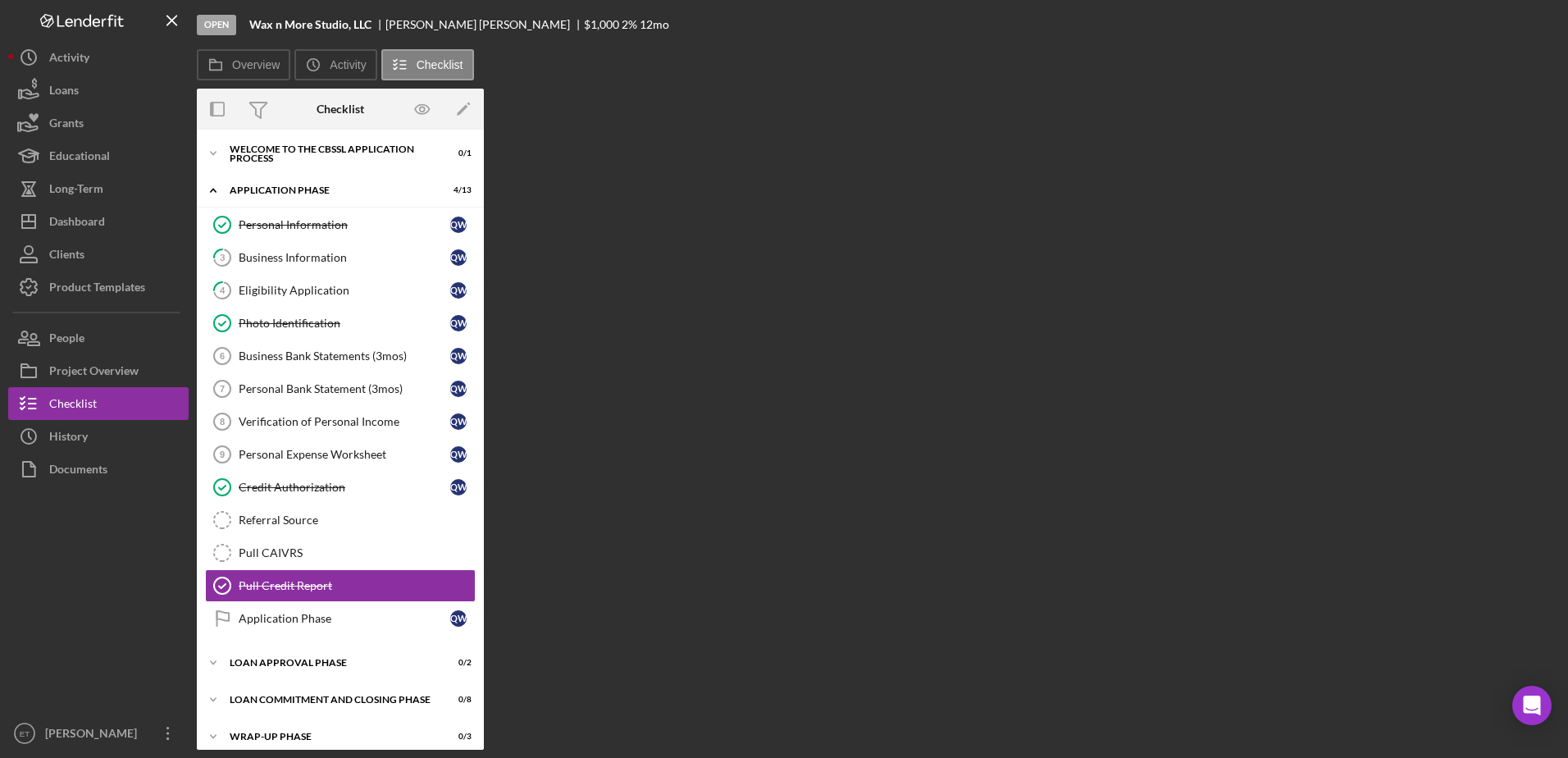
scroll to position [12, 0]
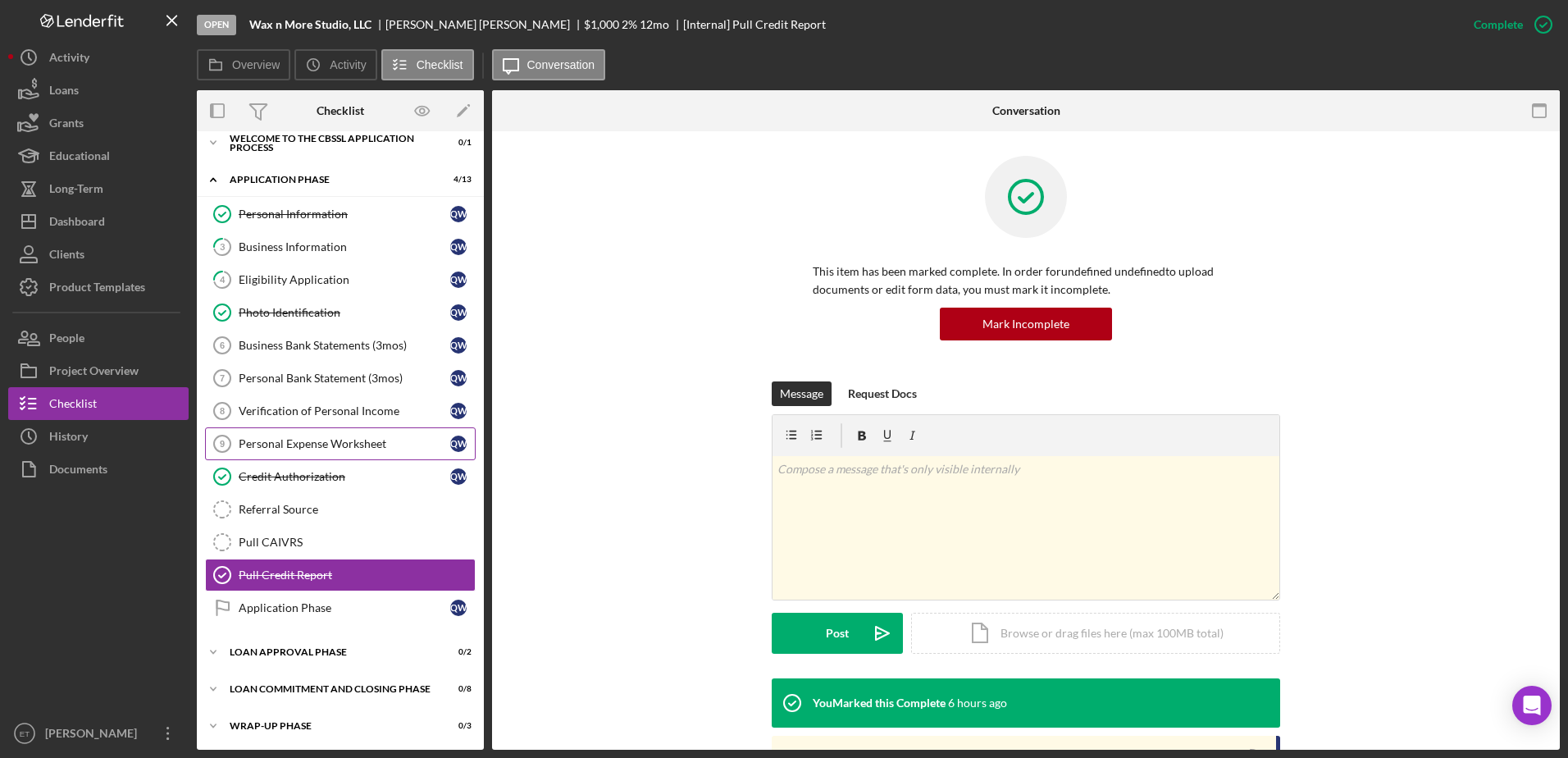
click at [293, 448] on div "Personal Expense Worksheet" at bounding box center [344, 443] width 212 height 13
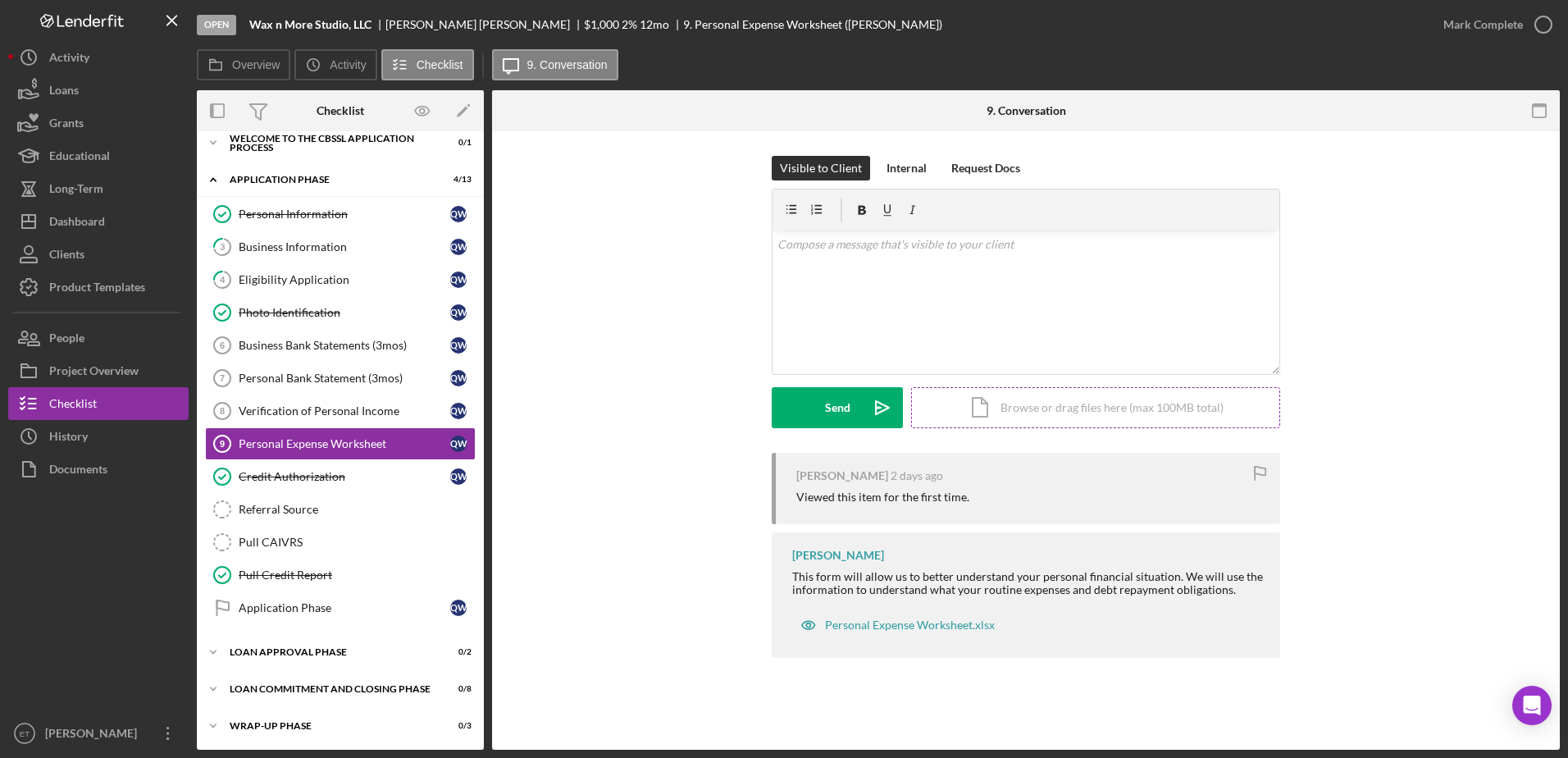
click at [1056, 407] on div "Icon/Document Browse or drag files here (max 100MB total) Tap to choose files o…" at bounding box center [1096, 408] width 369 height 41
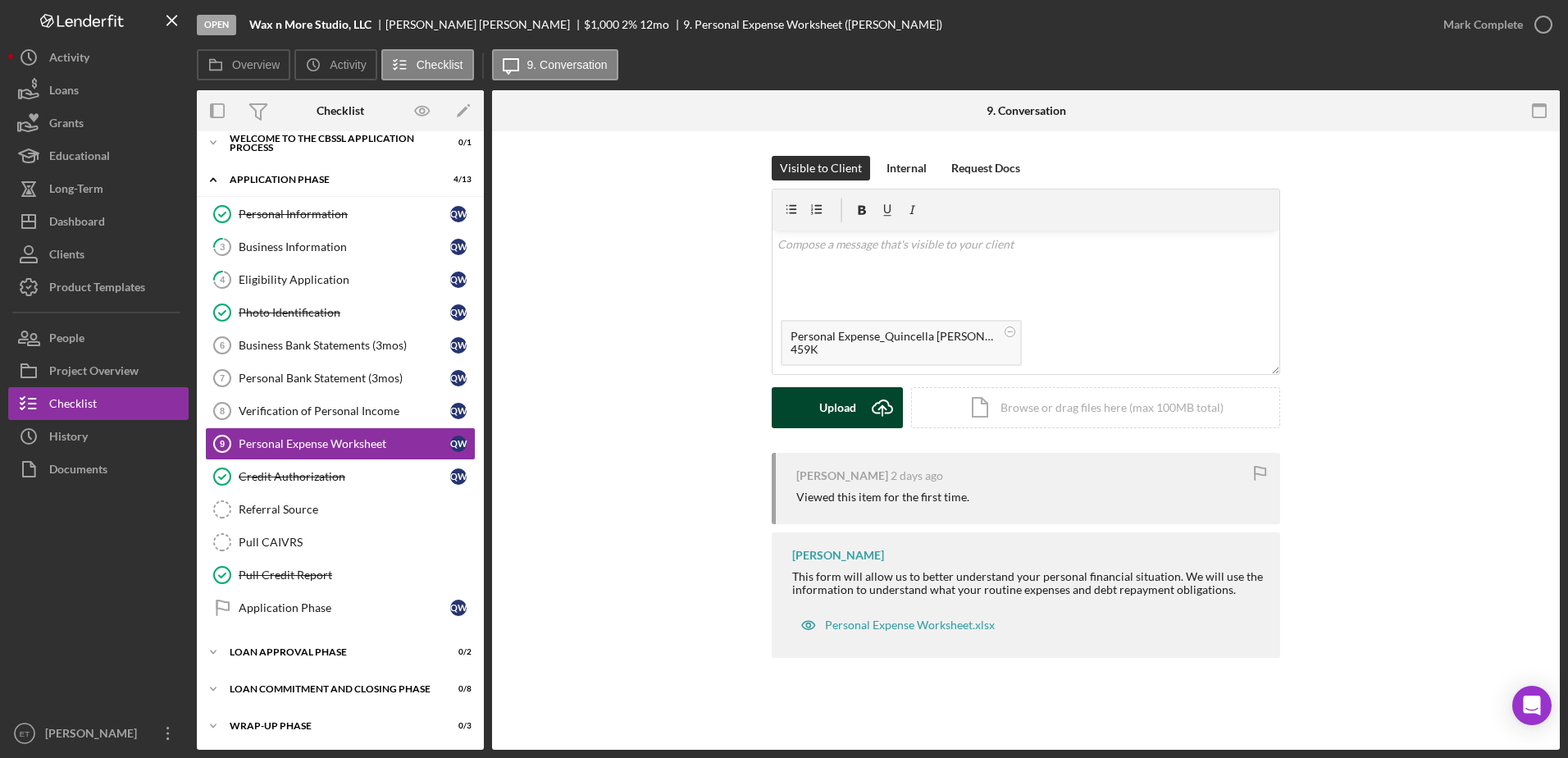
click at [835, 412] on div "Upload" at bounding box center [837, 408] width 37 height 41
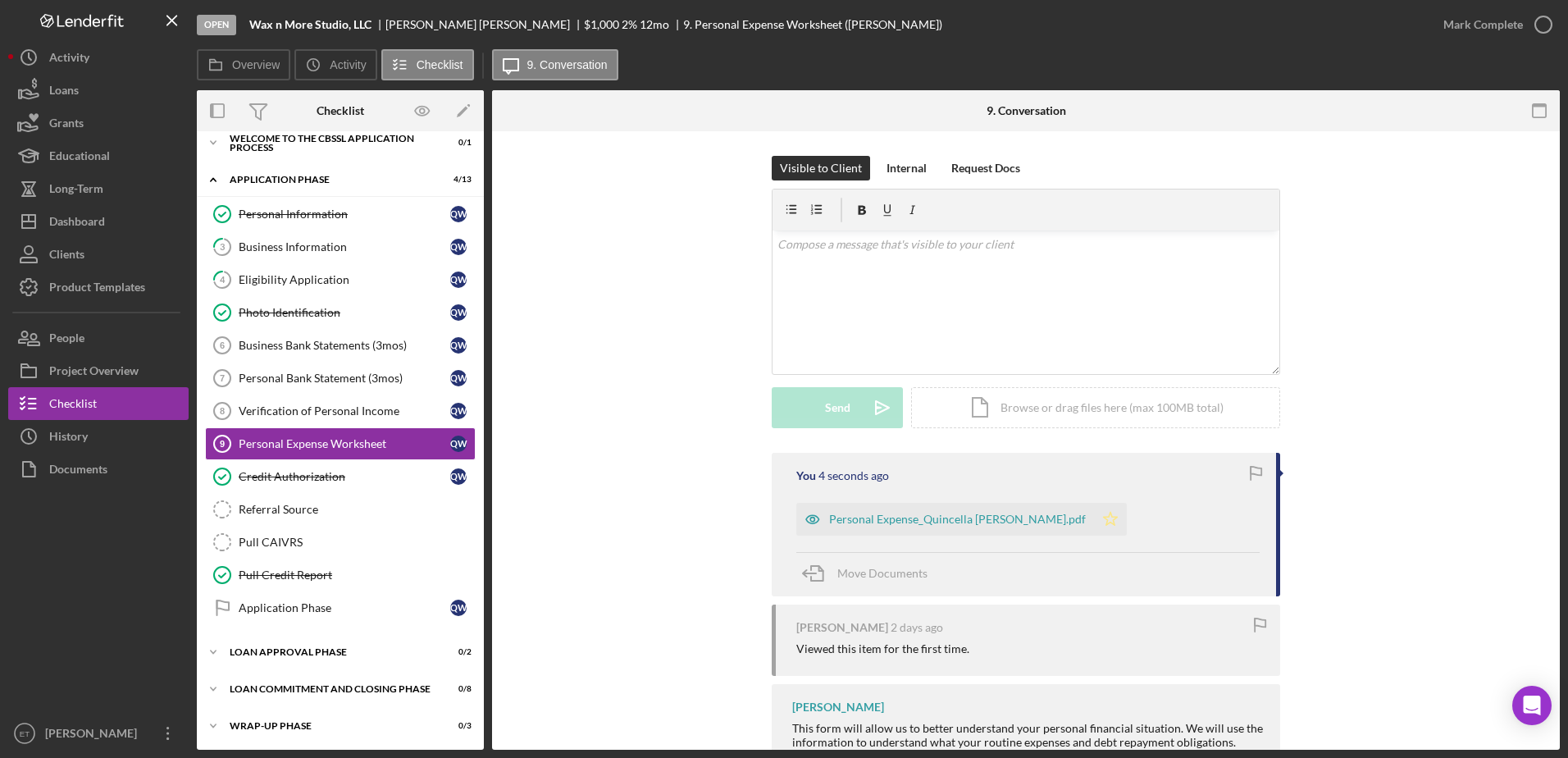
click at [1094, 521] on icon "Icon/Star" at bounding box center [1110, 519] width 33 height 33
click at [99, 215] on div "Dashboard" at bounding box center [76, 223] width 56 height 37
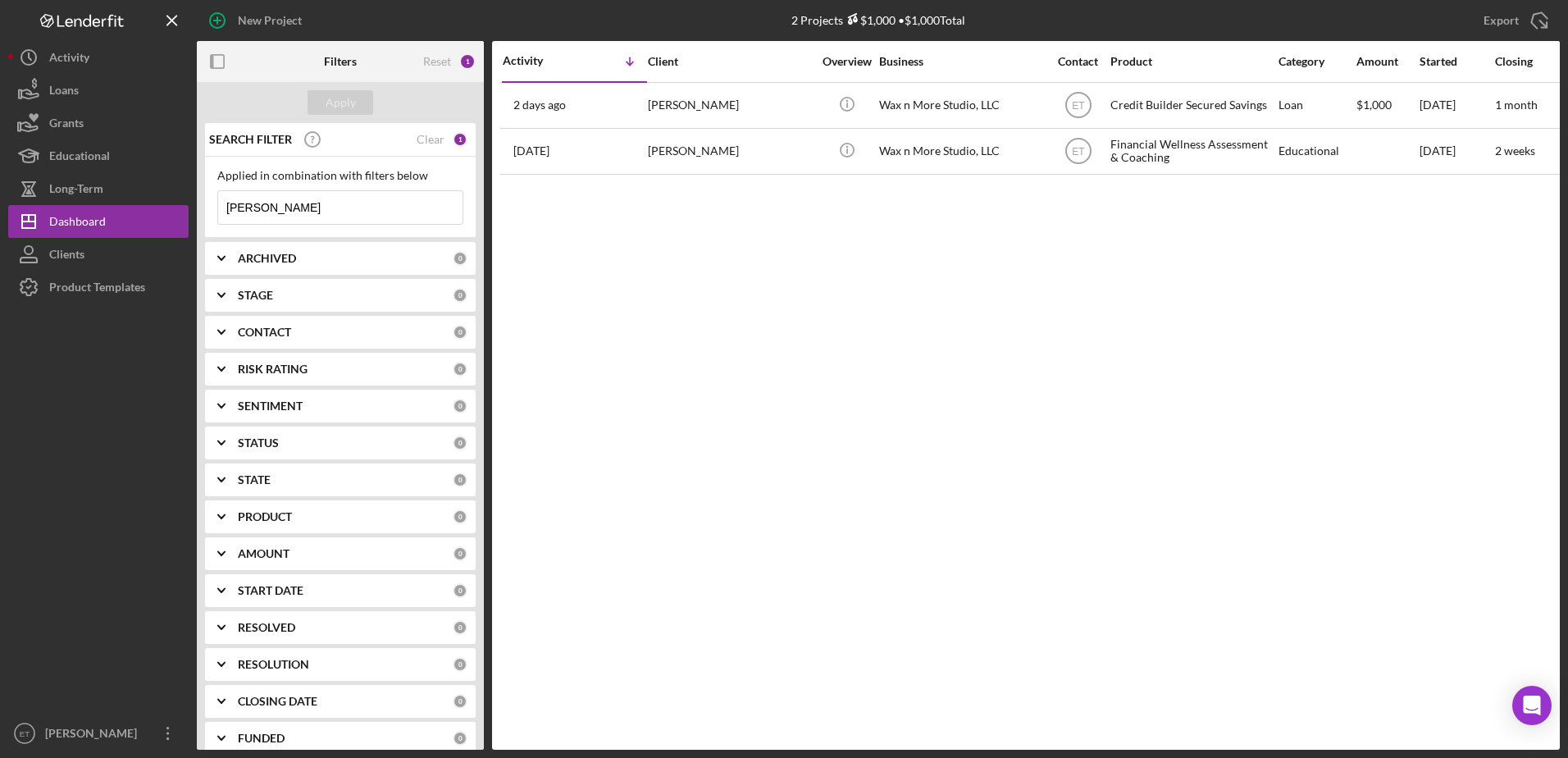
click at [326, 202] on input "[PERSON_NAME]" at bounding box center [340, 207] width 244 height 33
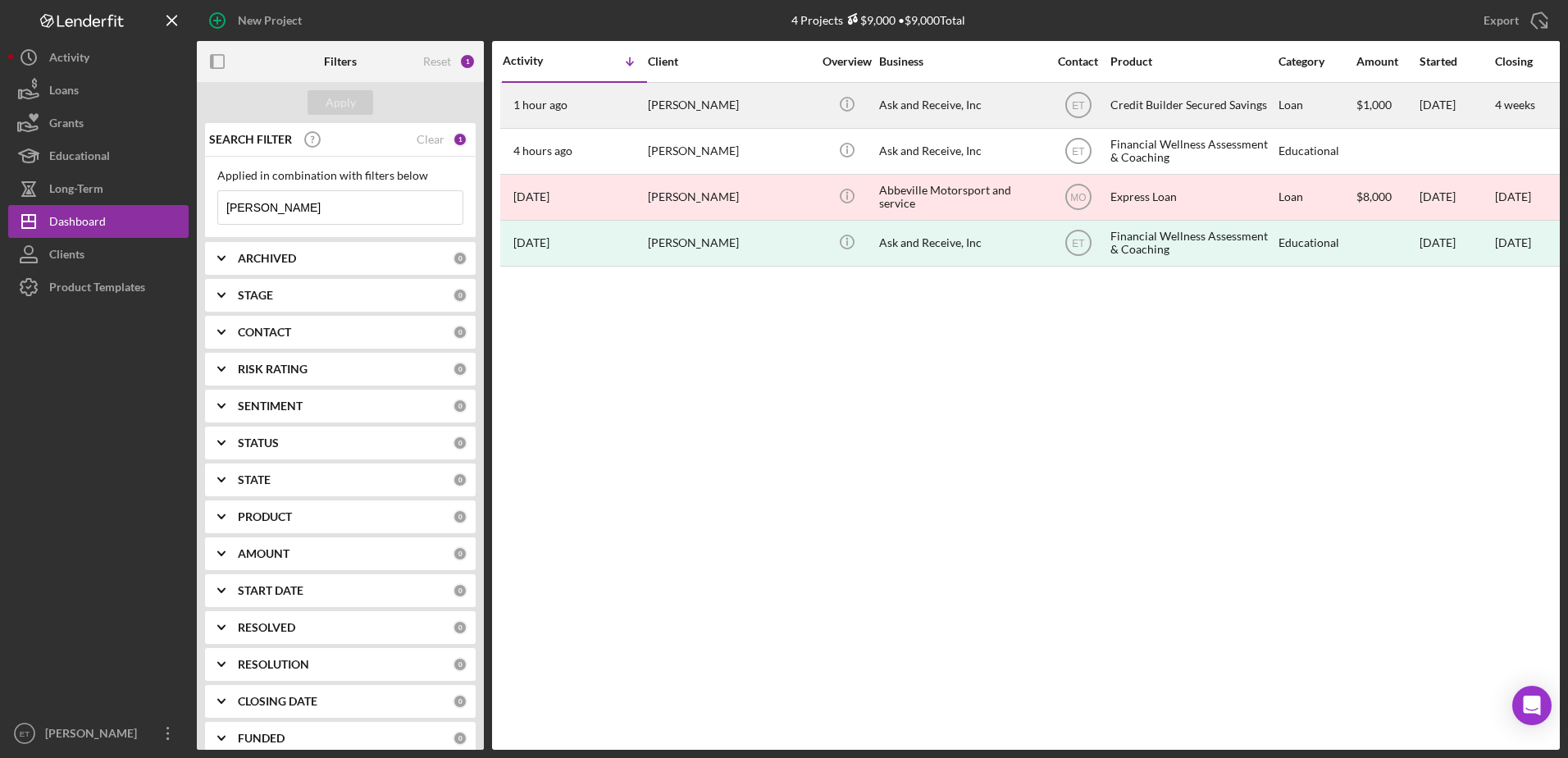
type input "[PERSON_NAME]"
click at [965, 107] on div "Ask and Receive, Inc" at bounding box center [961, 105] width 164 height 44
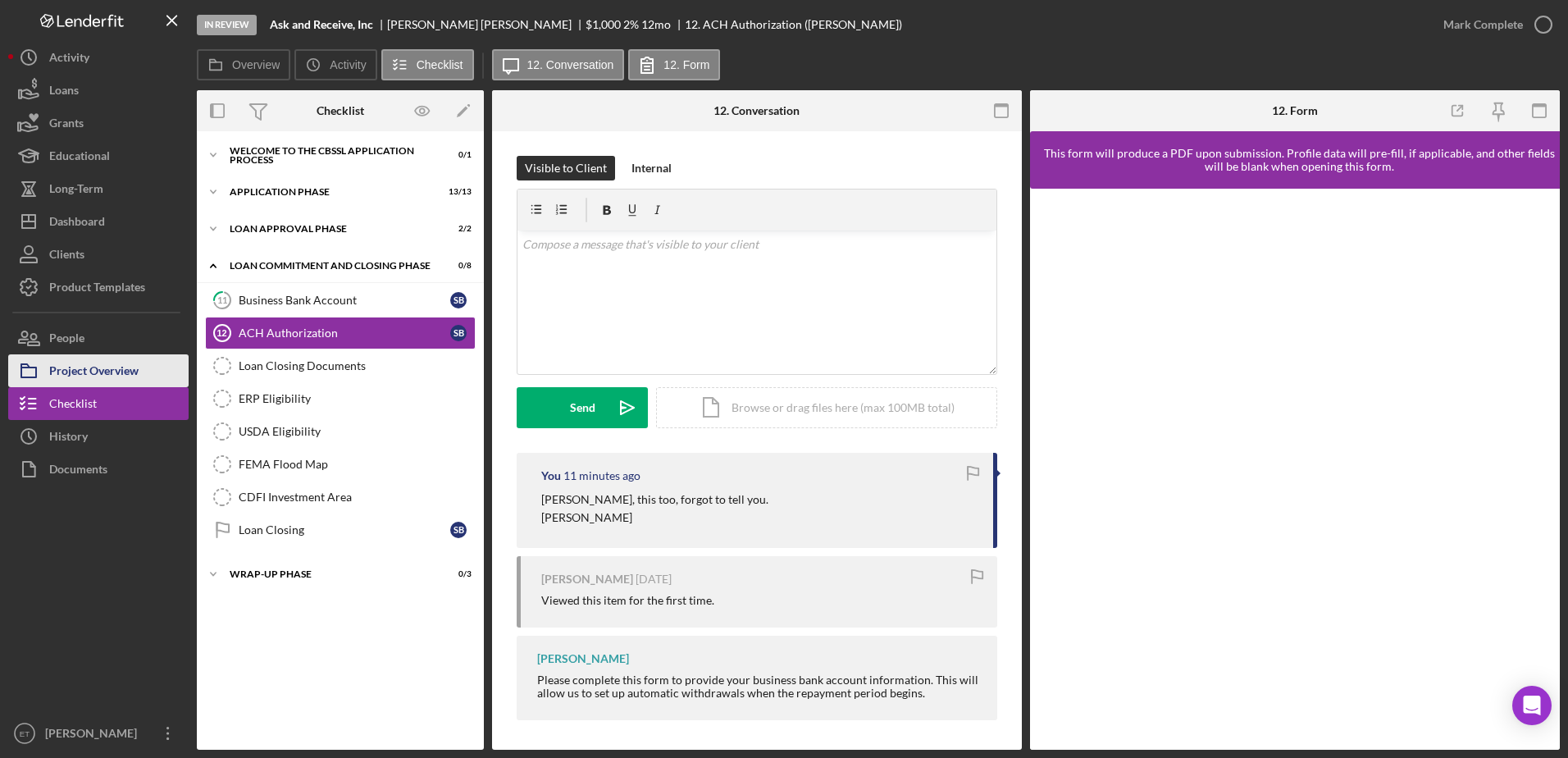
click at [106, 368] on div "Project Overview" at bounding box center [93, 373] width 89 height 37
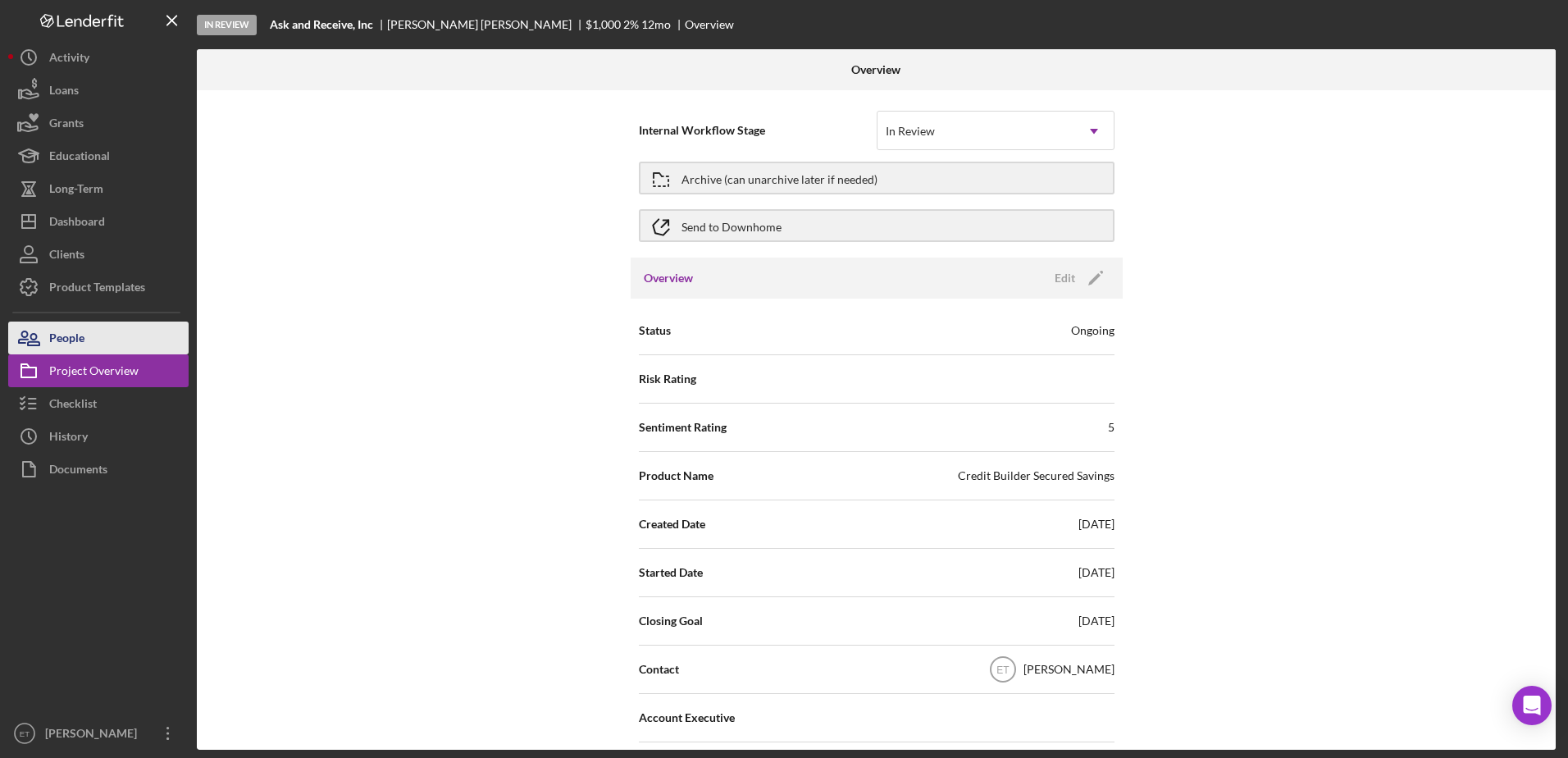
click at [88, 338] on button "People" at bounding box center [99, 337] width 181 height 33
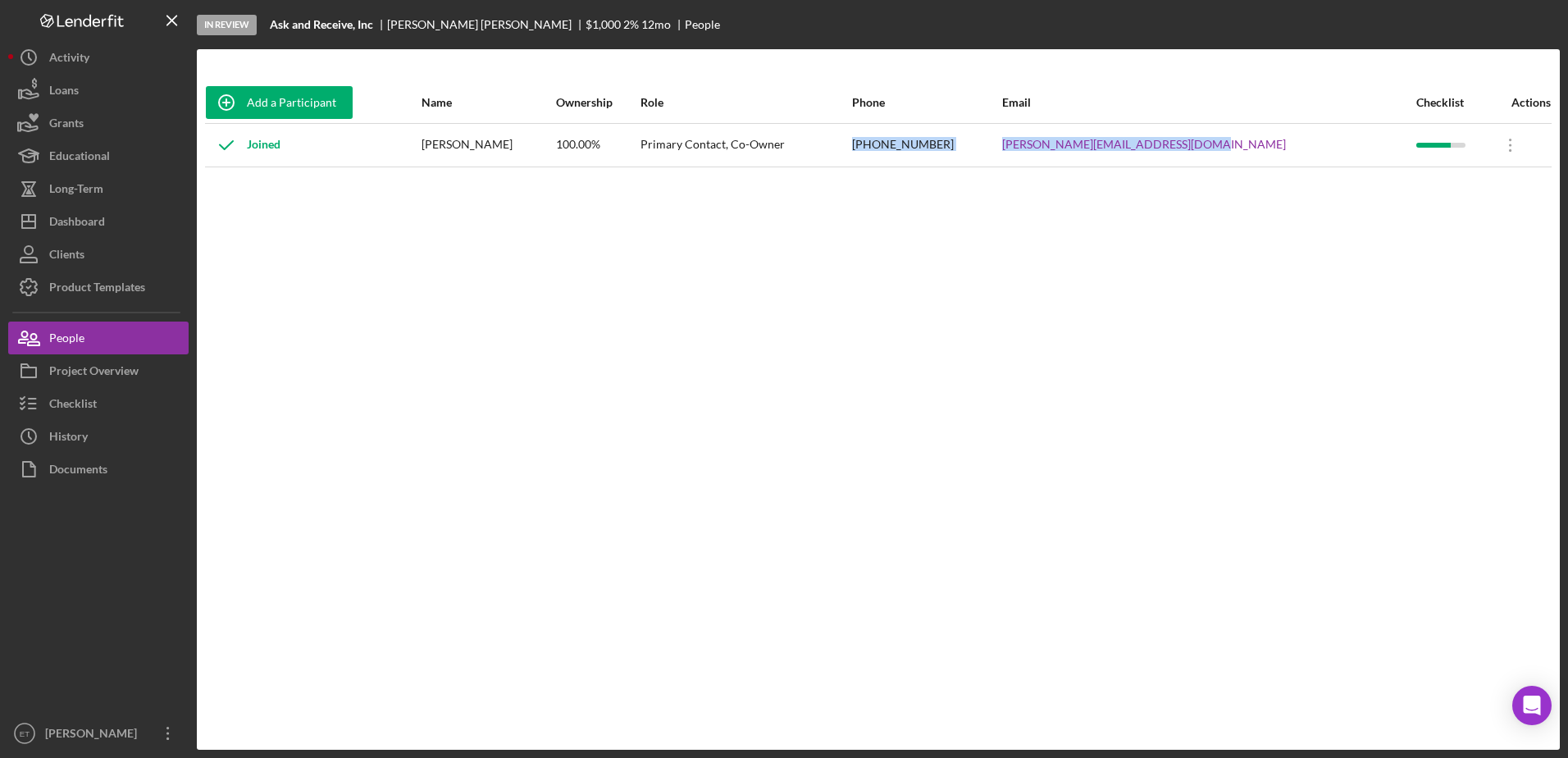
drag, startPoint x: 1263, startPoint y: 146, endPoint x: 919, endPoint y: 152, distance: 344.1
click at [919, 152] on tr "Joined [PERSON_NAME] 100.00% Primary Contact, Co-Owner [PHONE_NUMBER] [PERSON_N…" at bounding box center [878, 145] width 1347 height 44
copy tr "[PHONE_NUMBER] [PERSON_NAME][EMAIL_ADDRESS][DOMAIN_NAME]"
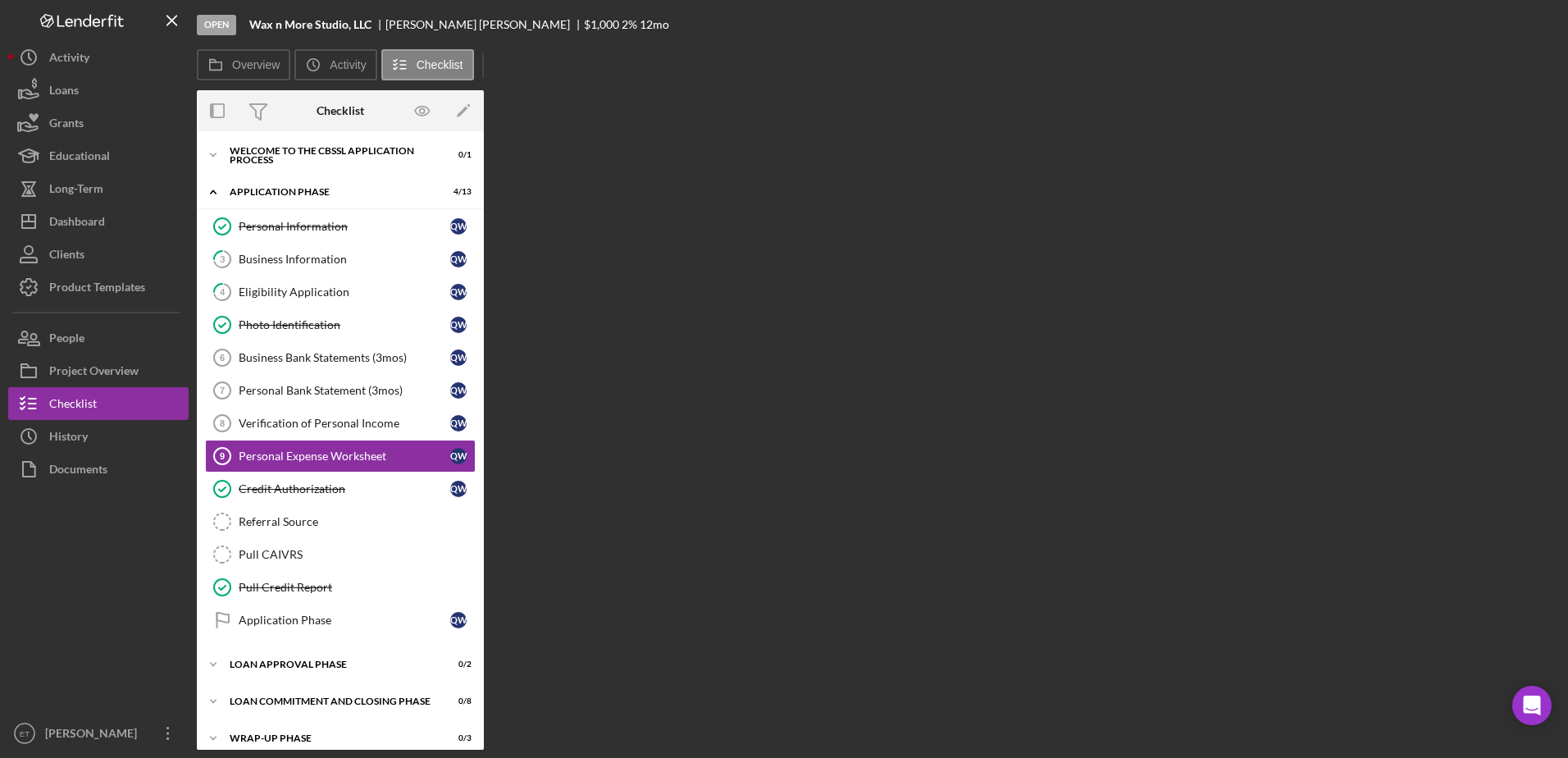
scroll to position [14, 0]
